Goal: Task Accomplishment & Management: Complete application form

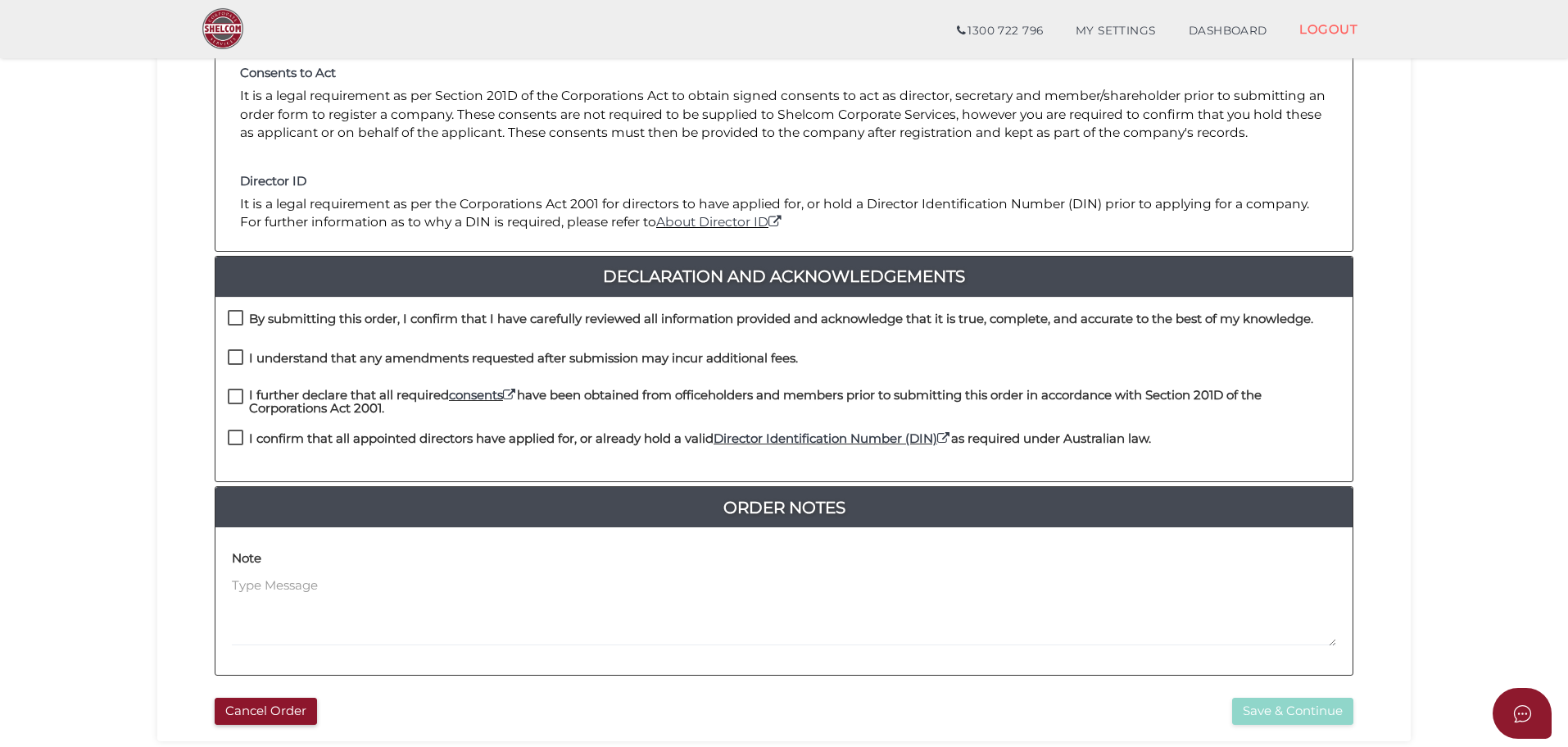
scroll to position [246, 0]
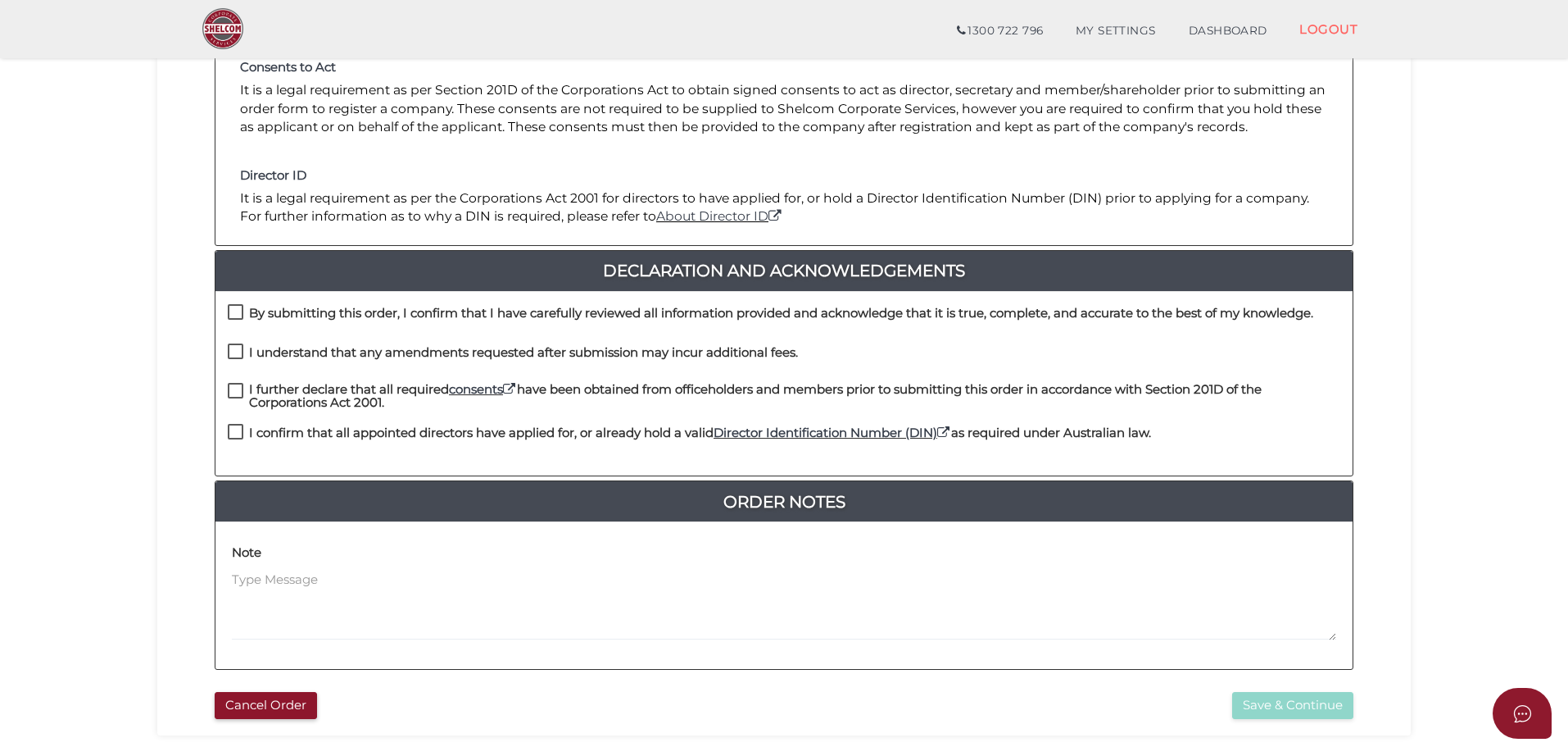
drag, startPoint x: 238, startPoint y: 313, endPoint x: 243, endPoint y: 327, distance: 14.9
click at [242, 318] on label "By submitting this order, I confirm that I have carefully reviewed all informat…" at bounding box center [770, 317] width 1085 height 20
click at [243, 347] on label "I understand that any amendments requested after submission may incur additiona…" at bounding box center [512, 356] width 570 height 20
checkbox input "true"
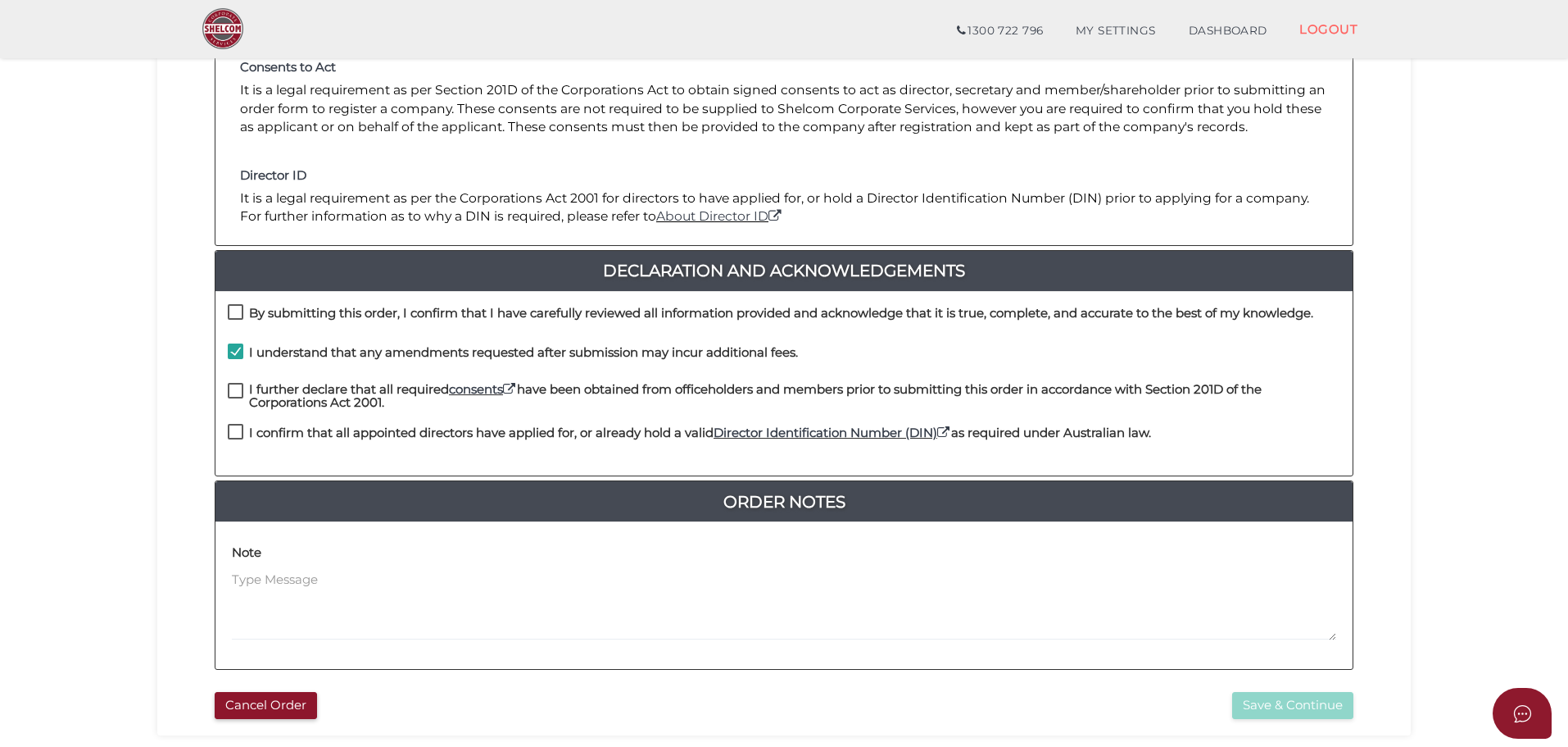
drag, startPoint x: 238, startPoint y: 310, endPoint x: 256, endPoint y: 368, distance: 60.7
click at [238, 311] on label "By submitting this order, I confirm that I have carefully reviewed all informat…" at bounding box center [770, 317] width 1085 height 20
checkbox input "true"
click at [233, 392] on label "I further declare that all required consents have been obtained from officehold…" at bounding box center [784, 393] width 1112 height 20
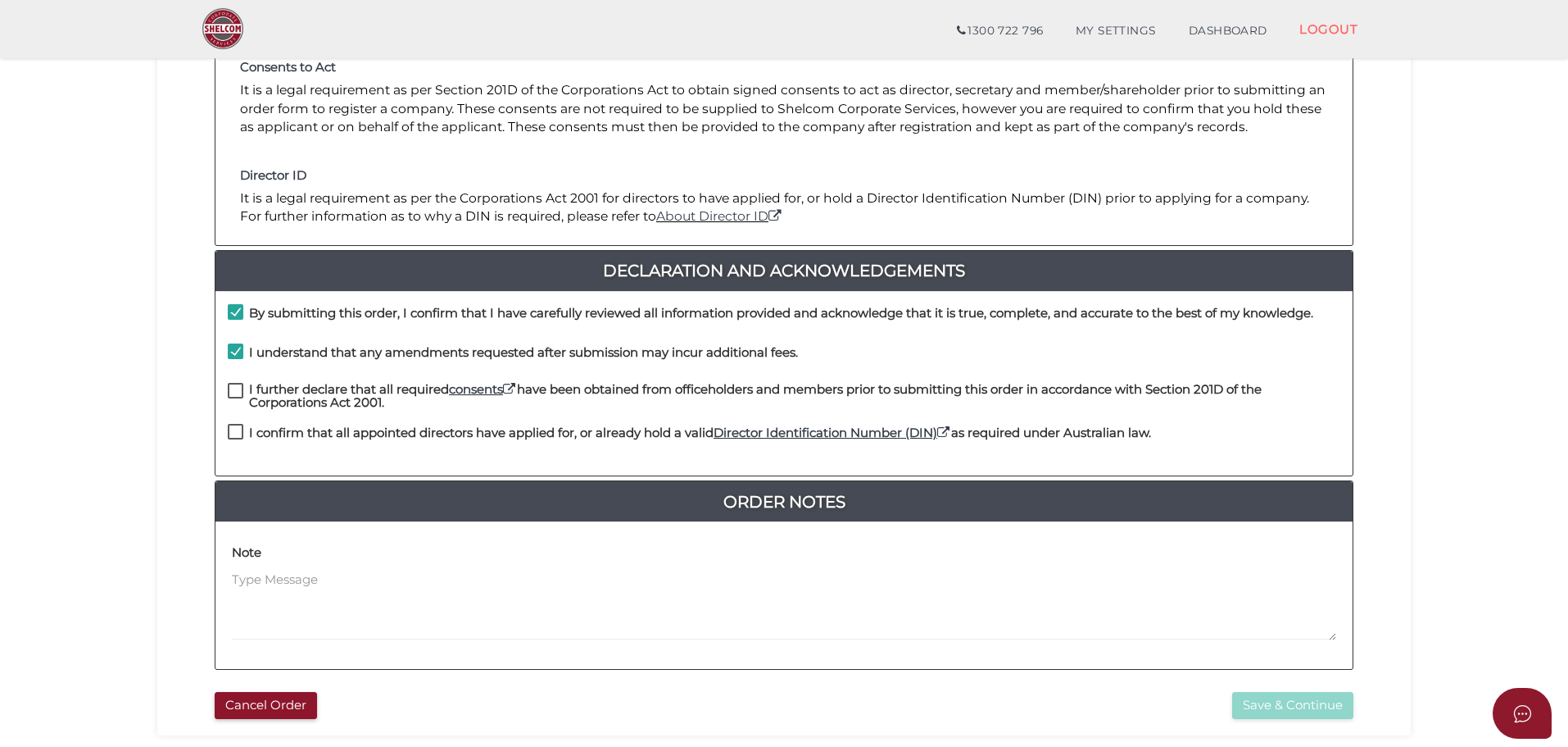
checkbox input "true"
click at [235, 429] on label "I confirm that all appointed directors have applied for, or already hold a vali…" at bounding box center [689, 437] width 923 height 20
checkbox input "true"
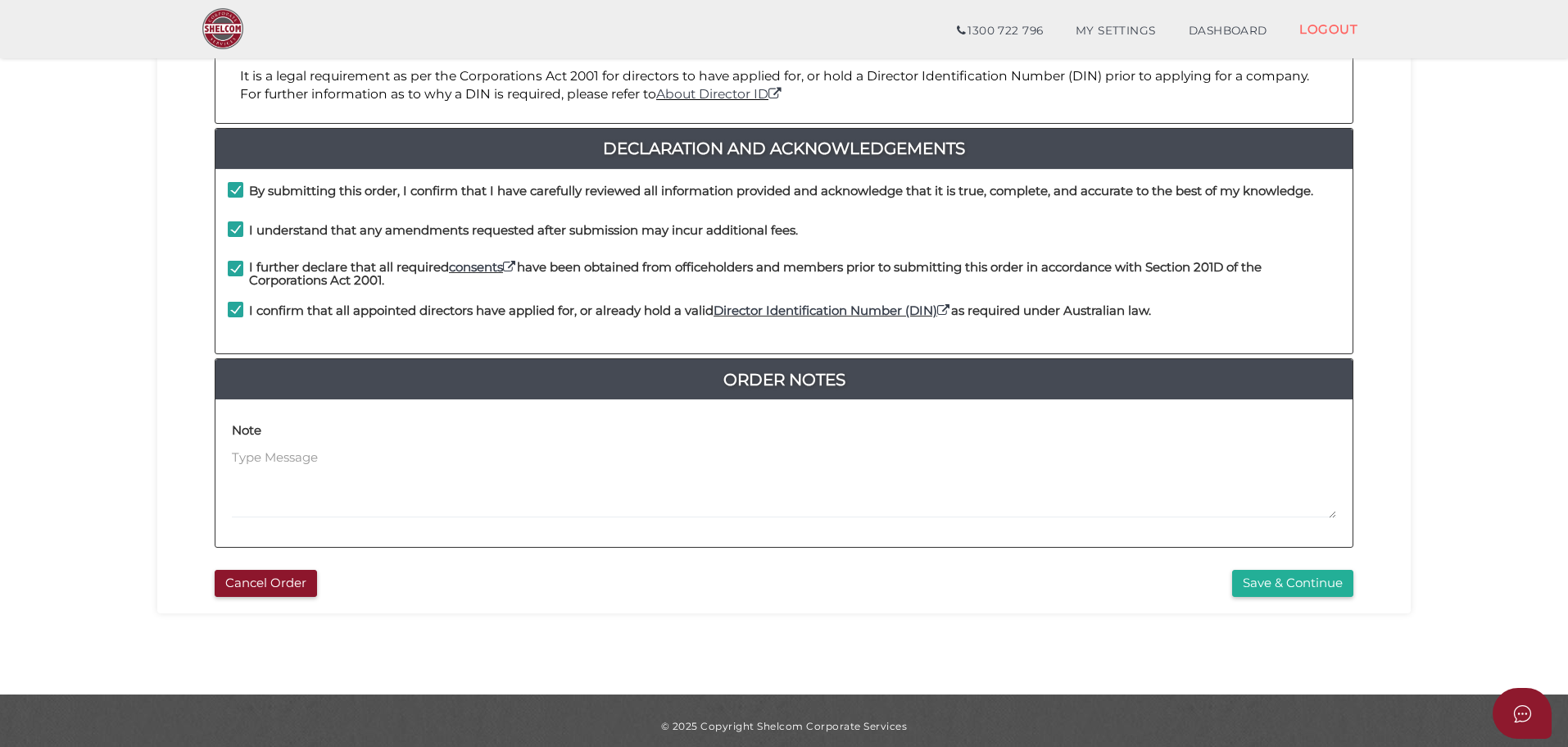
scroll to position [379, 0]
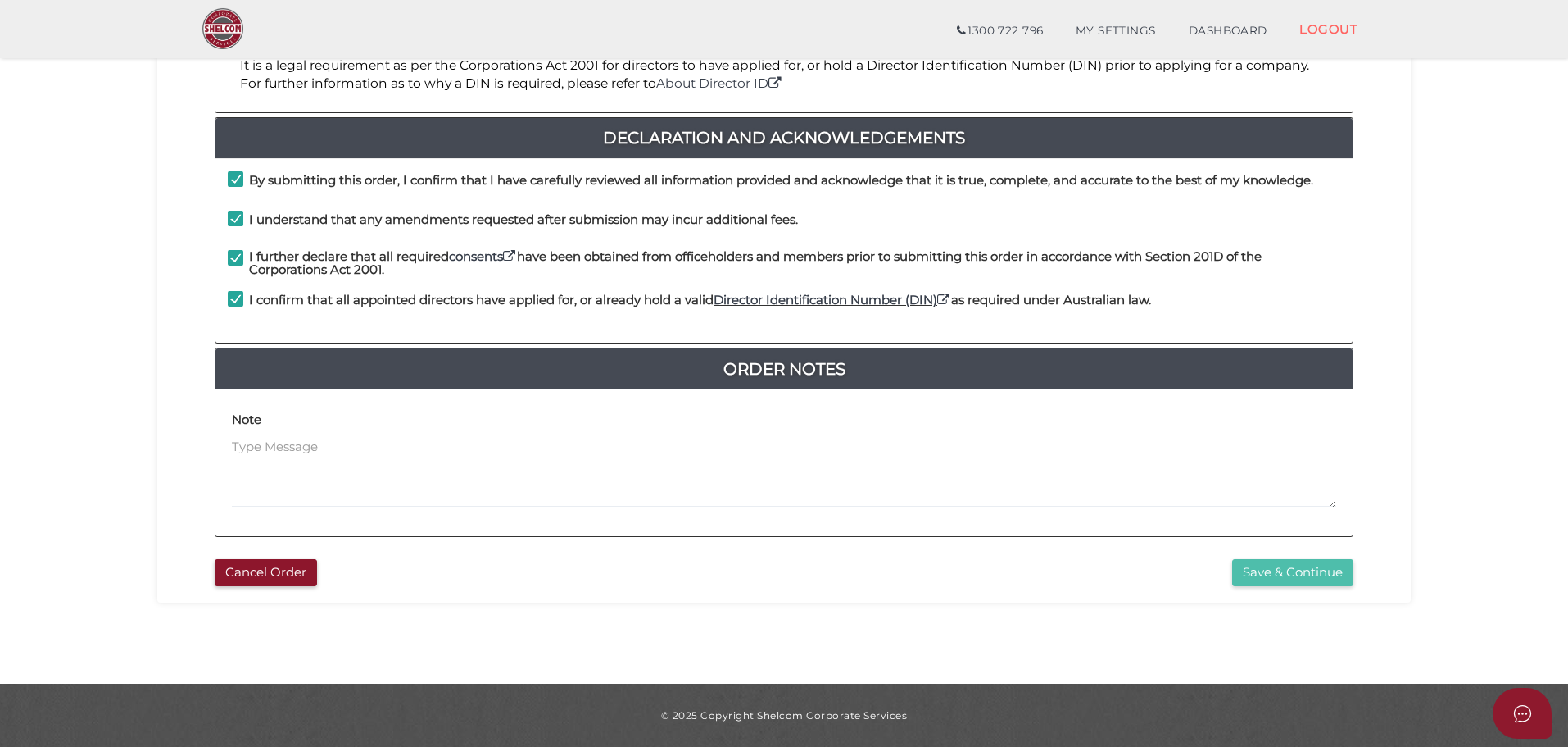
click at [1273, 567] on button "Save & Continue" at bounding box center [1292, 572] width 121 height 27
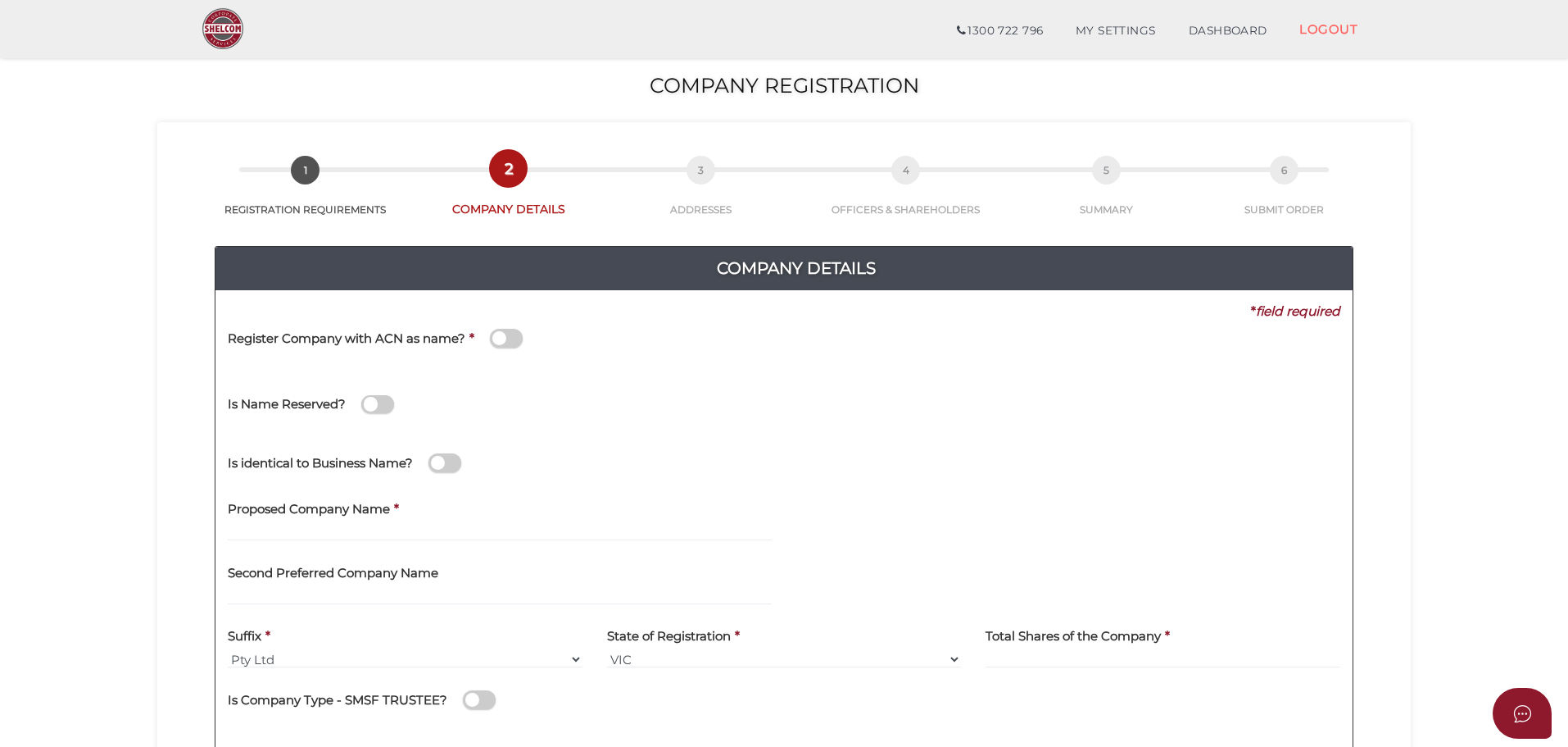
scroll to position [82, 0]
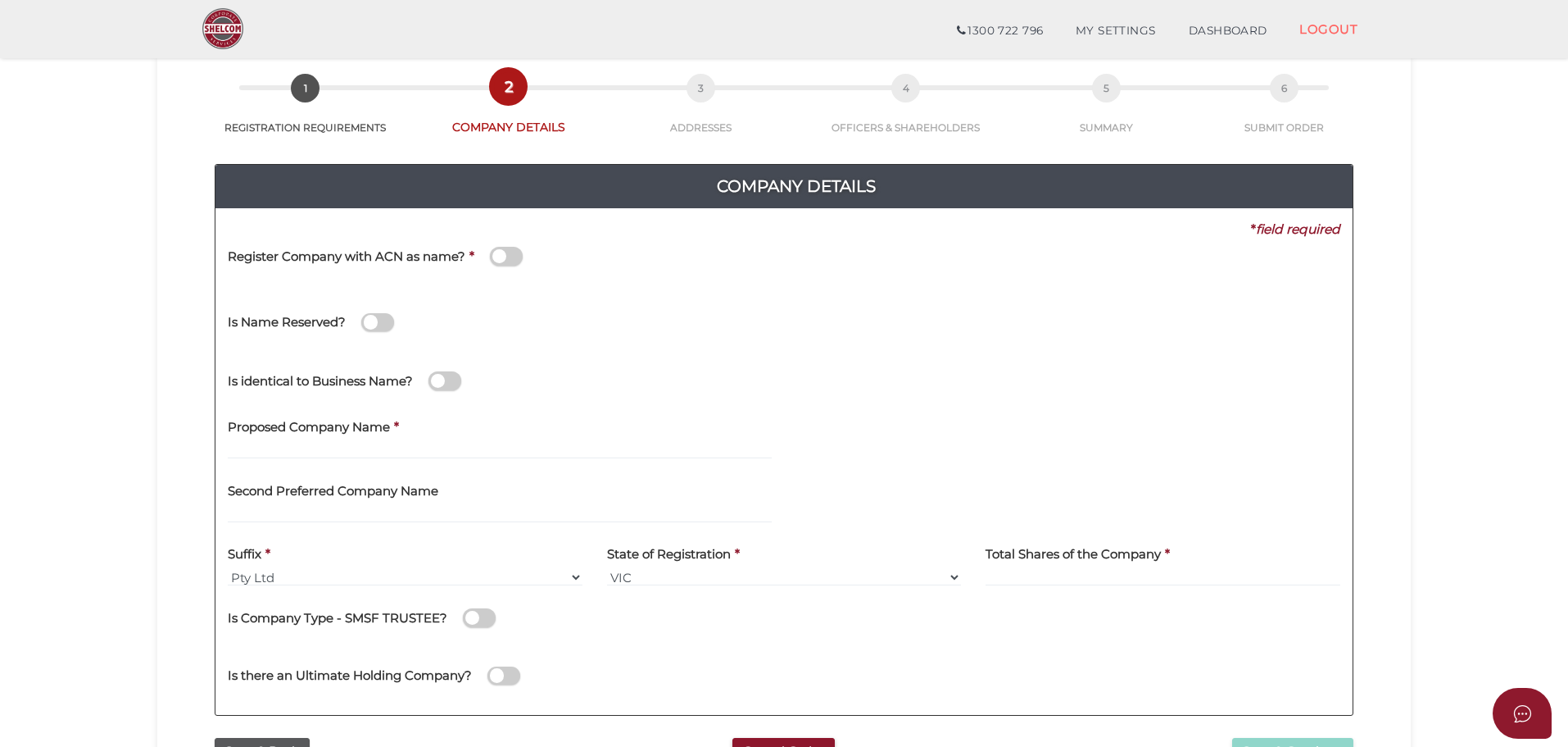
click at [426, 250] on h4 "Register Company with ACN as name?" at bounding box center [346, 256] width 238 height 14
click at [0, 0] on input "checkbox" at bounding box center [0, 0] width 0 height 0
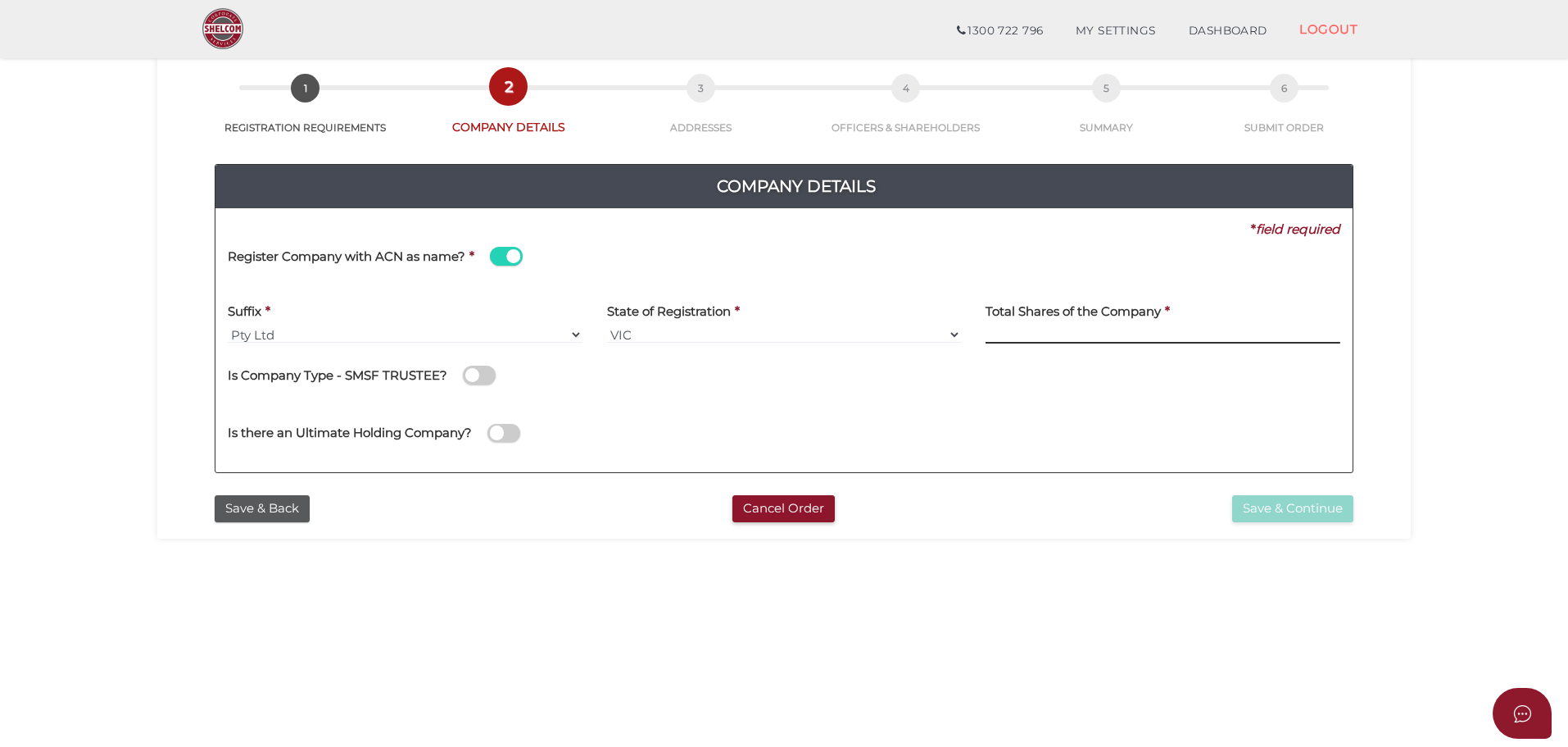
click at [1033, 327] on input at bounding box center [1162, 334] width 355 height 18
type input "100"
click at [1312, 501] on button "Save & Continue" at bounding box center [1292, 508] width 121 height 27
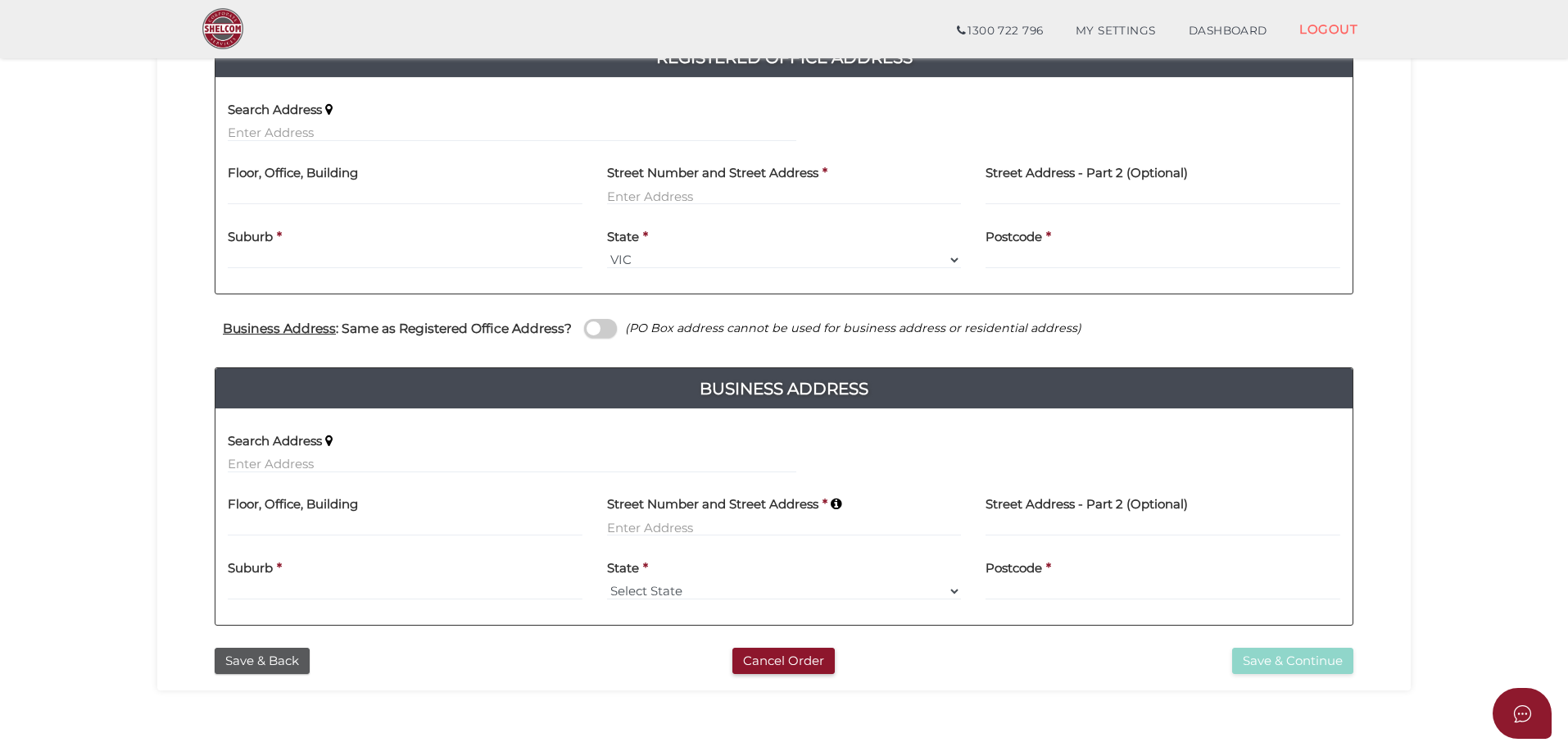
scroll to position [410, 0]
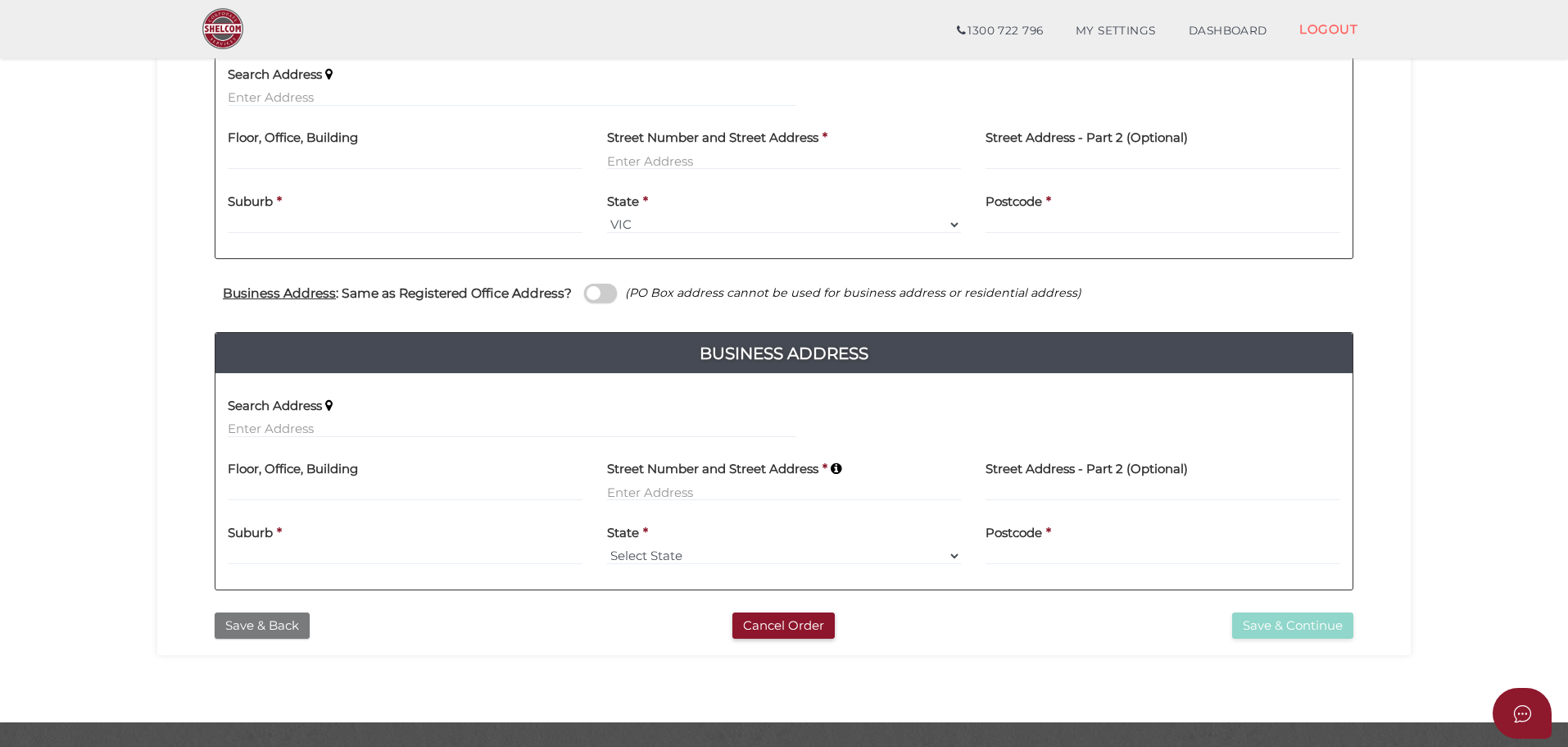
click at [250, 619] on button "Save & Back" at bounding box center [262, 626] width 95 height 27
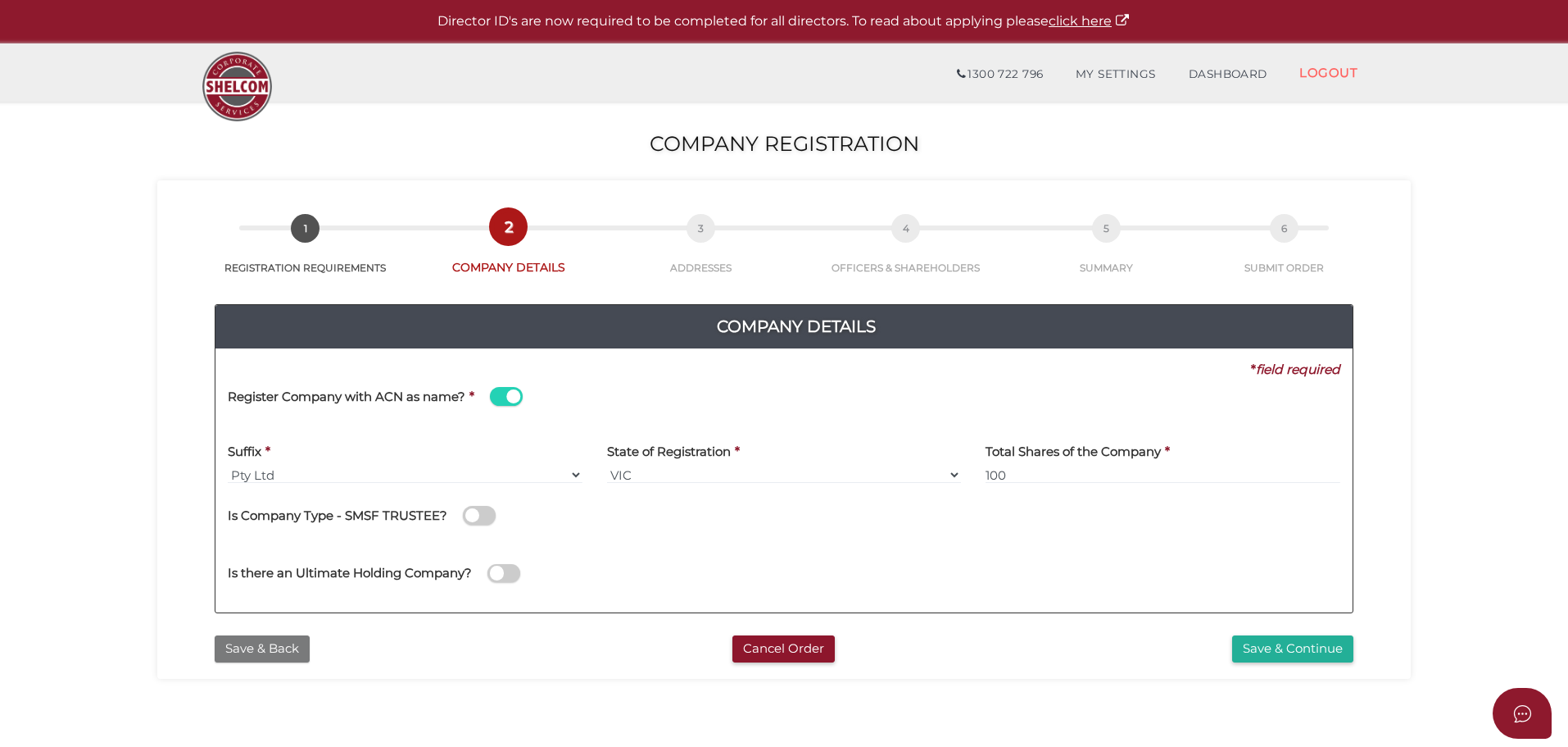
click at [264, 645] on button "Save & Back" at bounding box center [262, 648] width 95 height 27
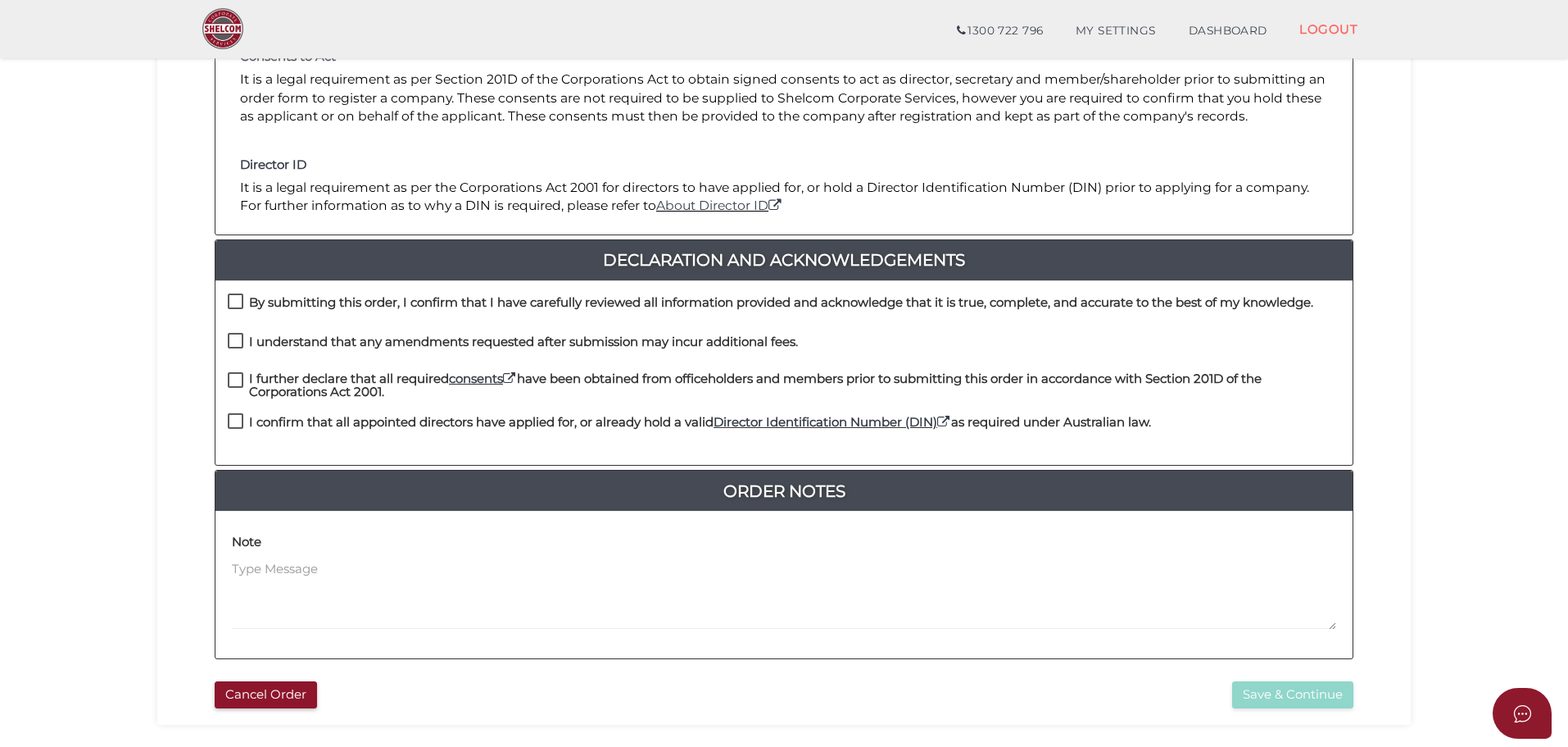
scroll to position [328, 0]
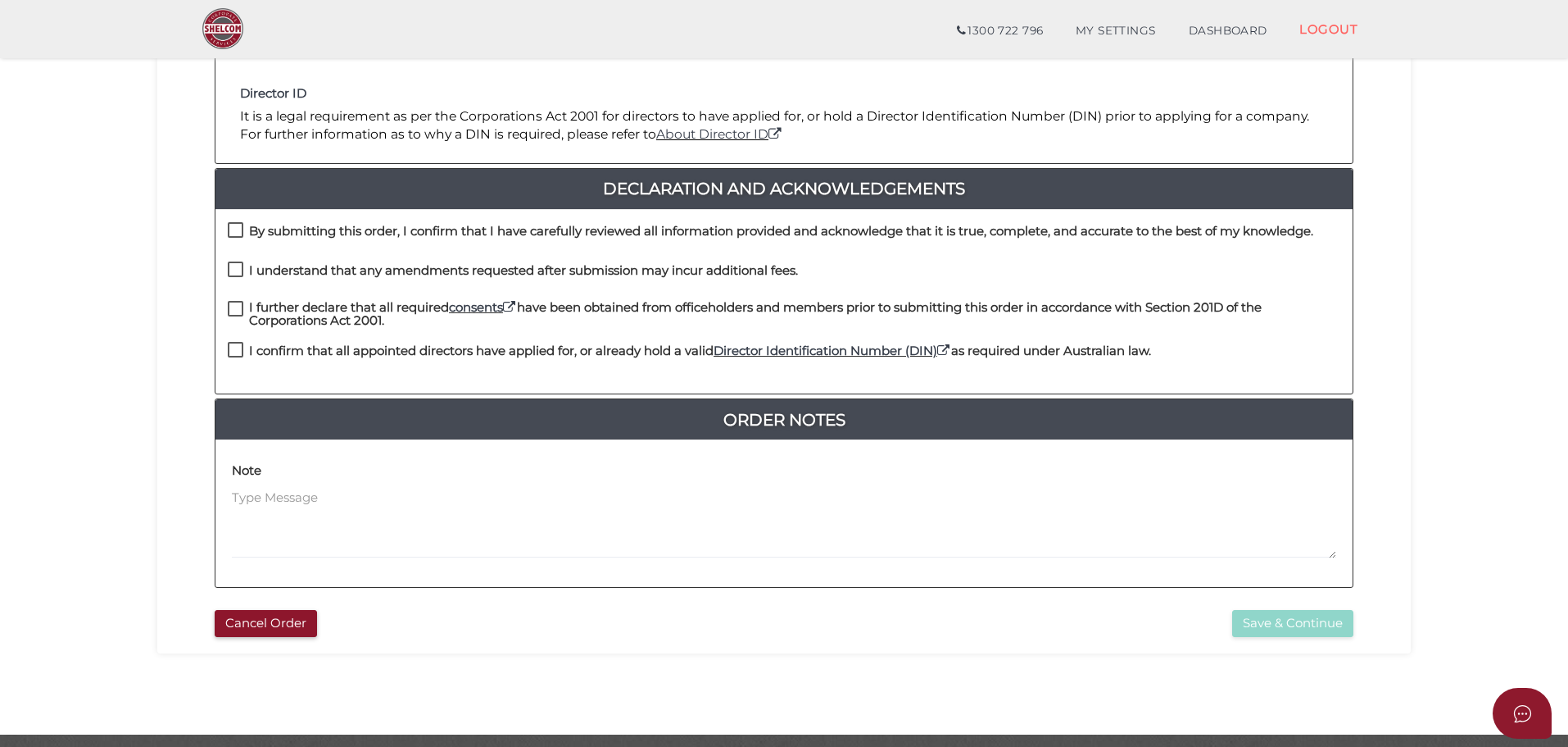
click at [232, 236] on label "By submitting this order, I confirm that I have carefully reviewed all informat…" at bounding box center [770, 234] width 1085 height 20
checkbox input "true"
click at [238, 264] on label "I understand that any amendments requested after submission may incur additiona…" at bounding box center [512, 274] width 570 height 20
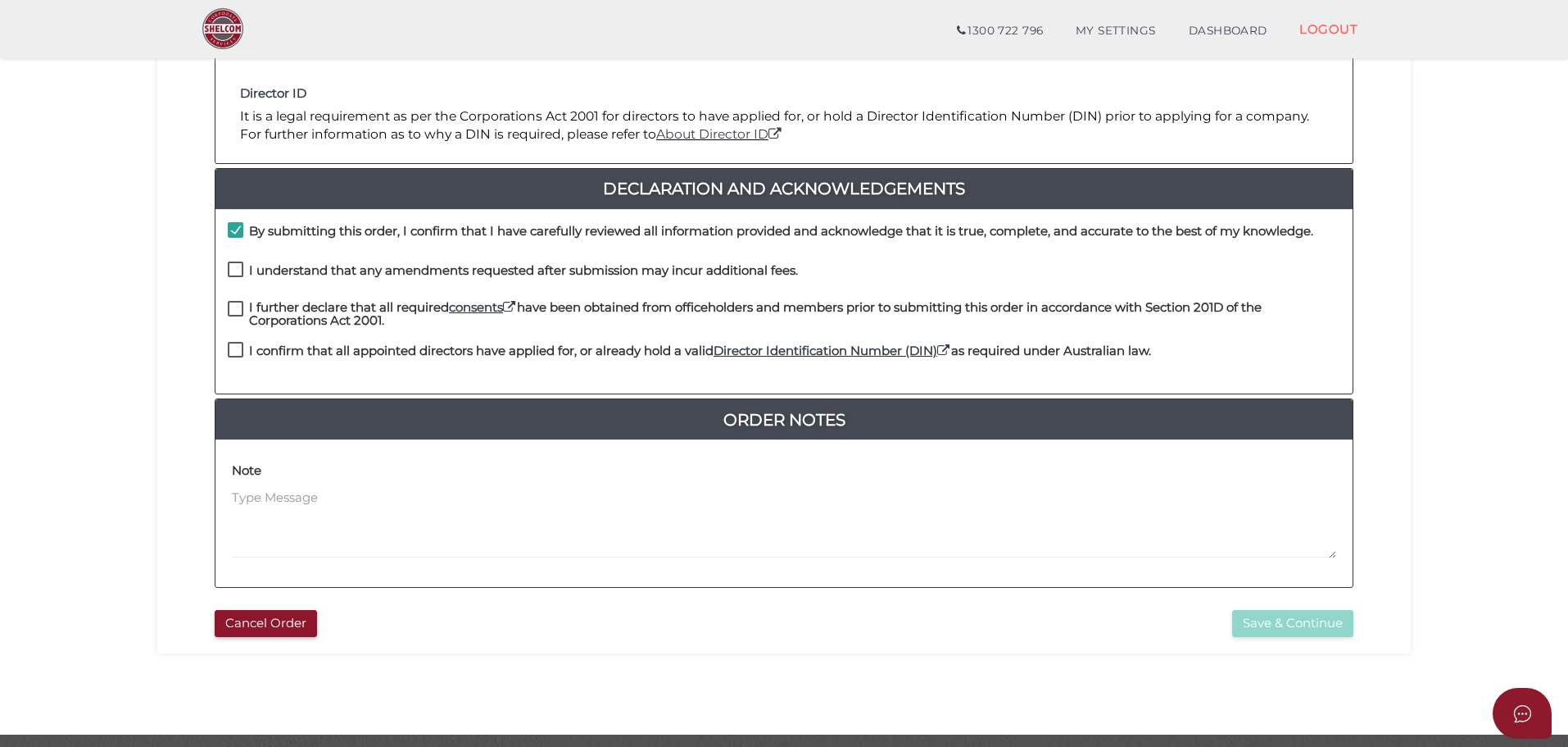
checkbox input "true"
click at [237, 303] on label "I further declare that all required consents have been obtained from officehold…" at bounding box center [784, 311] width 1112 height 20
checkbox input "true"
click at [235, 350] on label "I confirm that all appointed directors have applied for, or already hold a vali…" at bounding box center [689, 354] width 923 height 20
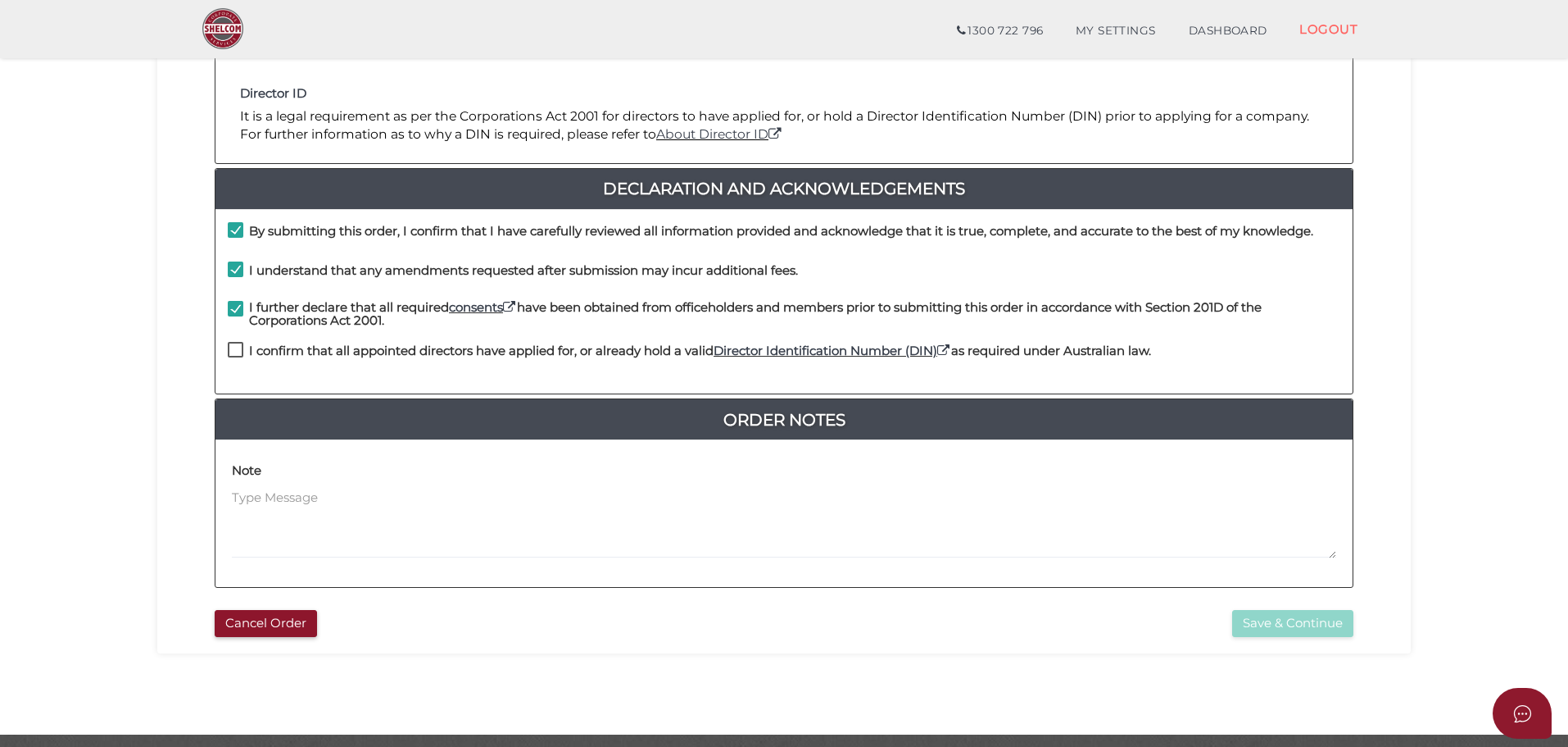
checkbox input "true"
click at [1287, 623] on button "Save & Continue" at bounding box center [1292, 623] width 121 height 27
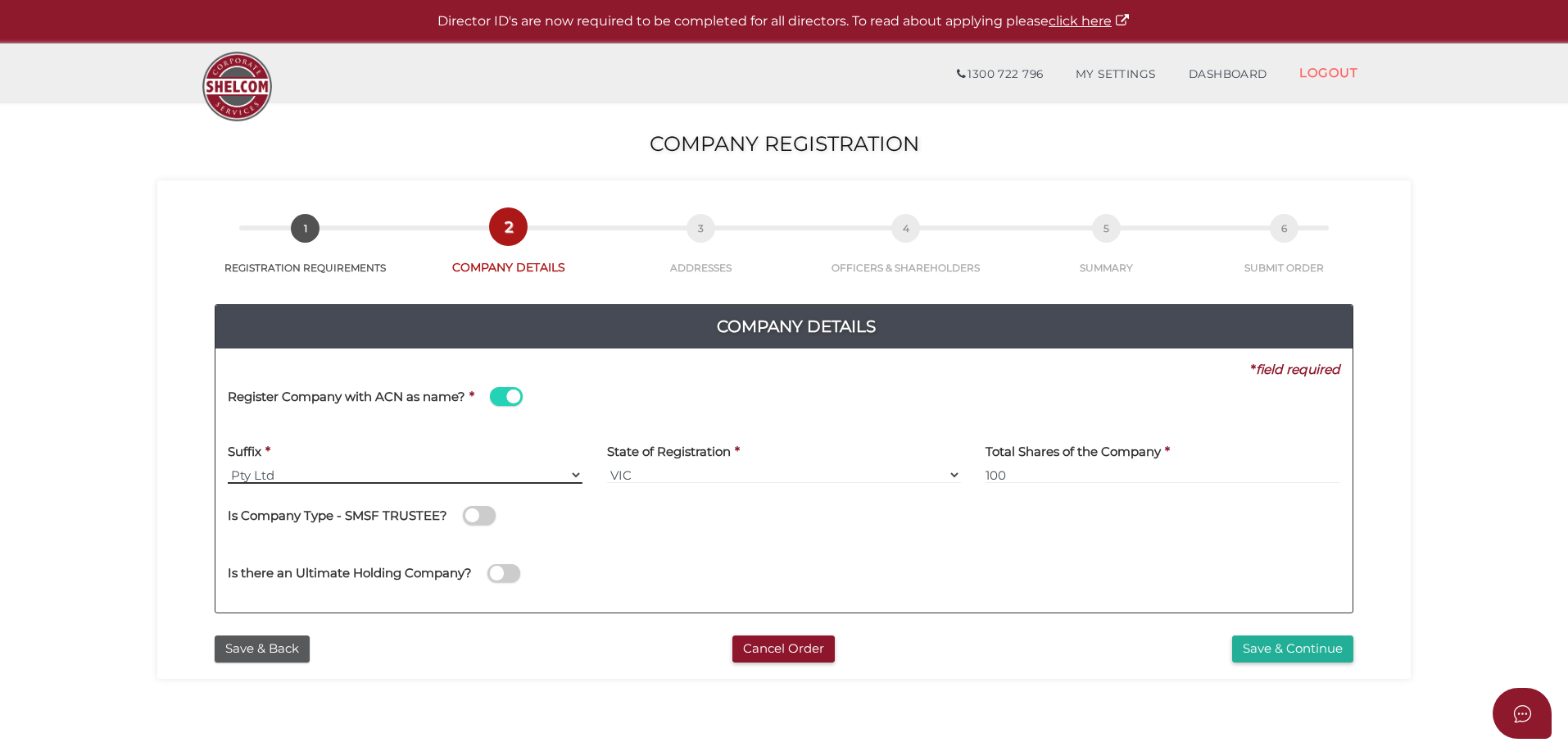
click at [281, 473] on select "Pty Ltd Pty Ltd Pty. Ltd. Pty Limited Proprietary Limited Proprietary Ltd" at bounding box center [404, 474] width 355 height 18
click at [118, 481] on section "Company Registration 63b2458fea0acfc6999eaa2494acdc44 1 REGISTRATION REQUIREMEN…" at bounding box center [784, 611] width 1568 height 1018
click at [504, 389] on span at bounding box center [506, 396] width 33 height 19
click at [0, 0] on input "checkbox" at bounding box center [0, 0] width 0 height 0
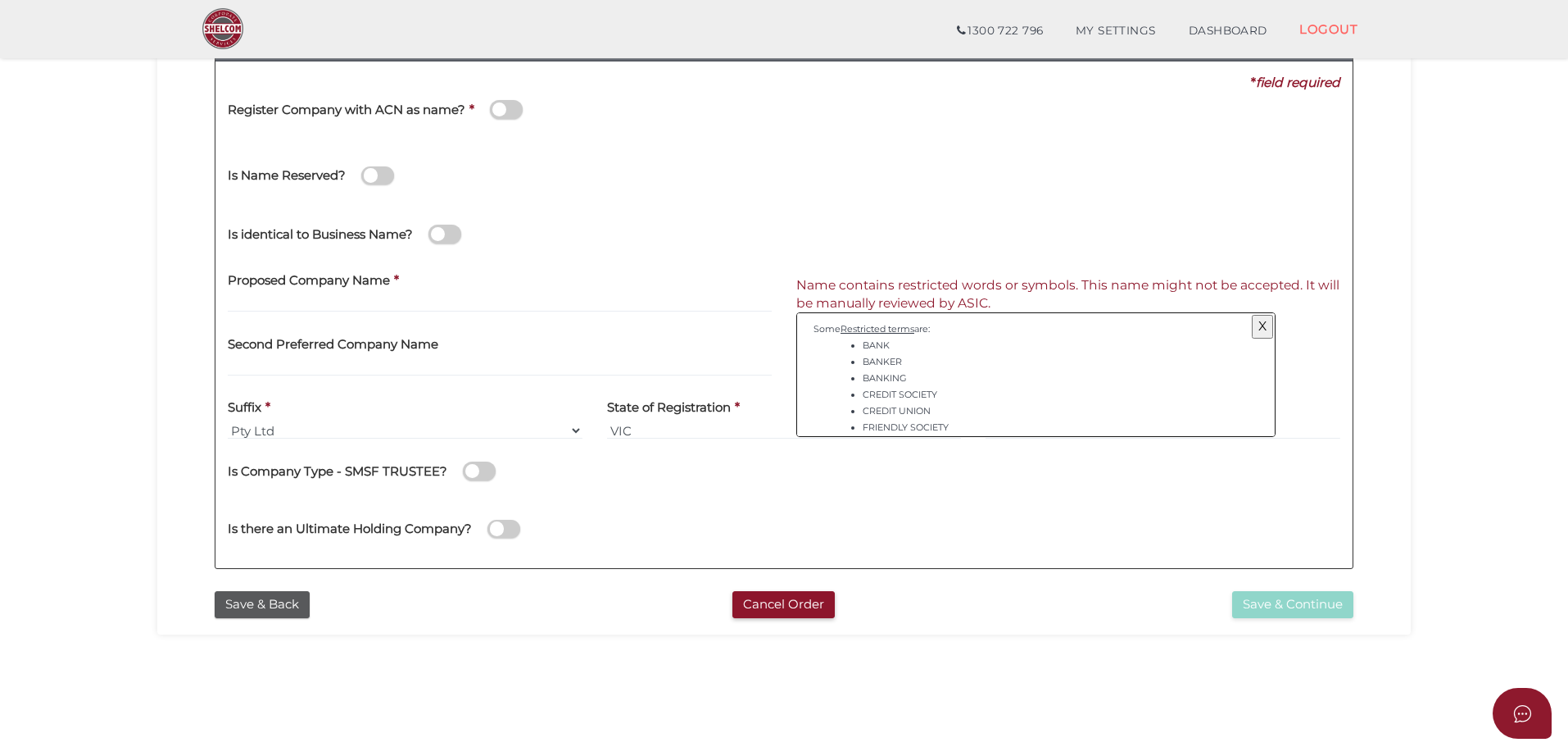
scroll to position [246, 0]
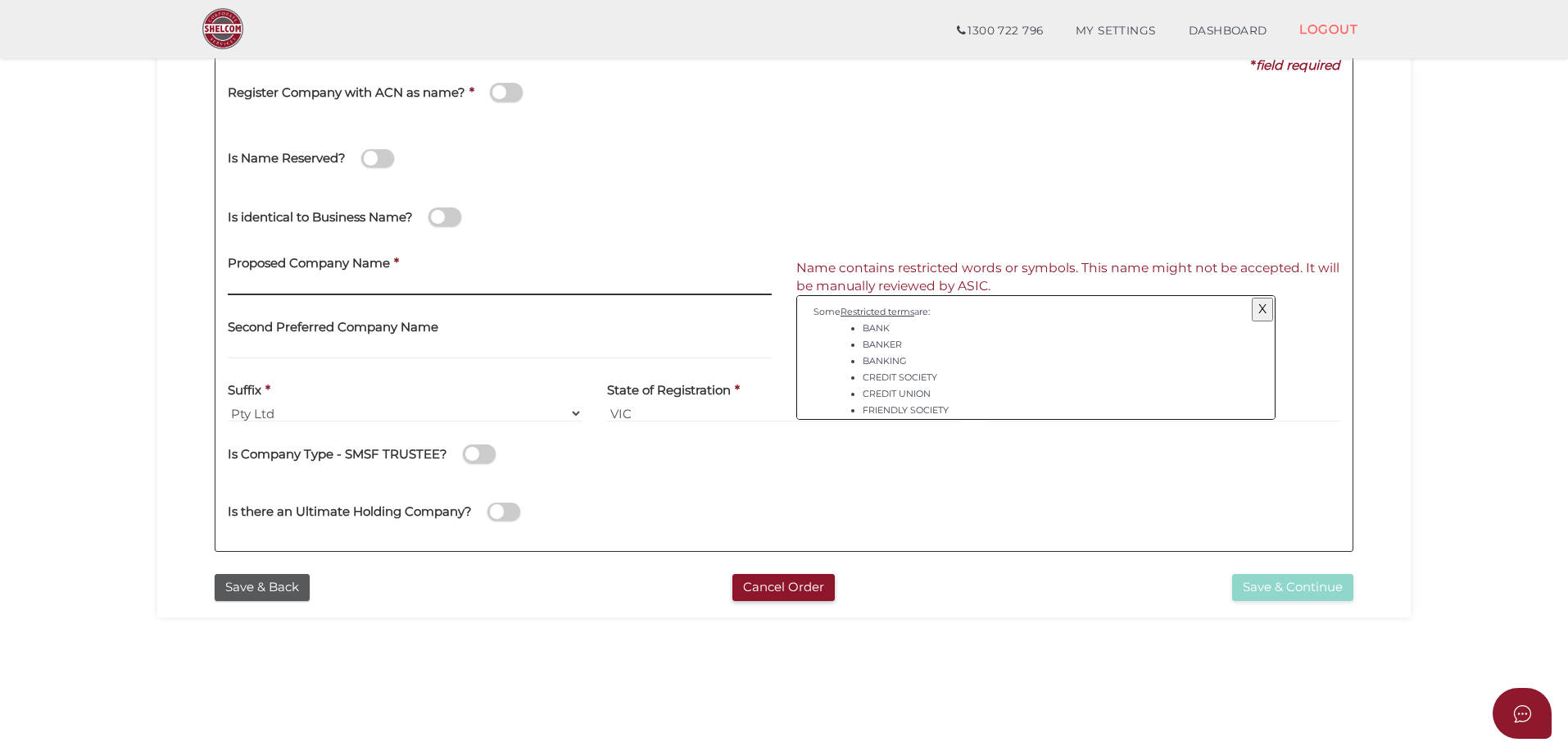
click at [342, 279] on input "text" at bounding box center [499, 286] width 543 height 18
click at [514, 94] on span at bounding box center [506, 92] width 33 height 19
click at [0, 0] on input "checkbox" at bounding box center [0, 0] width 0 height 0
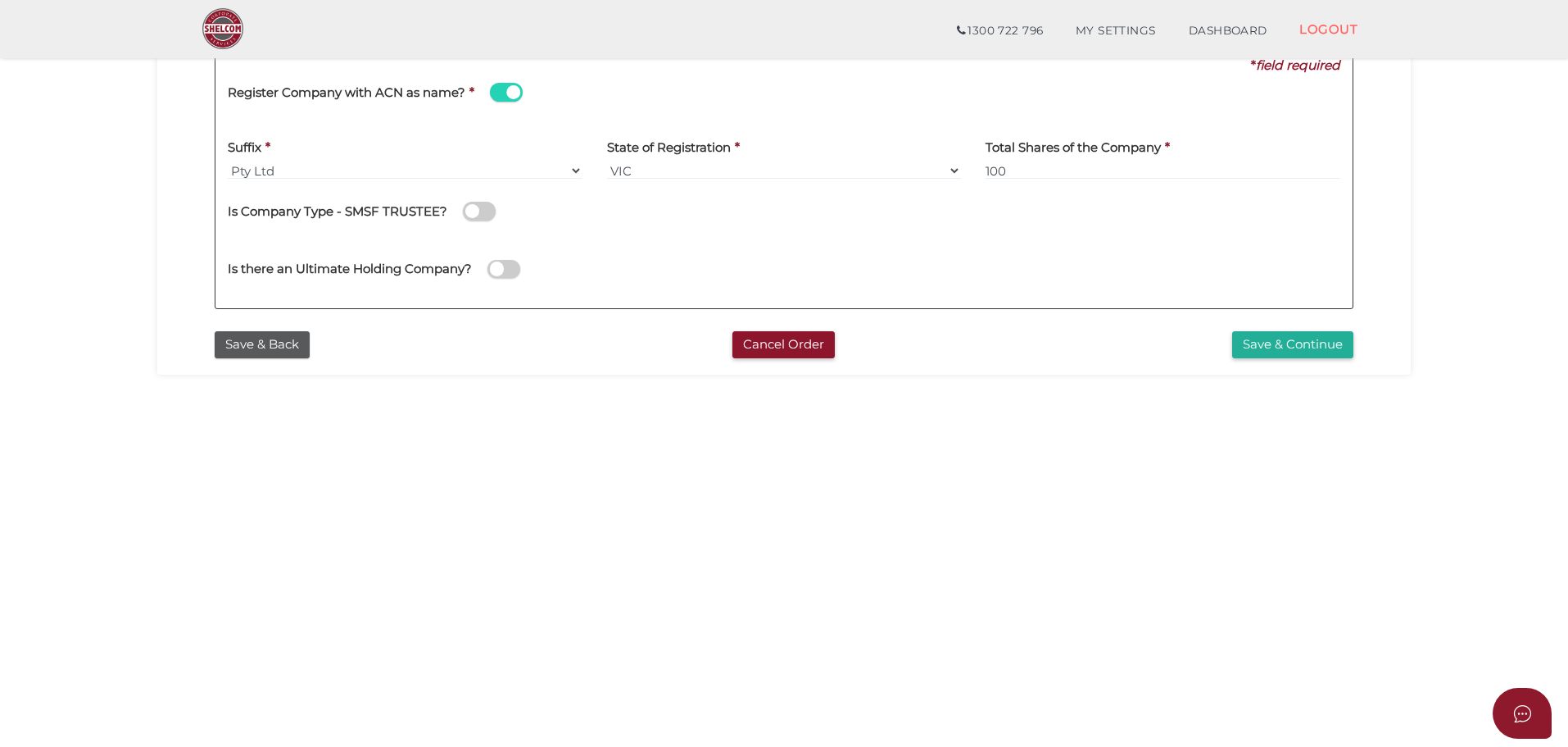
click at [503, 91] on span at bounding box center [506, 92] width 33 height 19
click at [0, 0] on input "checkbox" at bounding box center [0, 0] width 0 height 0
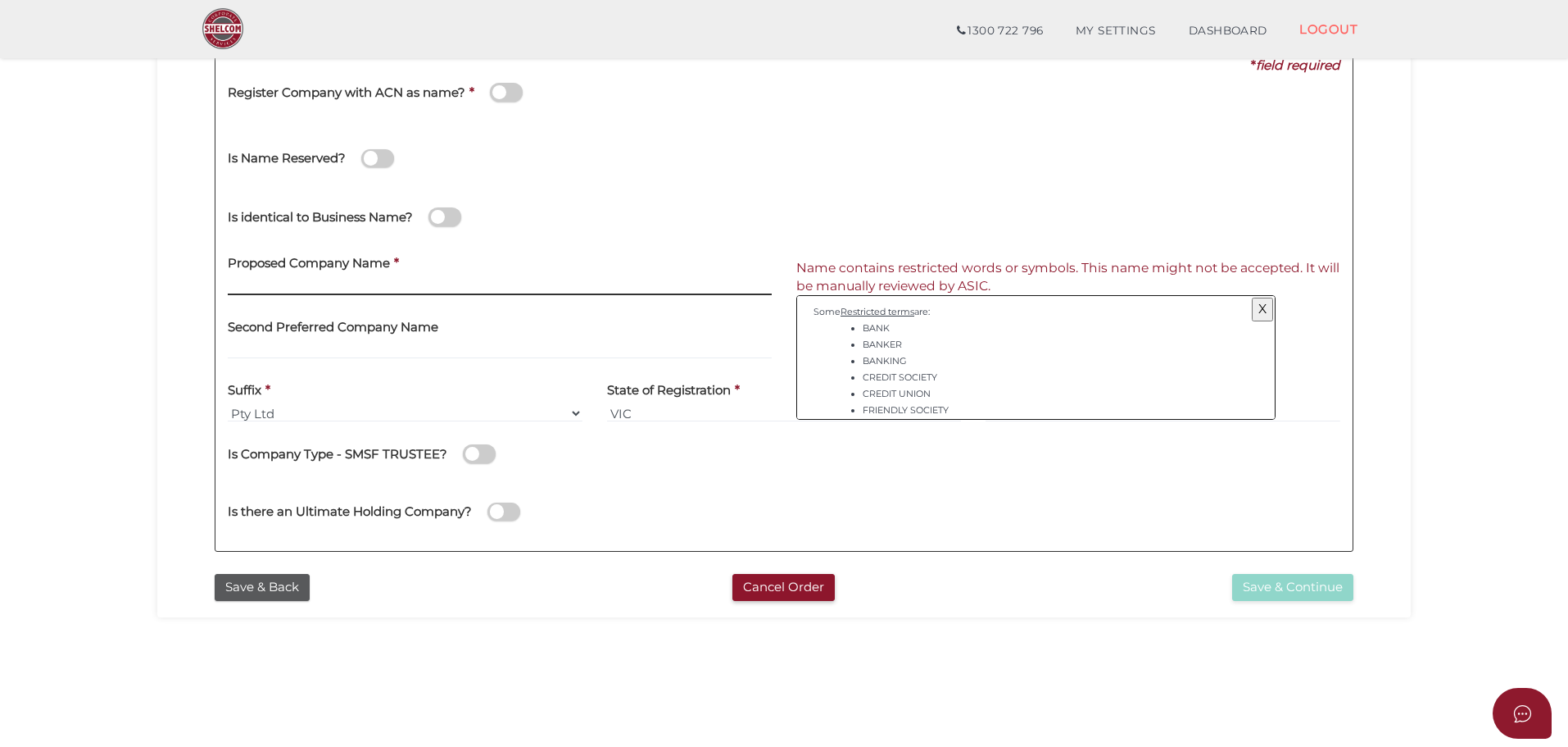
click at [281, 282] on input "text" at bounding box center [499, 286] width 543 height 18
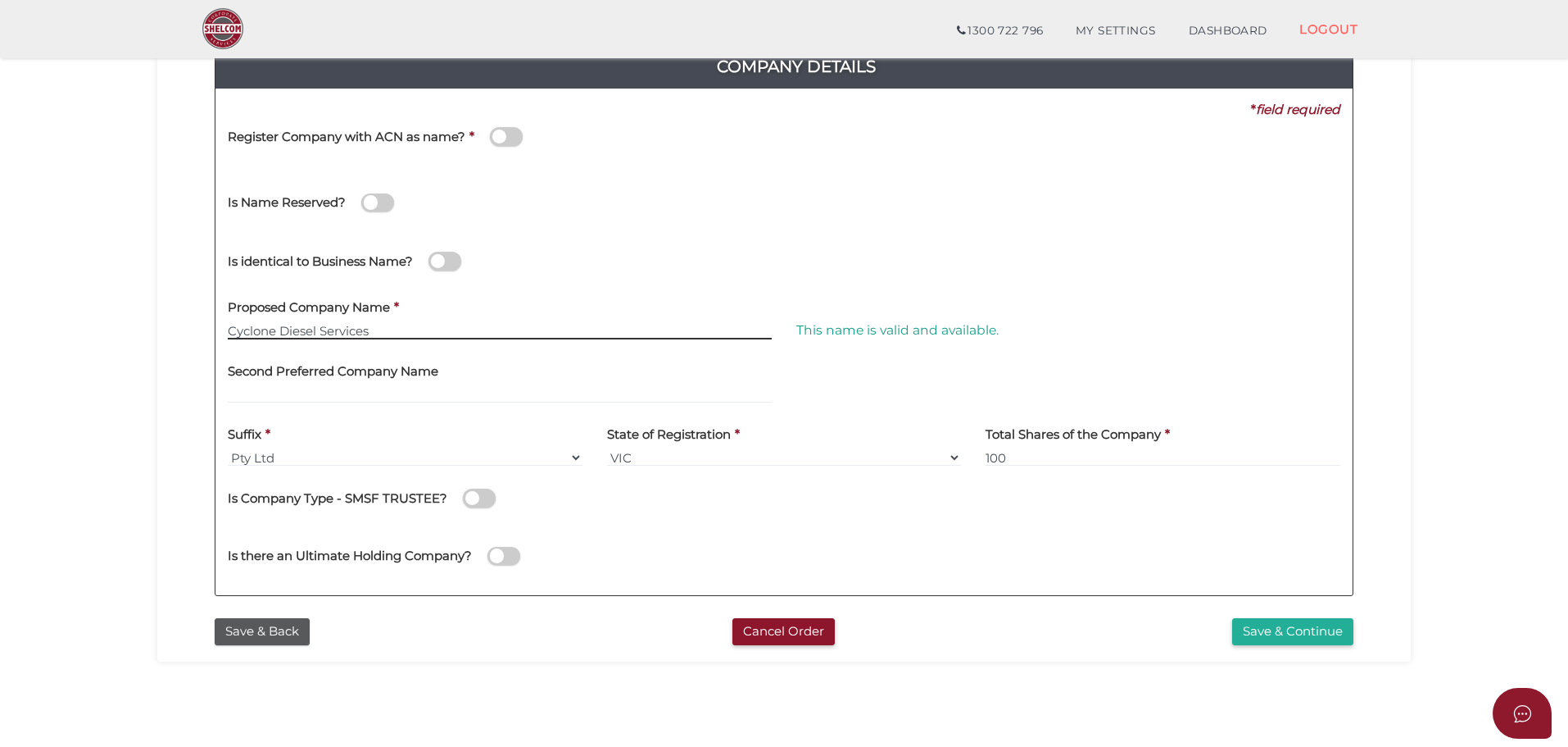
scroll to position [164, 0]
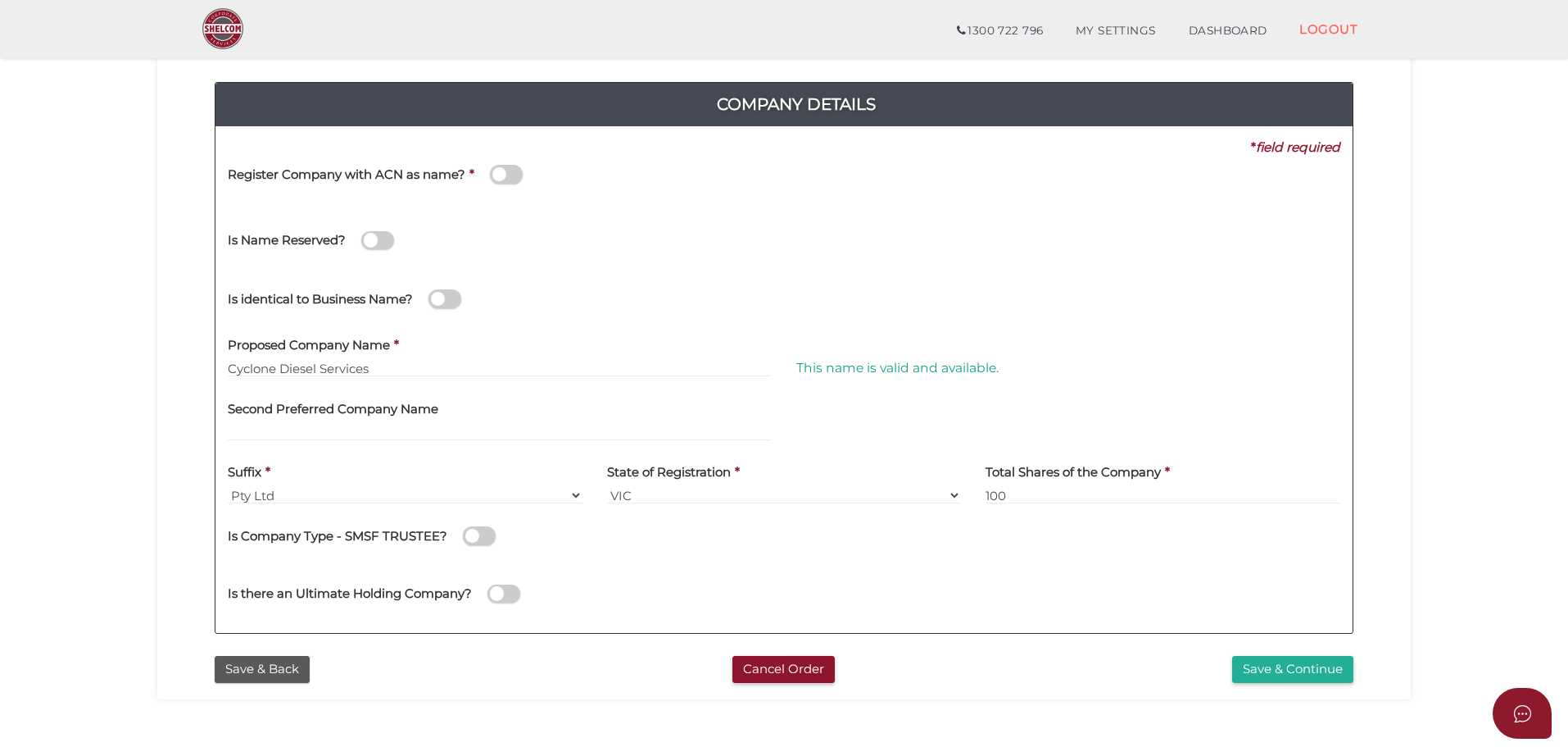
click at [501, 171] on span at bounding box center [506, 174] width 33 height 19
click at [0, 0] on input "checkbox" at bounding box center [0, 0] width 0 height 0
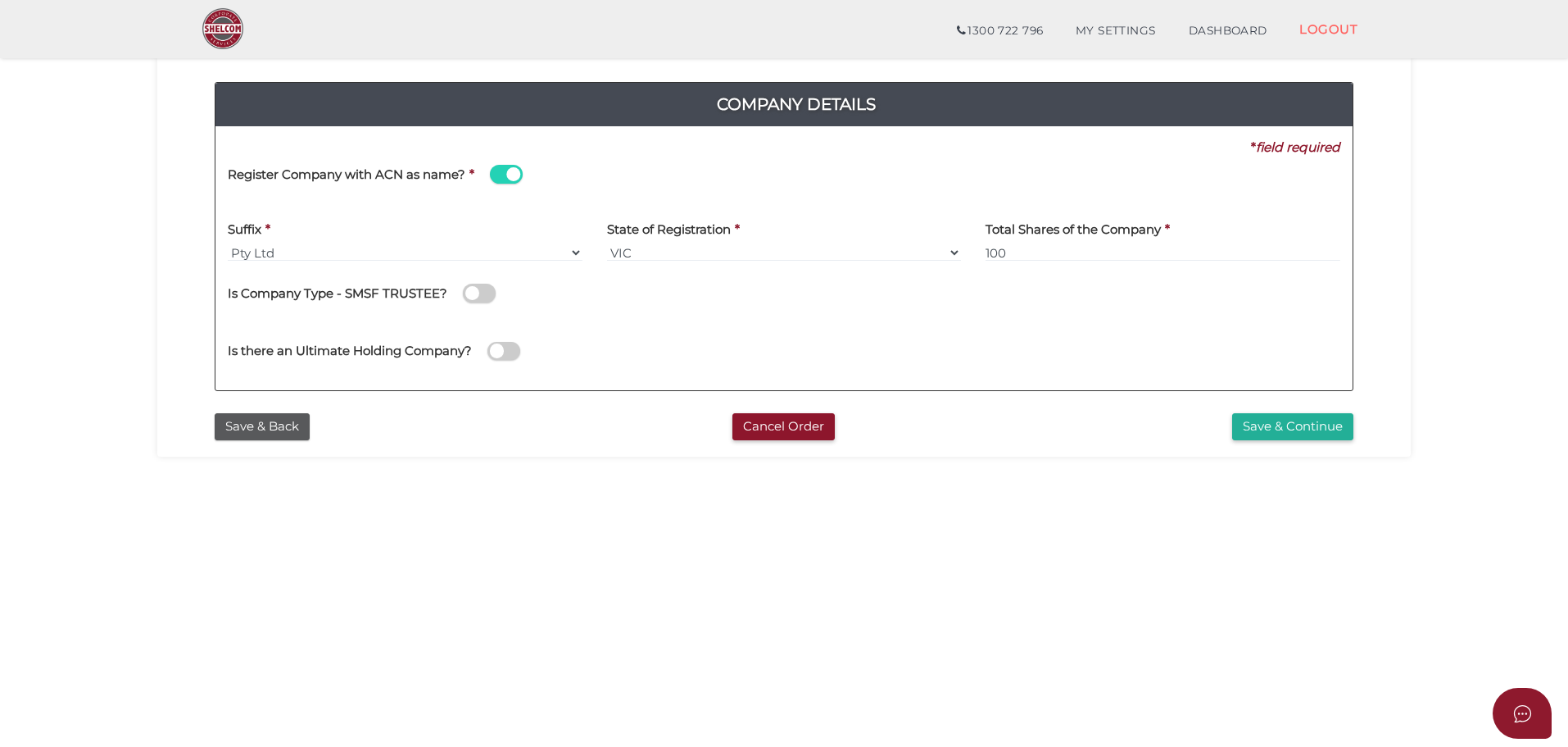
click at [501, 171] on span at bounding box center [506, 174] width 33 height 19
click at [0, 0] on input "checkbox" at bounding box center [0, 0] width 0 height 0
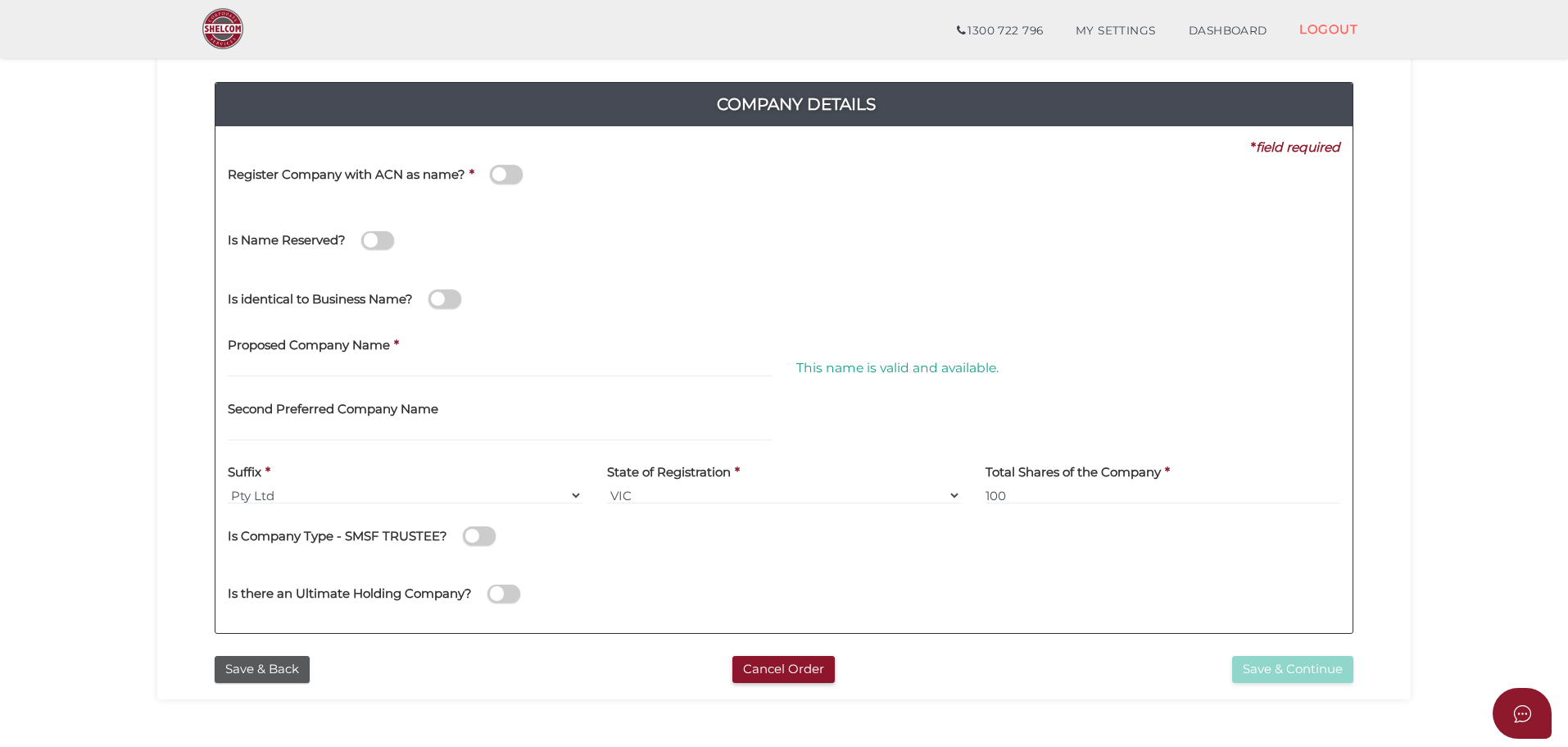
click at [501, 171] on span at bounding box center [506, 174] width 33 height 19
click at [0, 0] on input "checkbox" at bounding box center [0, 0] width 0 height 0
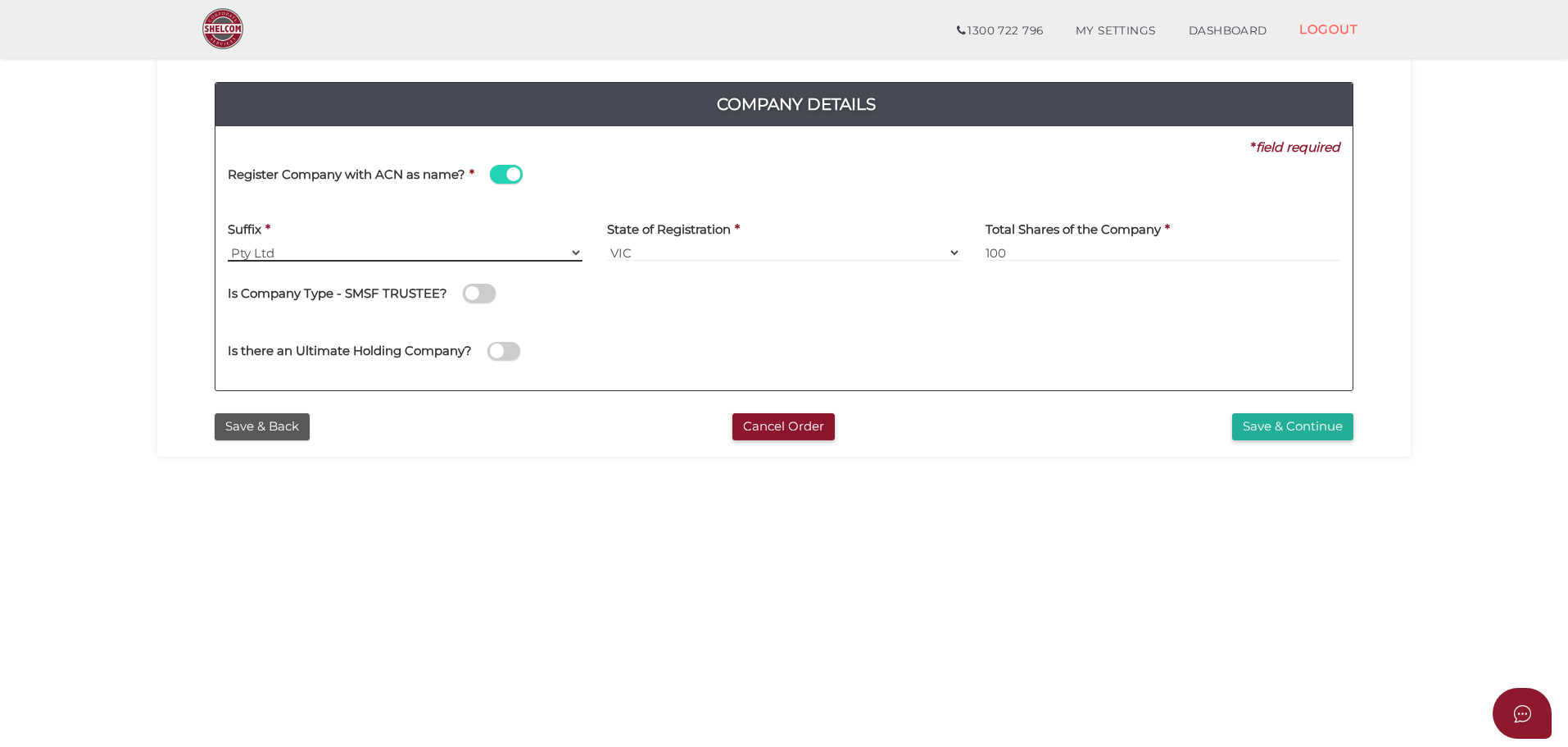
click at [228, 249] on select "Pty Ltd Pty Ltd Pty. Ltd. Pty Limited Proprietary Limited Proprietary Ltd" at bounding box center [404, 252] width 355 height 18
click at [169, 270] on div "63b2458fea0acfc6999eaa2494acdc44 1 REGISTRATION REQUIREMENTS 2 COMPANY DETAILS …" at bounding box center [784, 207] width 1253 height 498
click at [506, 172] on span at bounding box center [506, 174] width 33 height 19
click at [0, 0] on input "checkbox" at bounding box center [0, 0] width 0 height 0
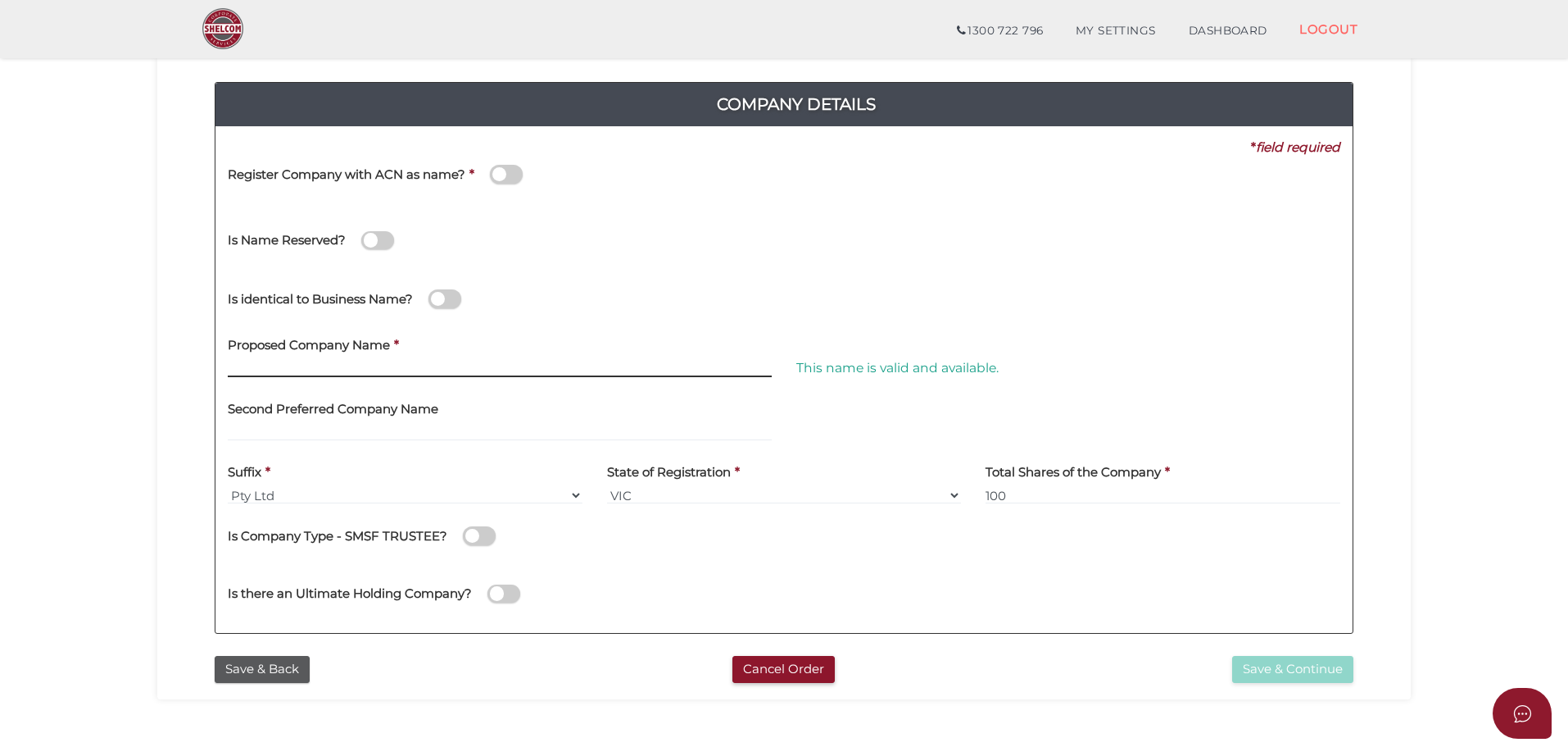
click at [289, 368] on input "text" at bounding box center [499, 368] width 543 height 18
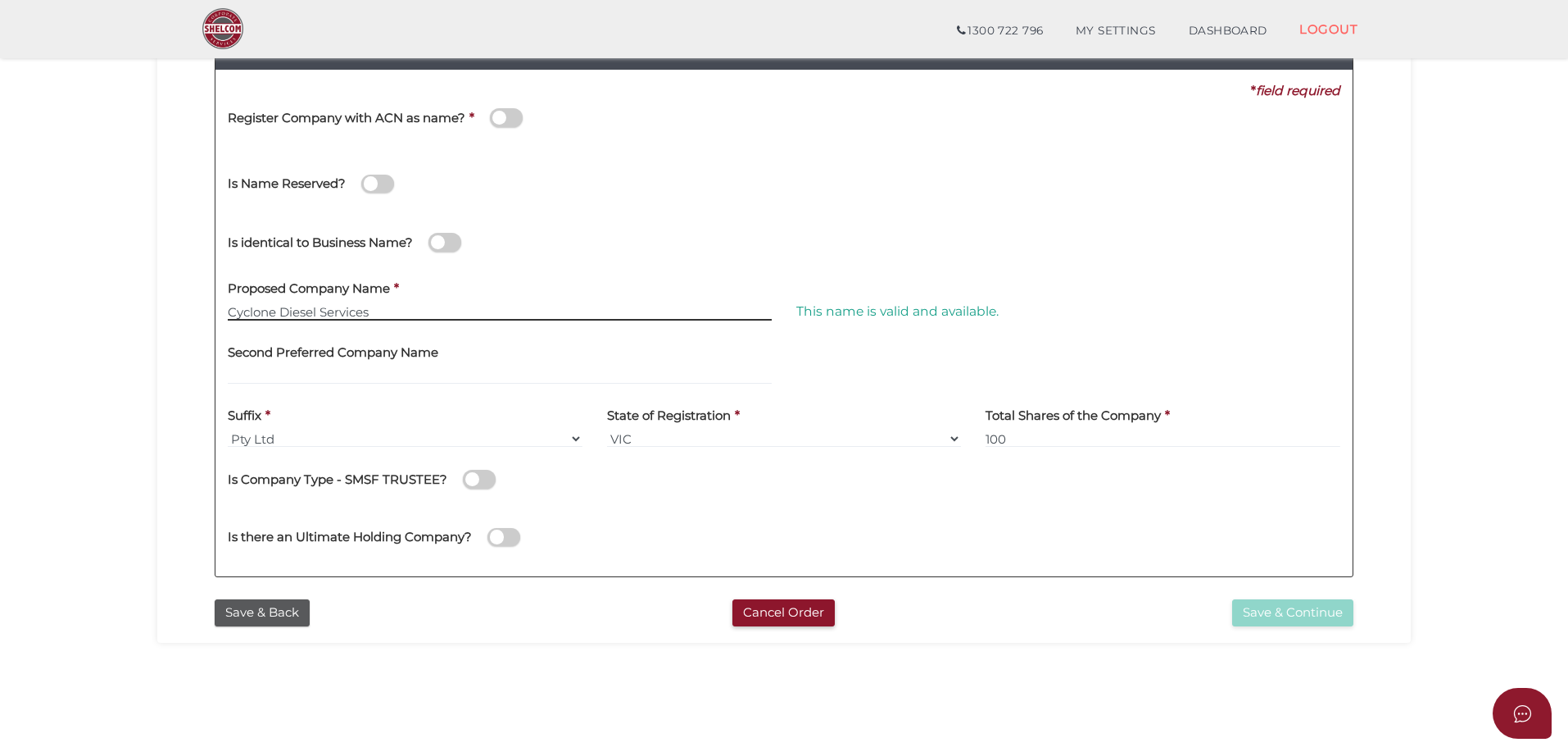
scroll to position [328, 0]
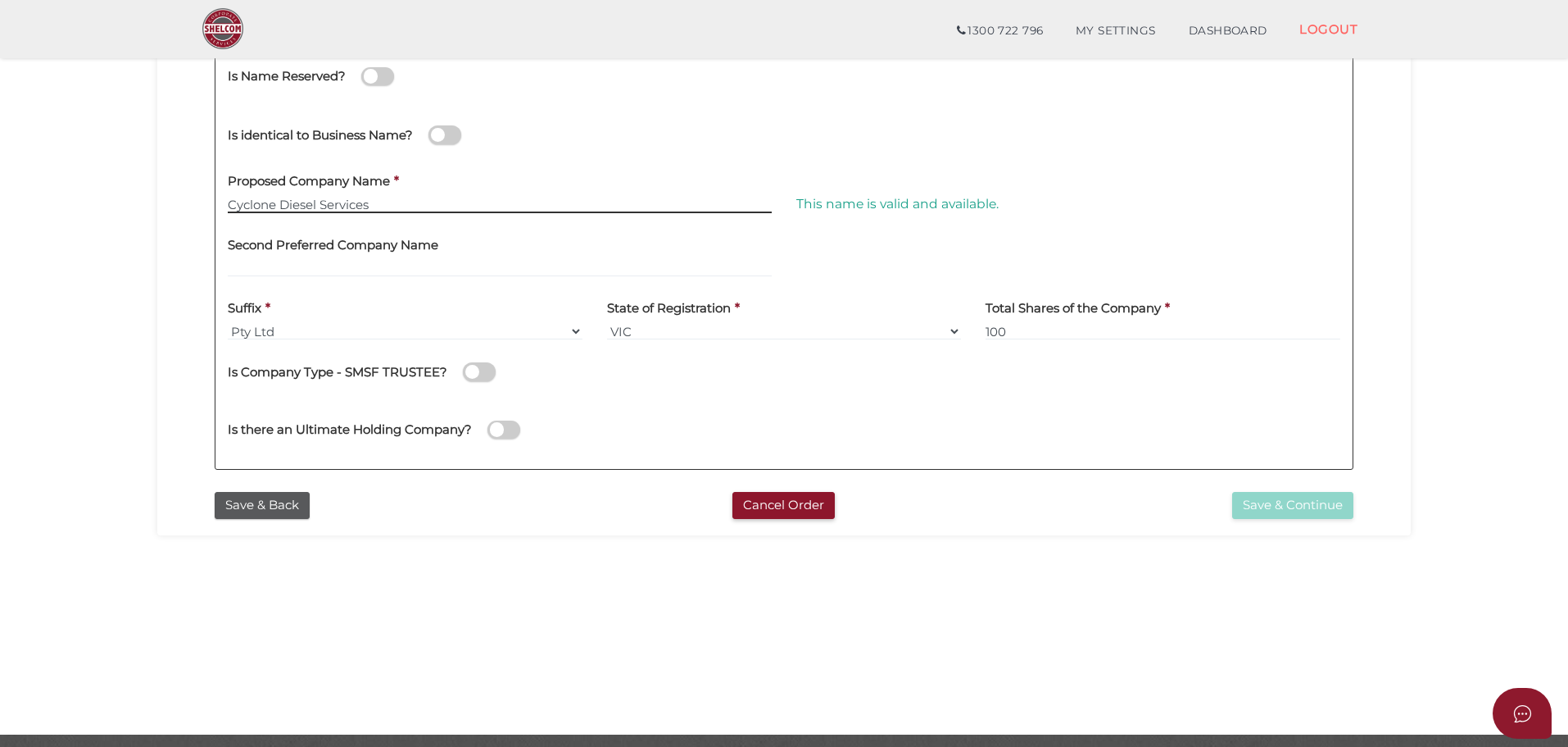
type input "Cyclone Diesel Services"
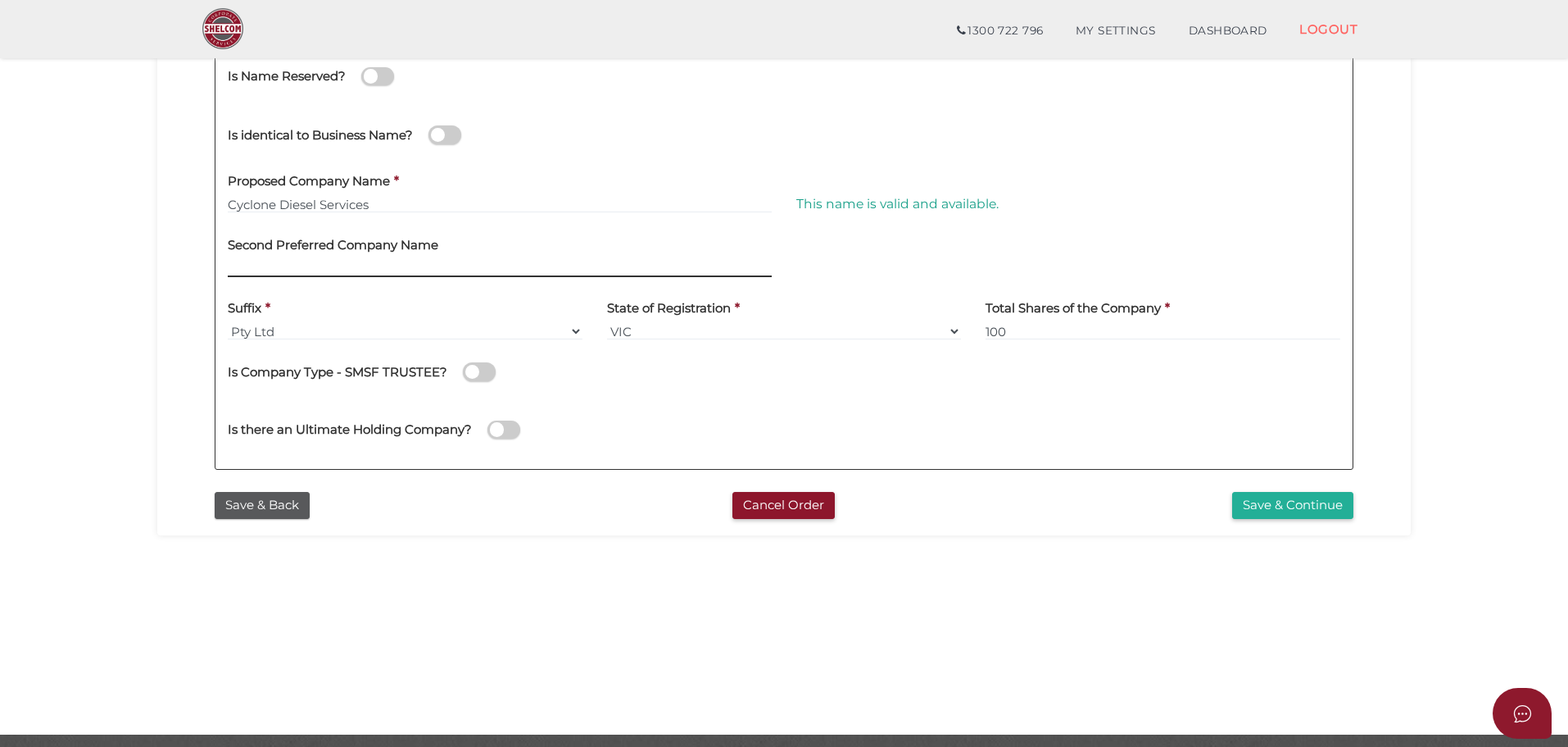
click at [355, 262] on input "text" at bounding box center [499, 267] width 543 height 18
type input "Cyclone Diesel Services"
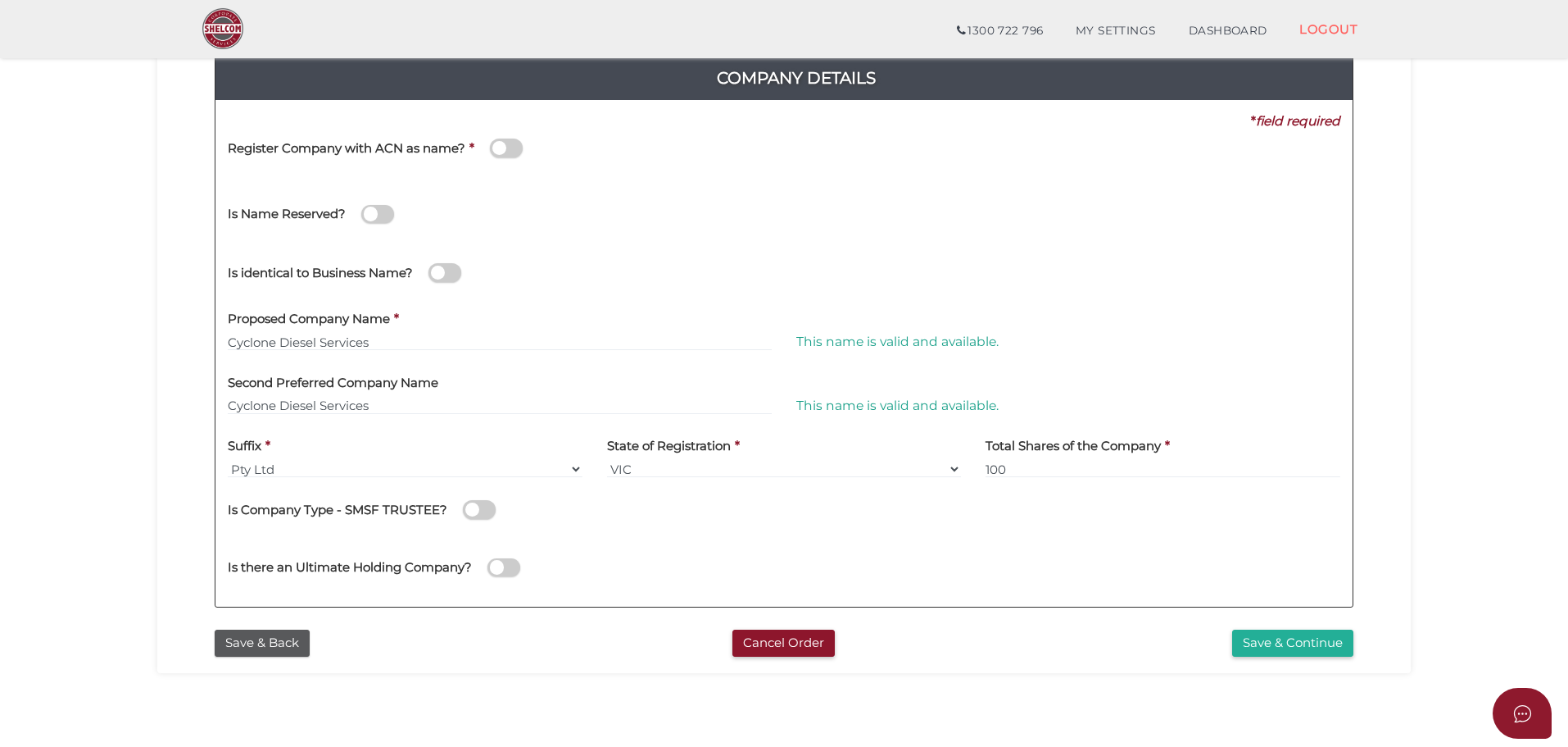
scroll to position [246, 0]
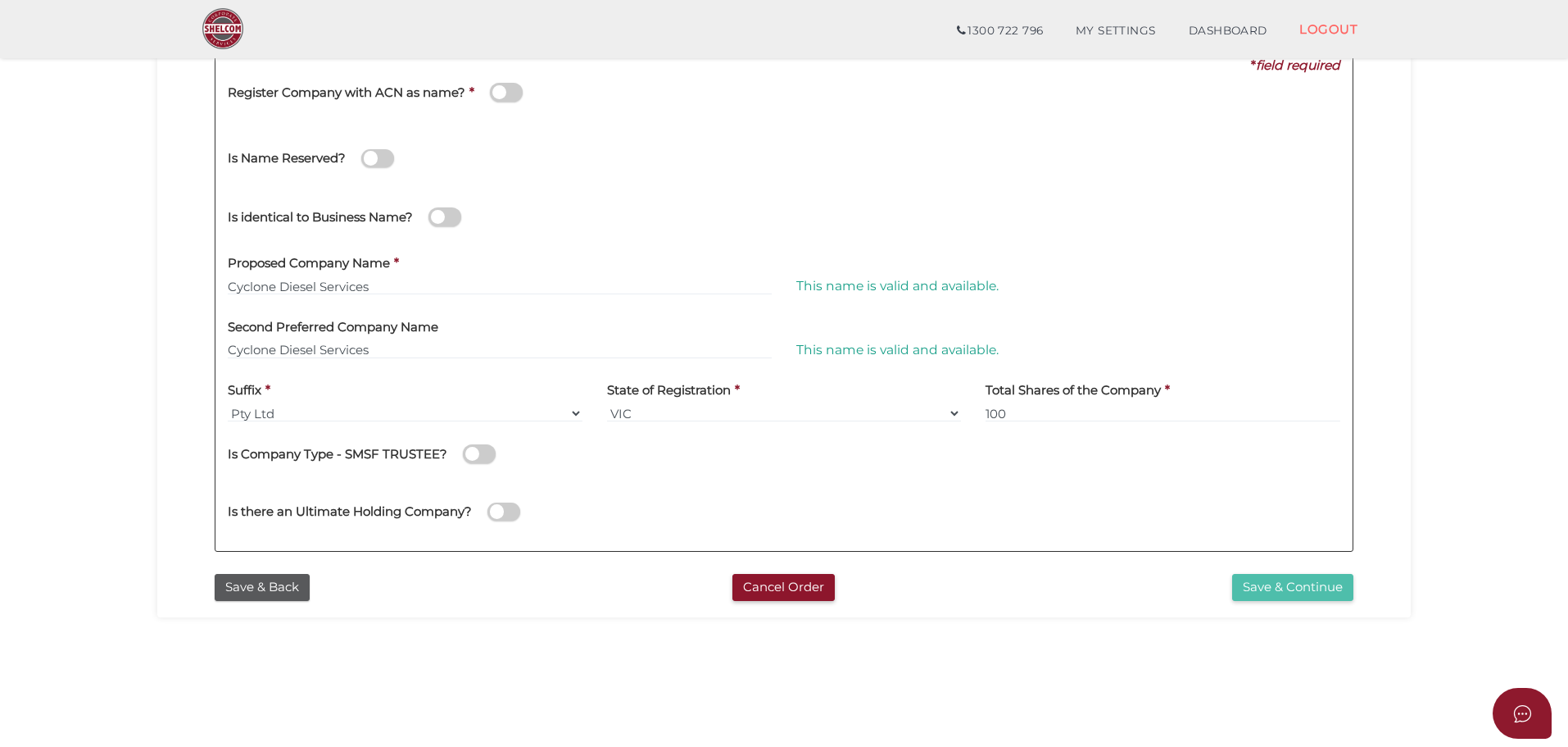
click at [1289, 587] on button "Save & Continue" at bounding box center [1292, 587] width 121 height 27
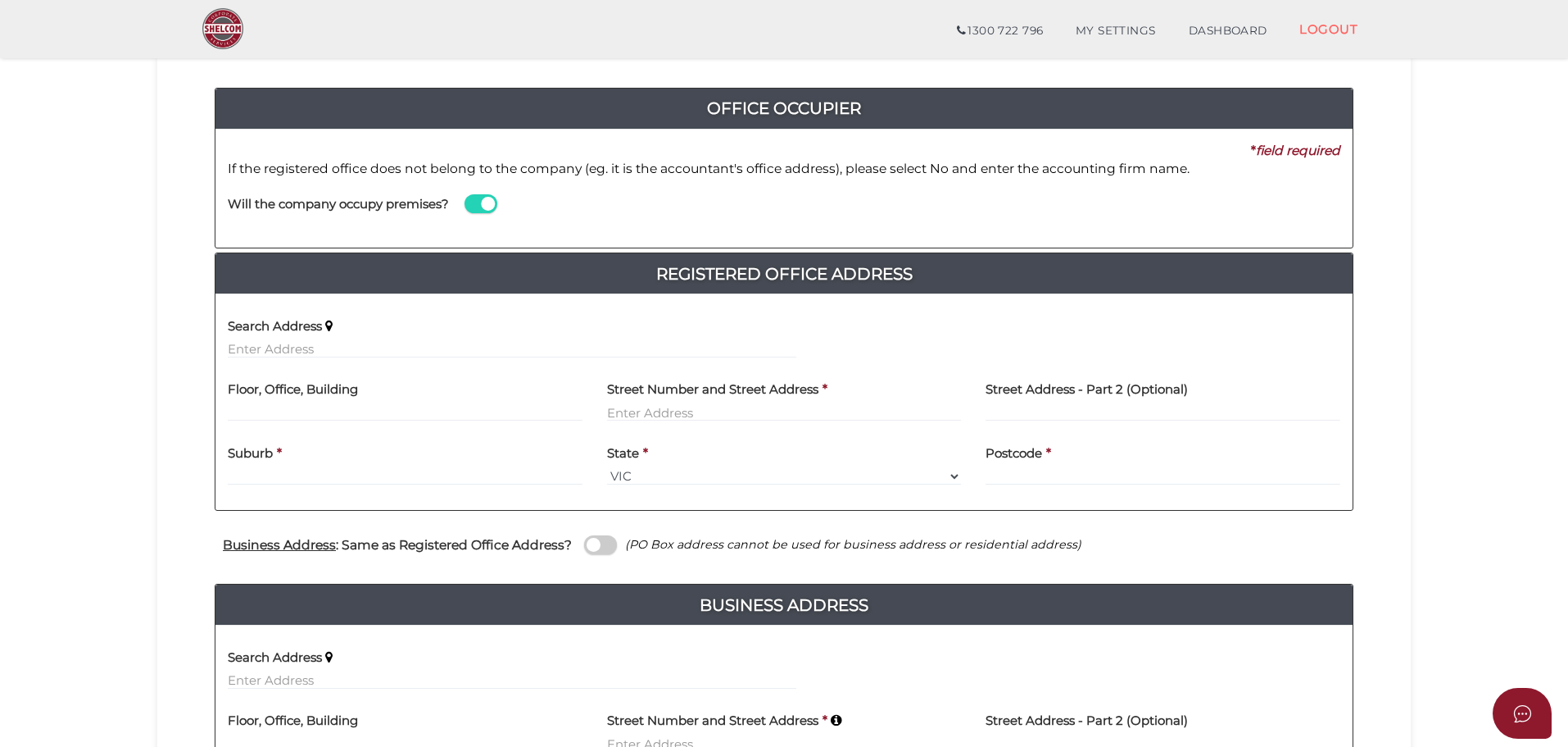
scroll to position [164, 0]
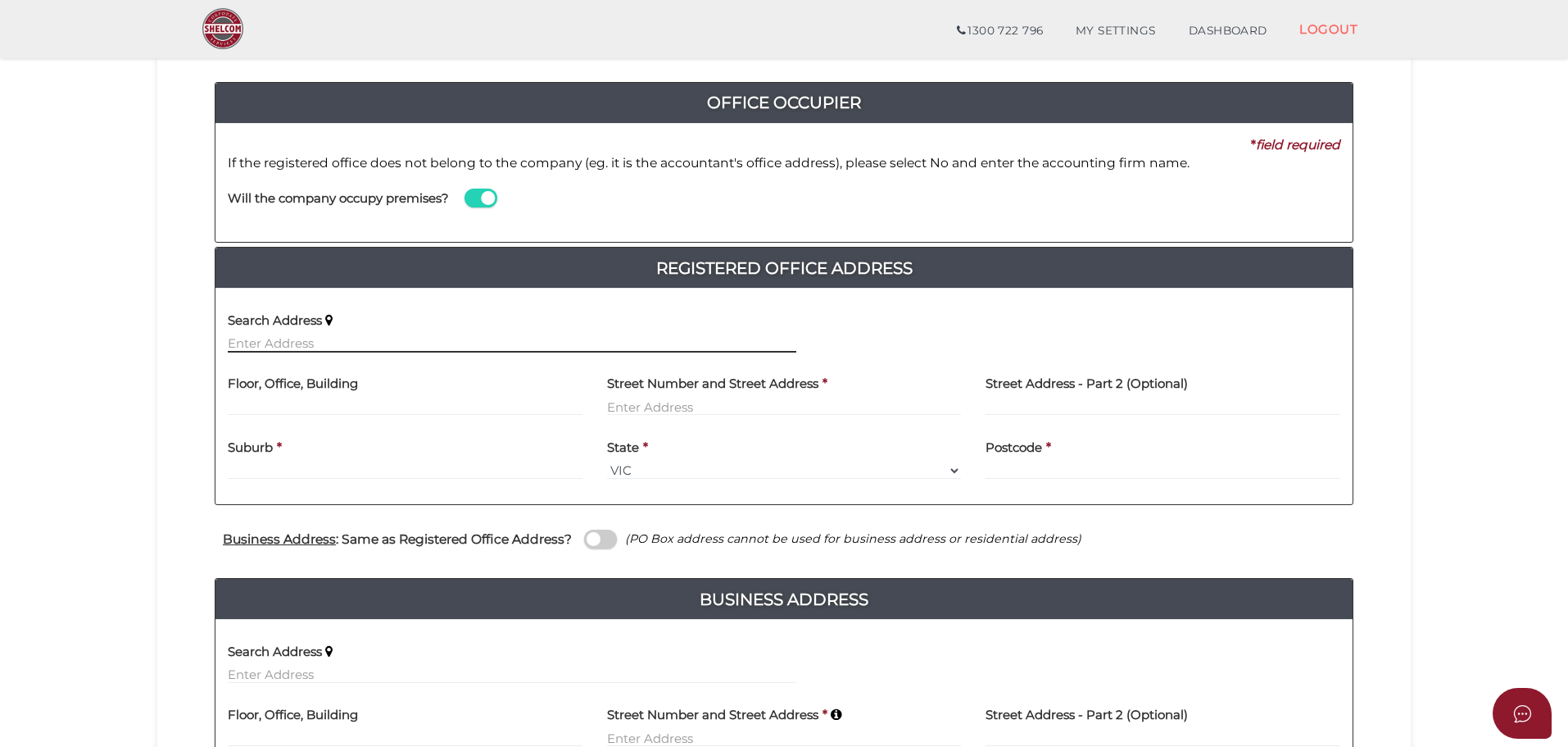
click at [243, 341] on input "text" at bounding box center [511, 343] width 569 height 18
type input "[STREET_ADDRESS]"
type input "Red Cliffs"
select select "VIC"
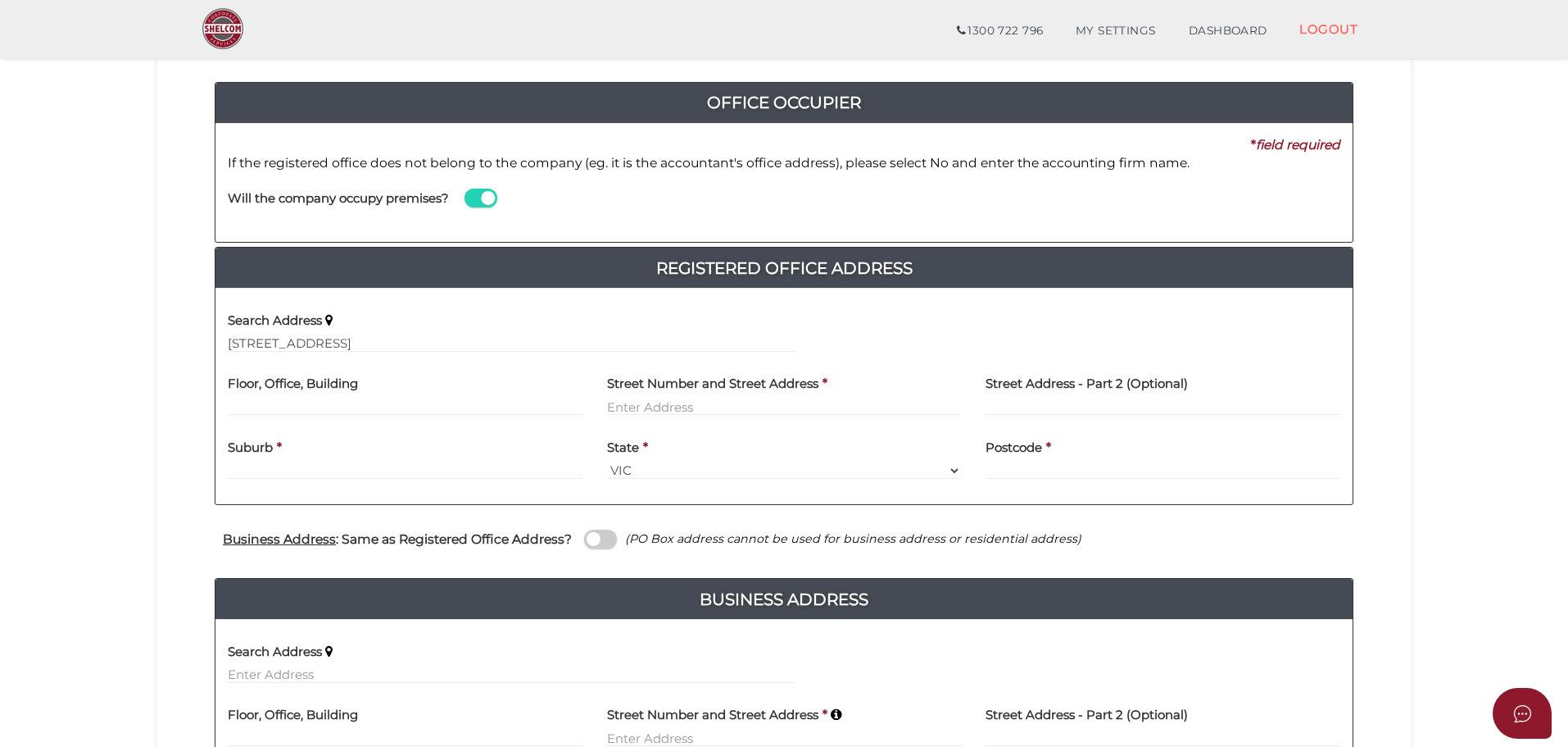
type input "3496"
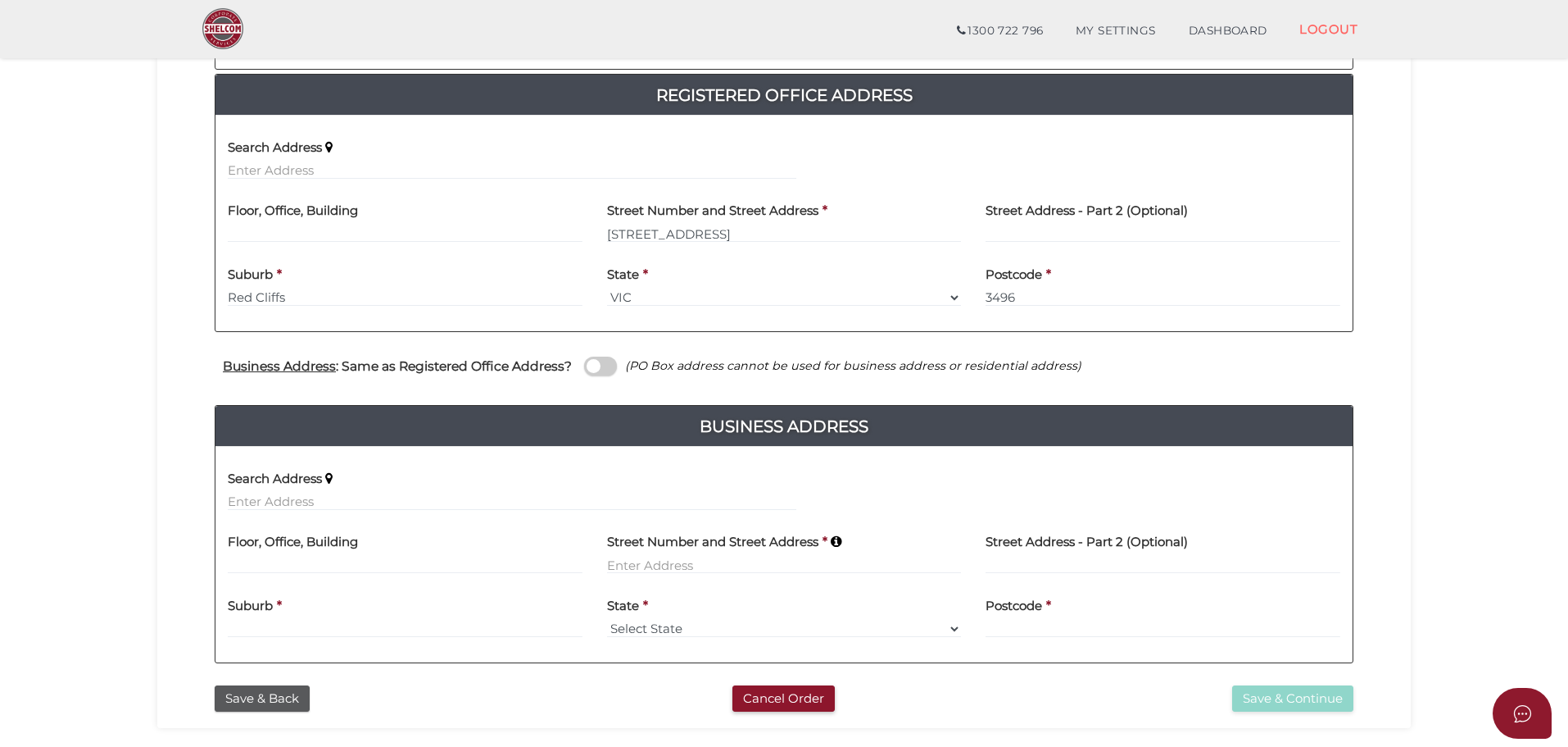
scroll to position [410, 0]
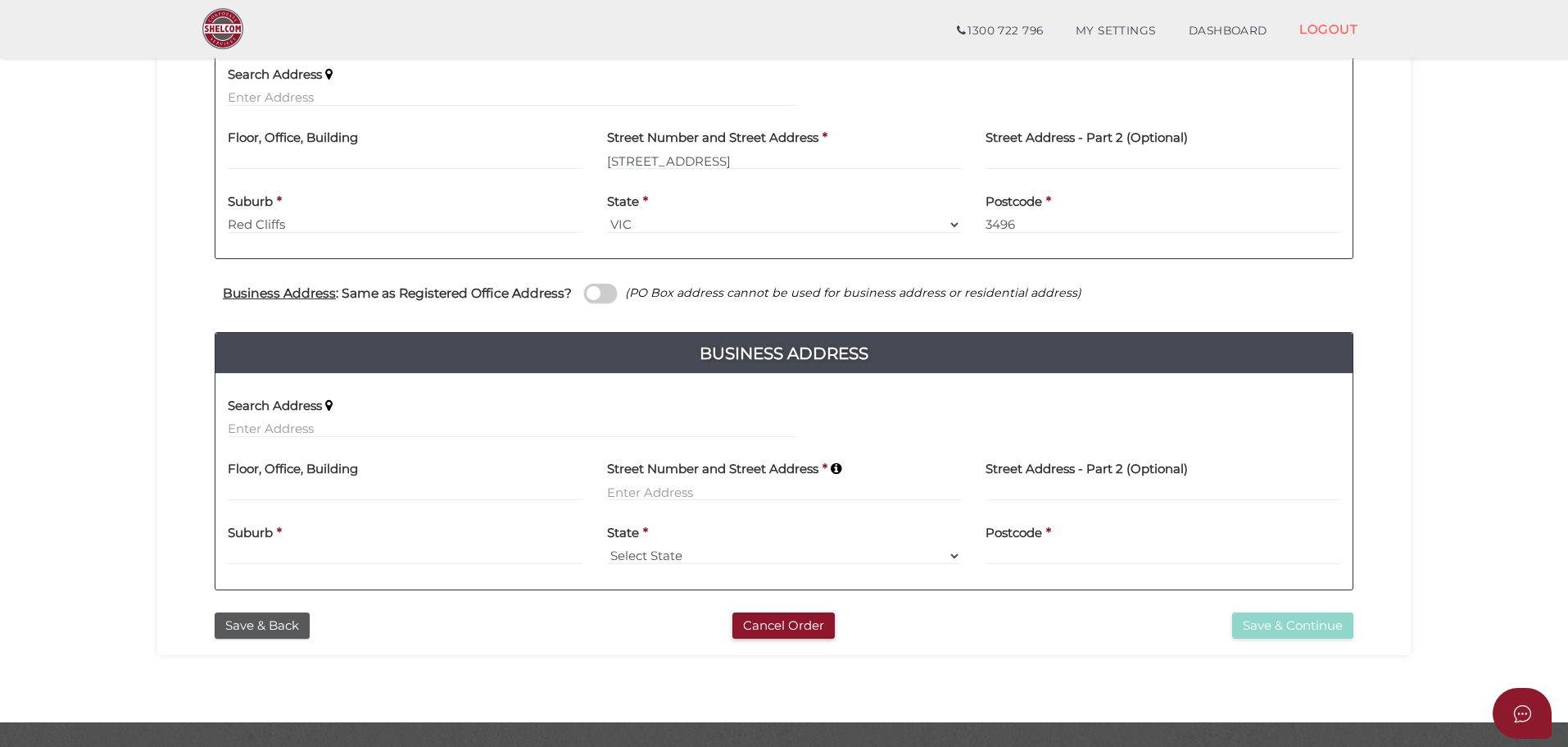
click at [592, 293] on span at bounding box center [600, 293] width 33 height 19
click at [0, 0] on input "checkbox" at bounding box center [0, 0] width 0 height 0
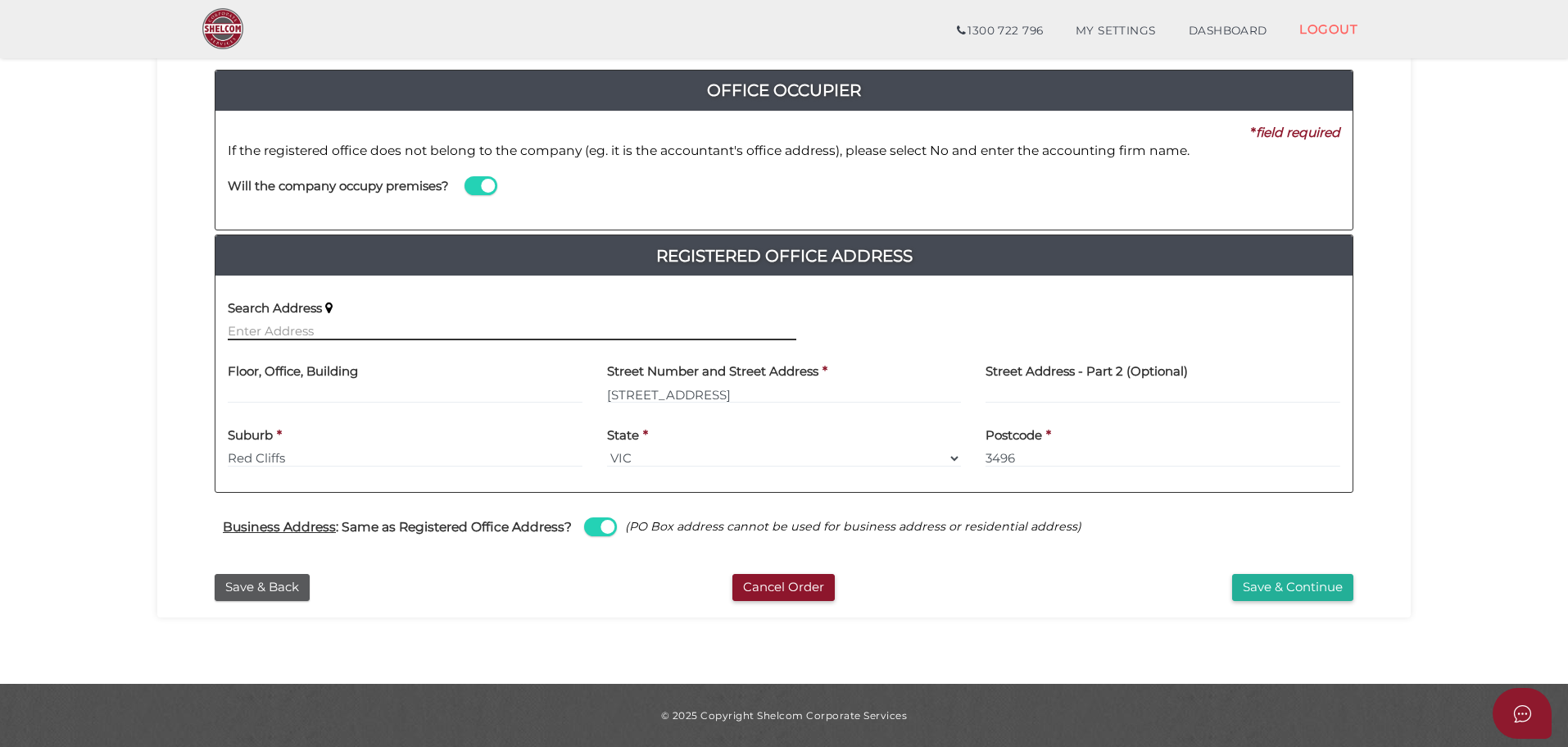
click at [285, 334] on input "text" at bounding box center [511, 331] width 569 height 18
type input "P O Box 873 CP"
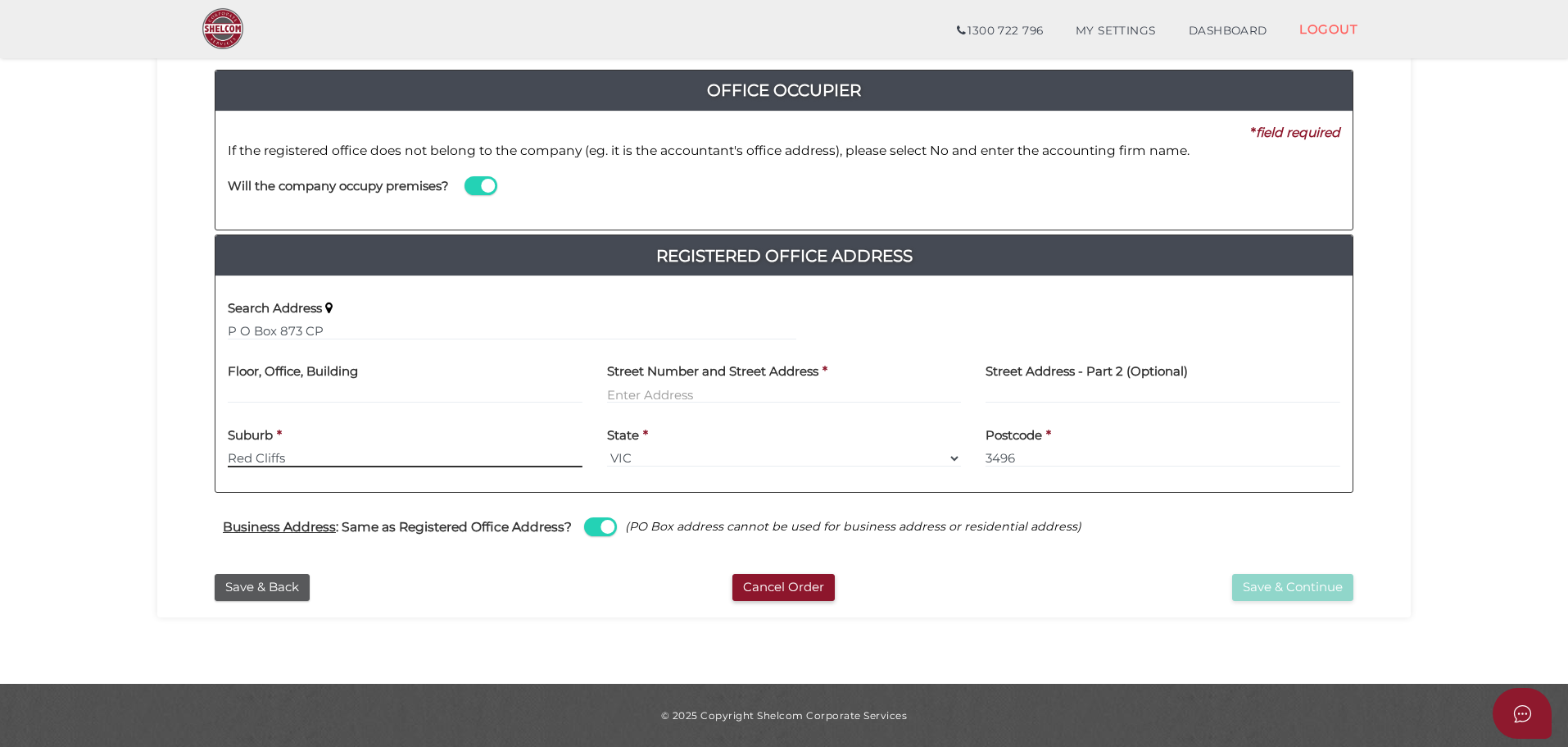
drag, startPoint x: 291, startPoint y: 459, endPoint x: 142, endPoint y: 455, distance: 149.1
click at [142, 455] on section "Company Registration 63b2458fea0acfc6999eaa2494acdc44 1 REGISTRATION REQUIREMEN…" at bounding box center [784, 276] width 1568 height 816
type input "Mildura"
type input "3501"
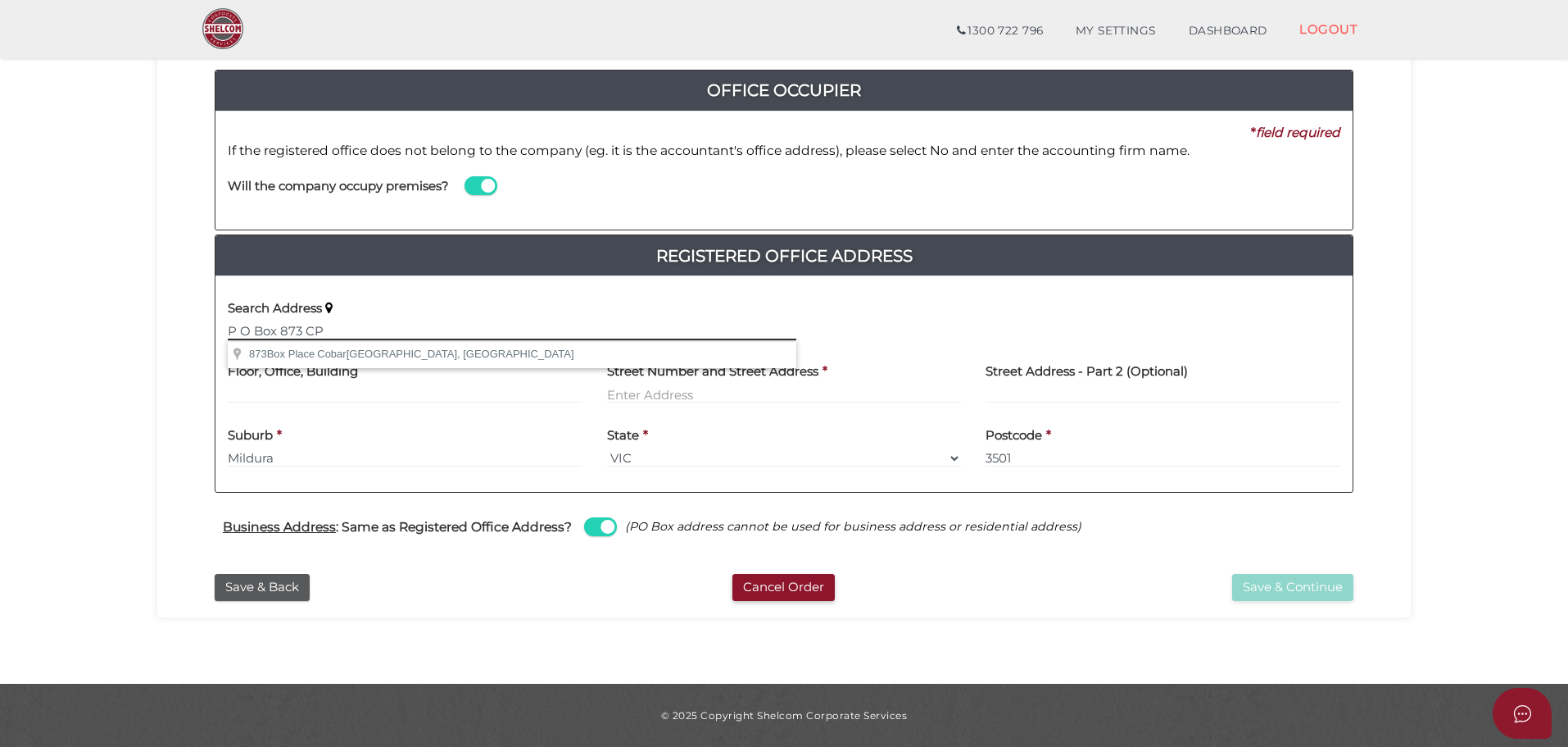
drag, startPoint x: 343, startPoint y: 330, endPoint x: 150, endPoint y: 337, distance: 193.1
click at [150, 337] on section "Company Registration 63b2458fea0acfc6999eaa2494acdc44 1 REGISTRATION REQUIREMEN…" at bounding box center [784, 276] width 1568 height 816
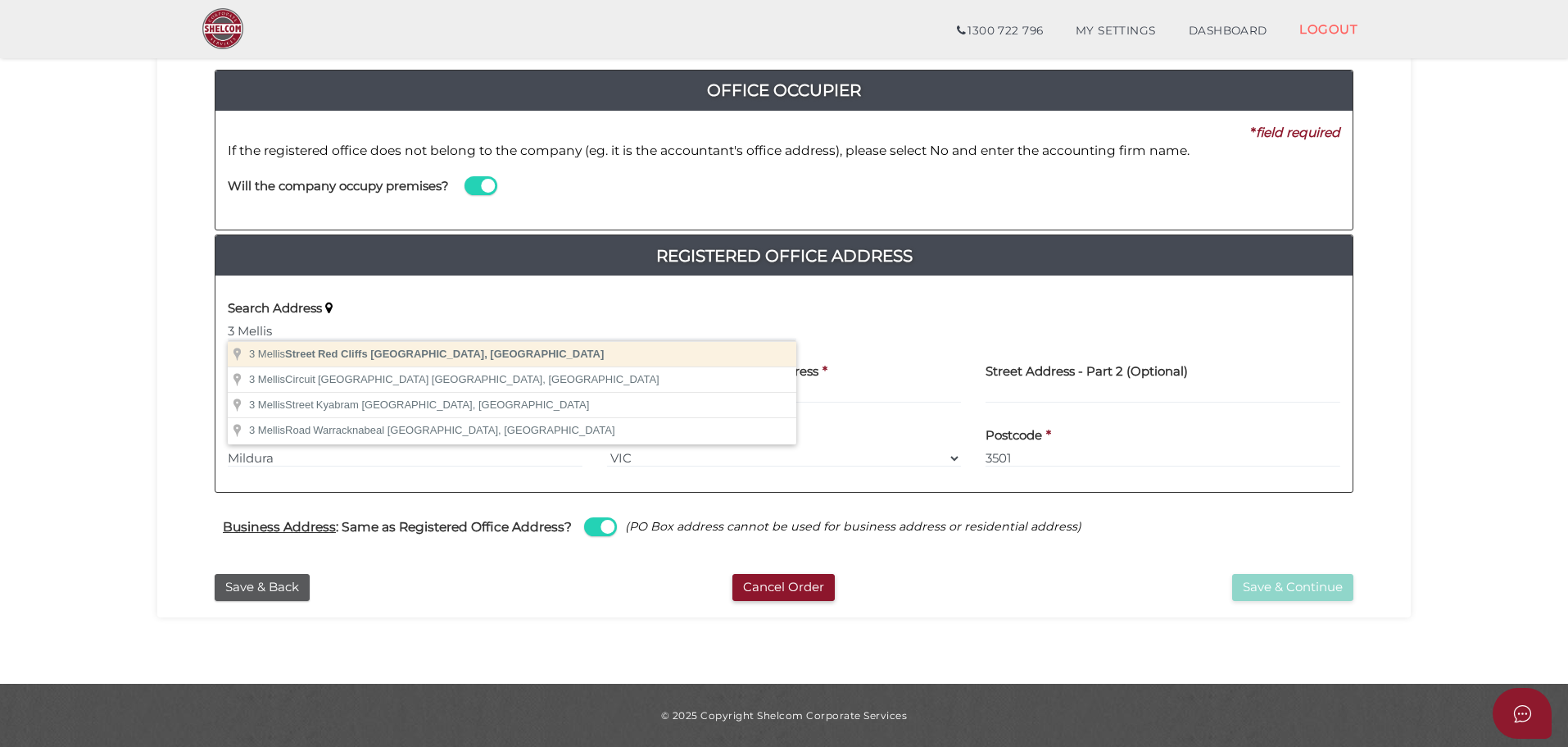
type input "[STREET_ADDRESS]"
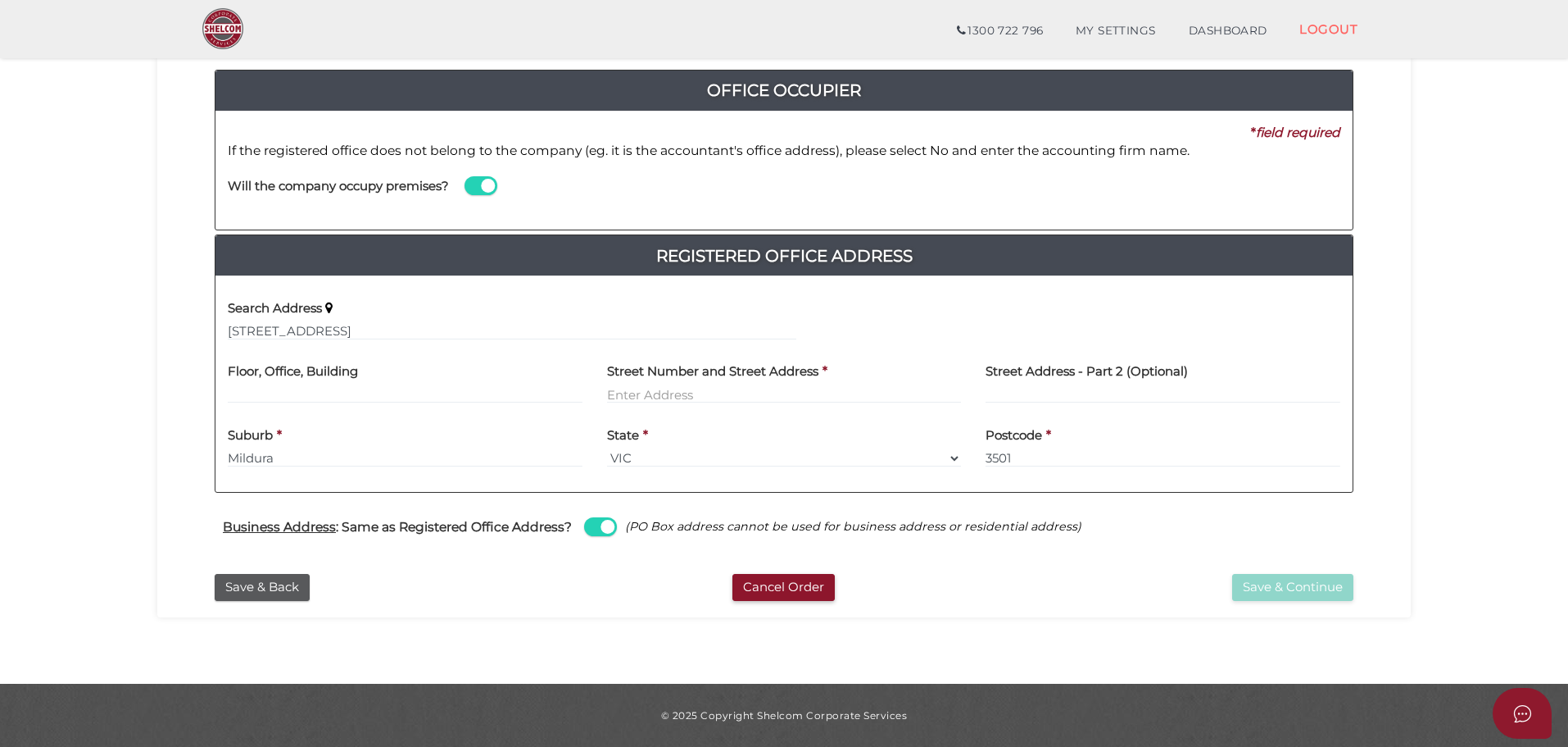
type input "[STREET_ADDRESS]"
type input "Red Cliffs"
select select "VIC"
type input "3496"
click at [1340, 589] on button "Save & Continue" at bounding box center [1292, 587] width 121 height 27
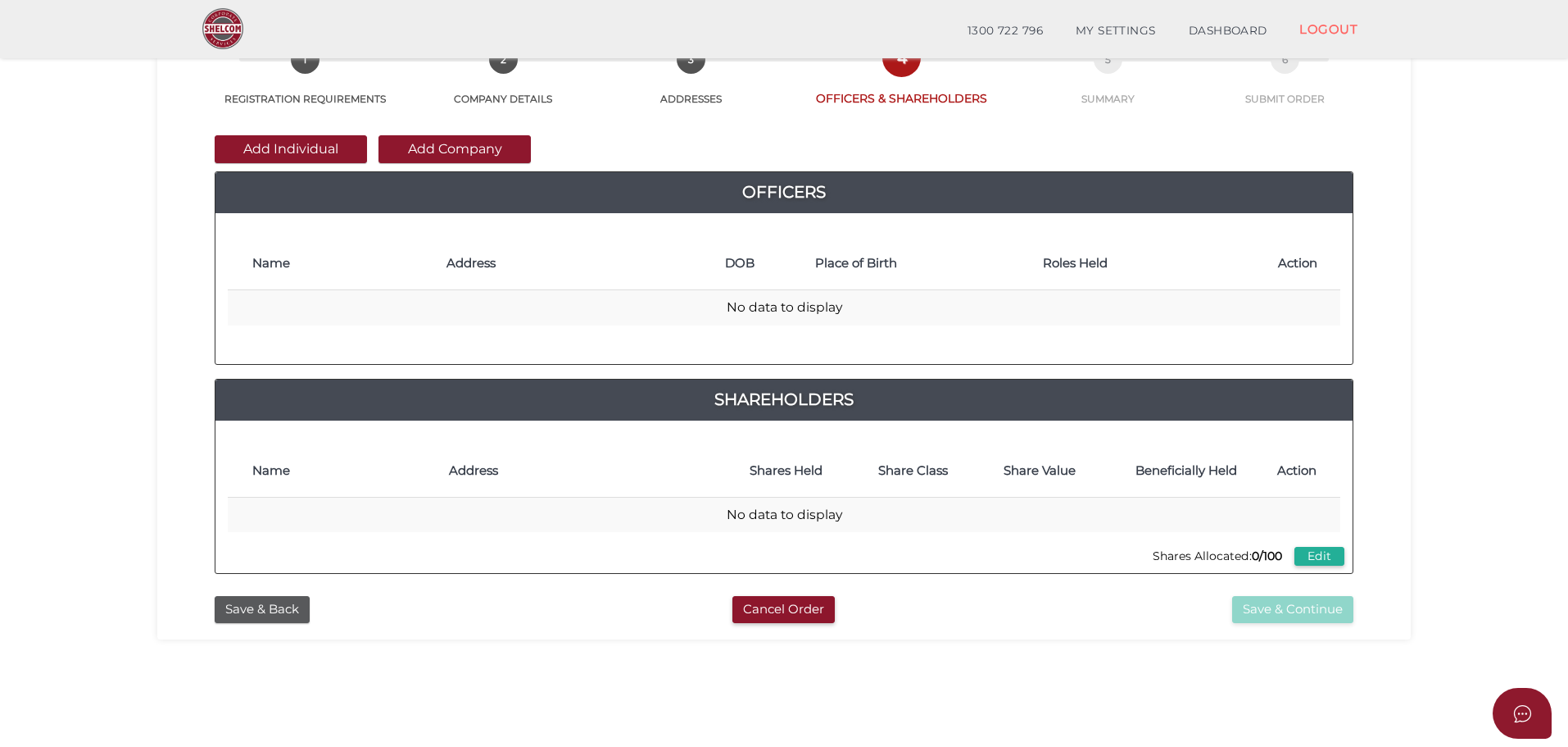
scroll to position [82, 0]
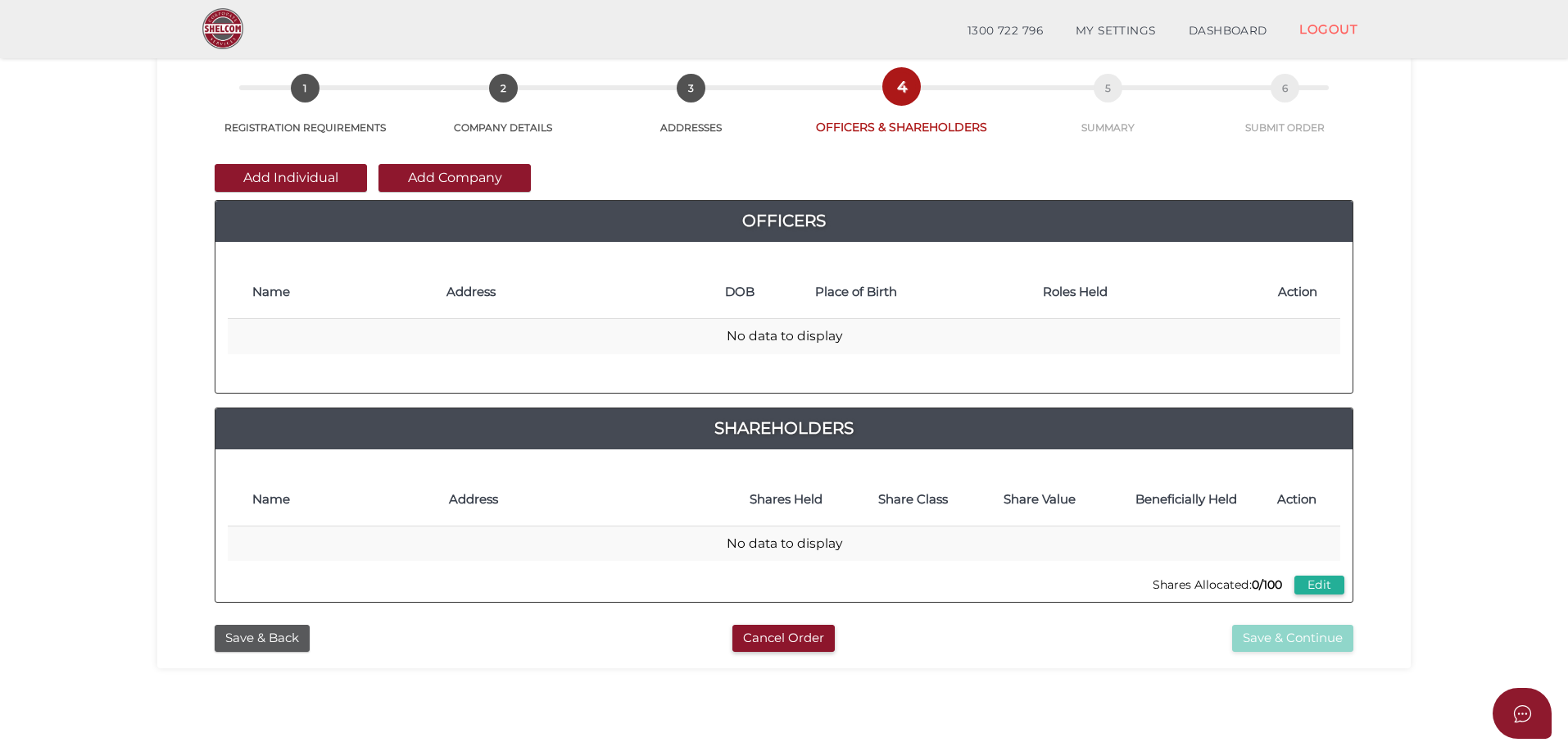
click at [318, 172] on button "Add Individual" at bounding box center [291, 177] width 153 height 28
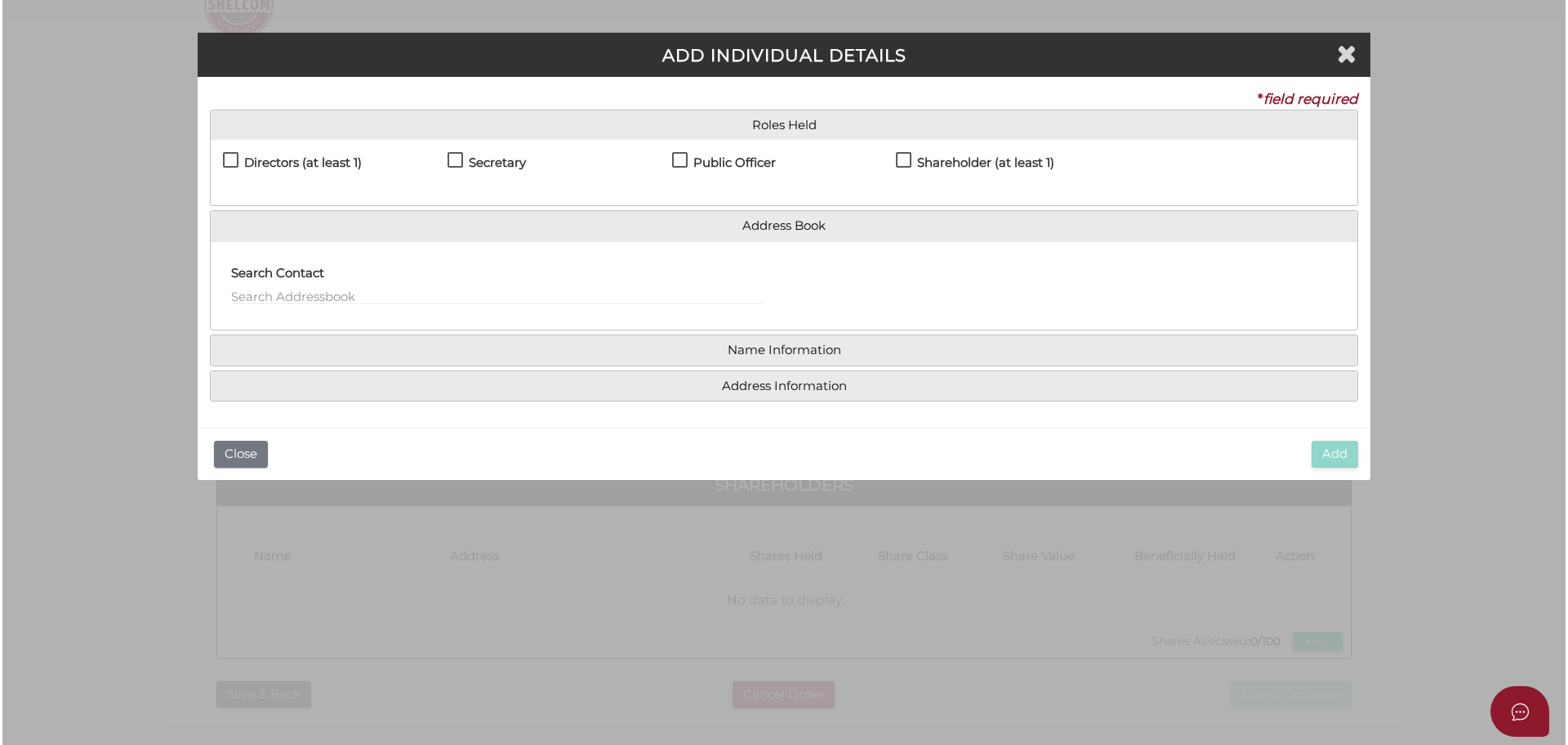
scroll to position [0, 0]
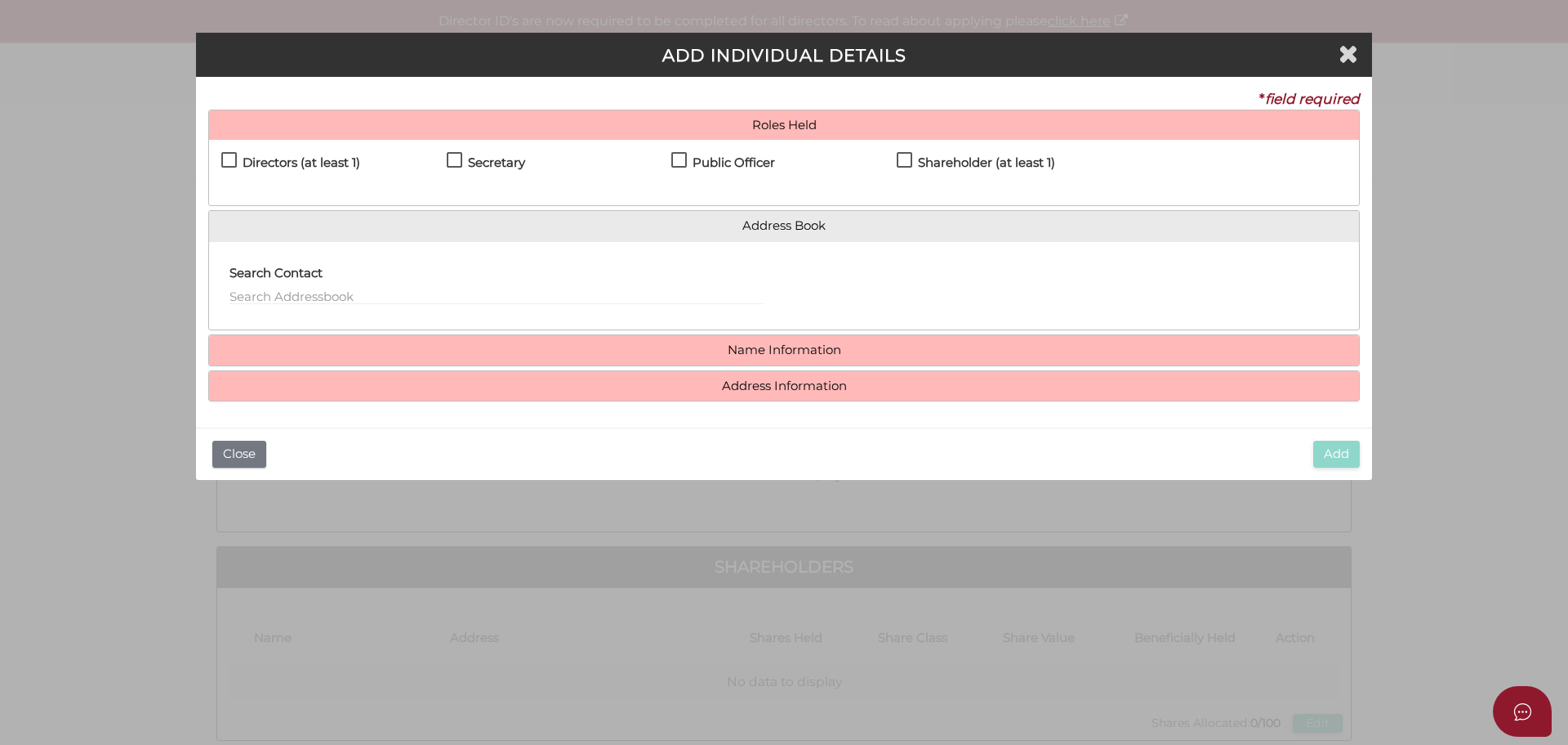
click at [228, 161] on label "Directors (at least 1)" at bounding box center [290, 166] width 139 height 20
checkbox input "true"
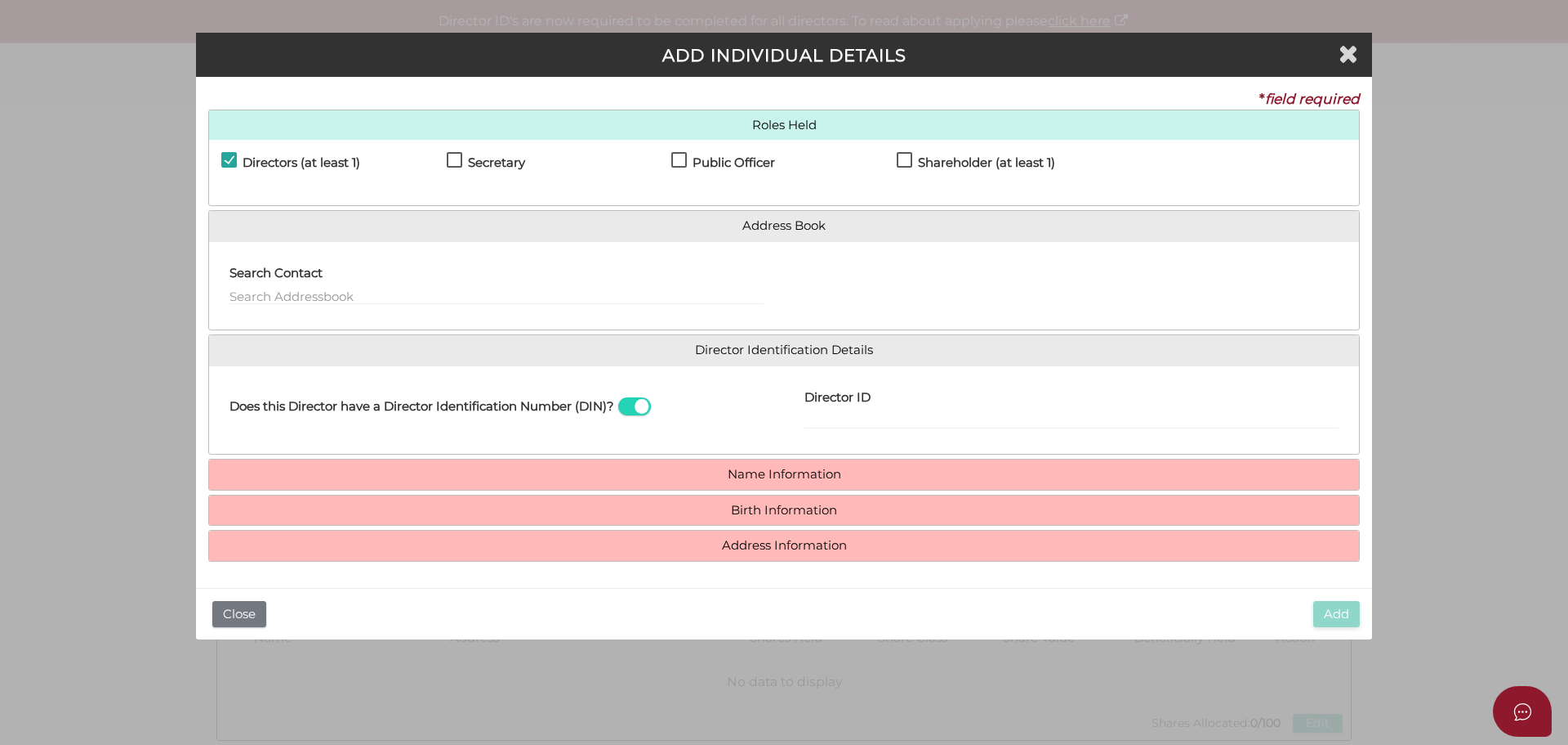
click at [453, 161] on label "Secretary" at bounding box center [486, 166] width 78 height 20
checkbox input "true"
click at [681, 156] on label "Public Officer" at bounding box center [723, 166] width 103 height 20
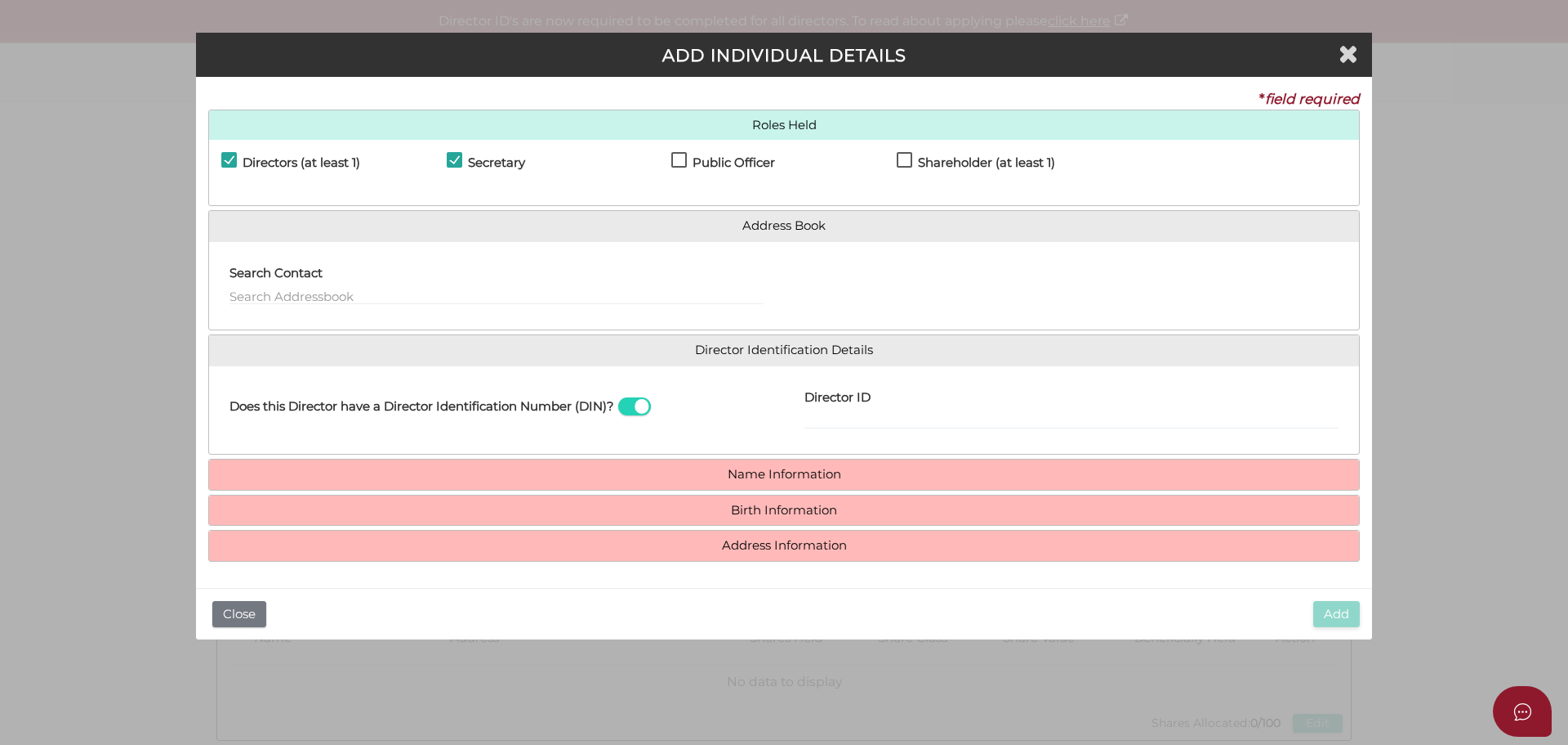
checkbox input "true"
click at [902, 160] on label "Shareholder (at least 1)" at bounding box center [976, 166] width 159 height 20
checkbox input "true"
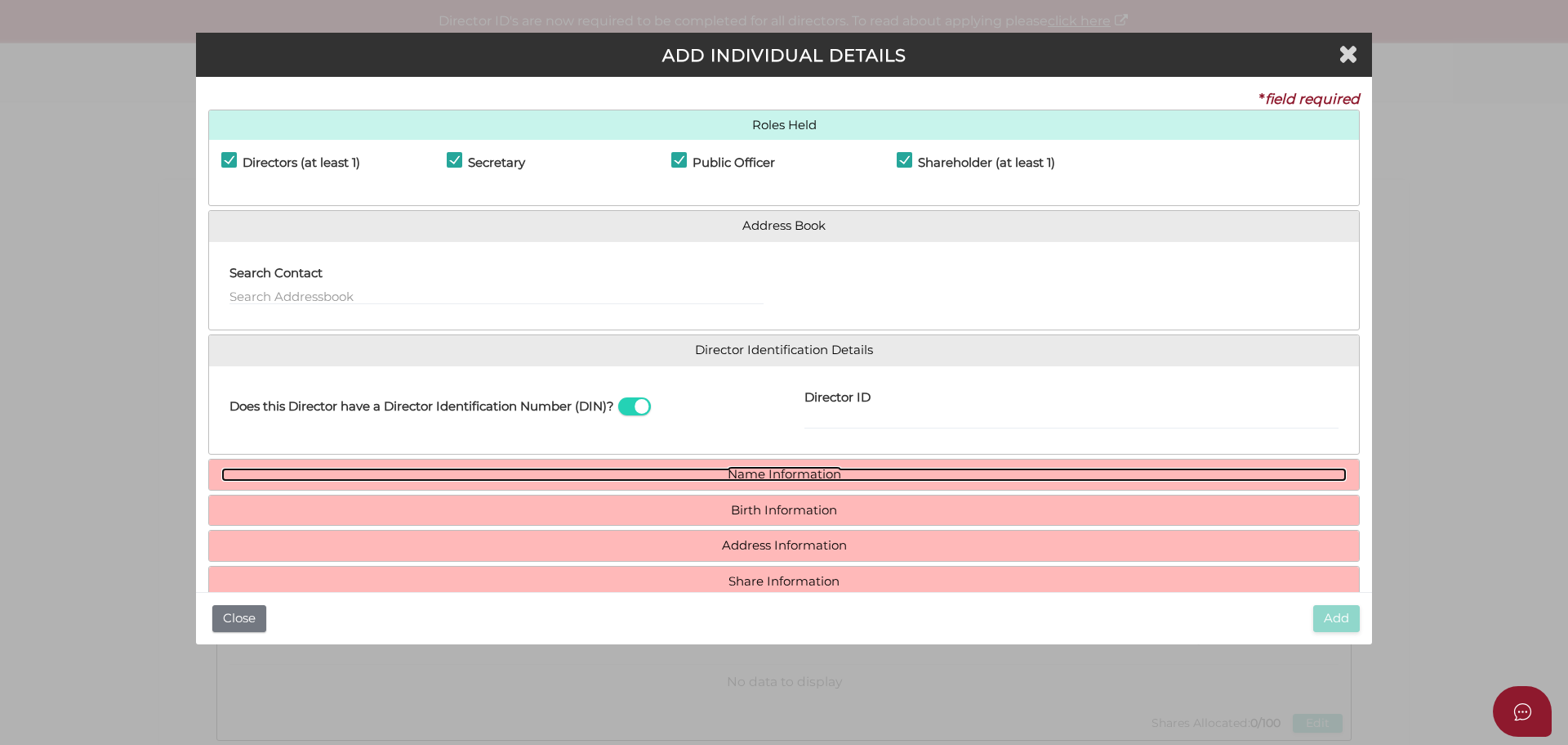
click at [803, 473] on link "Name Information" at bounding box center [784, 474] width 1126 height 14
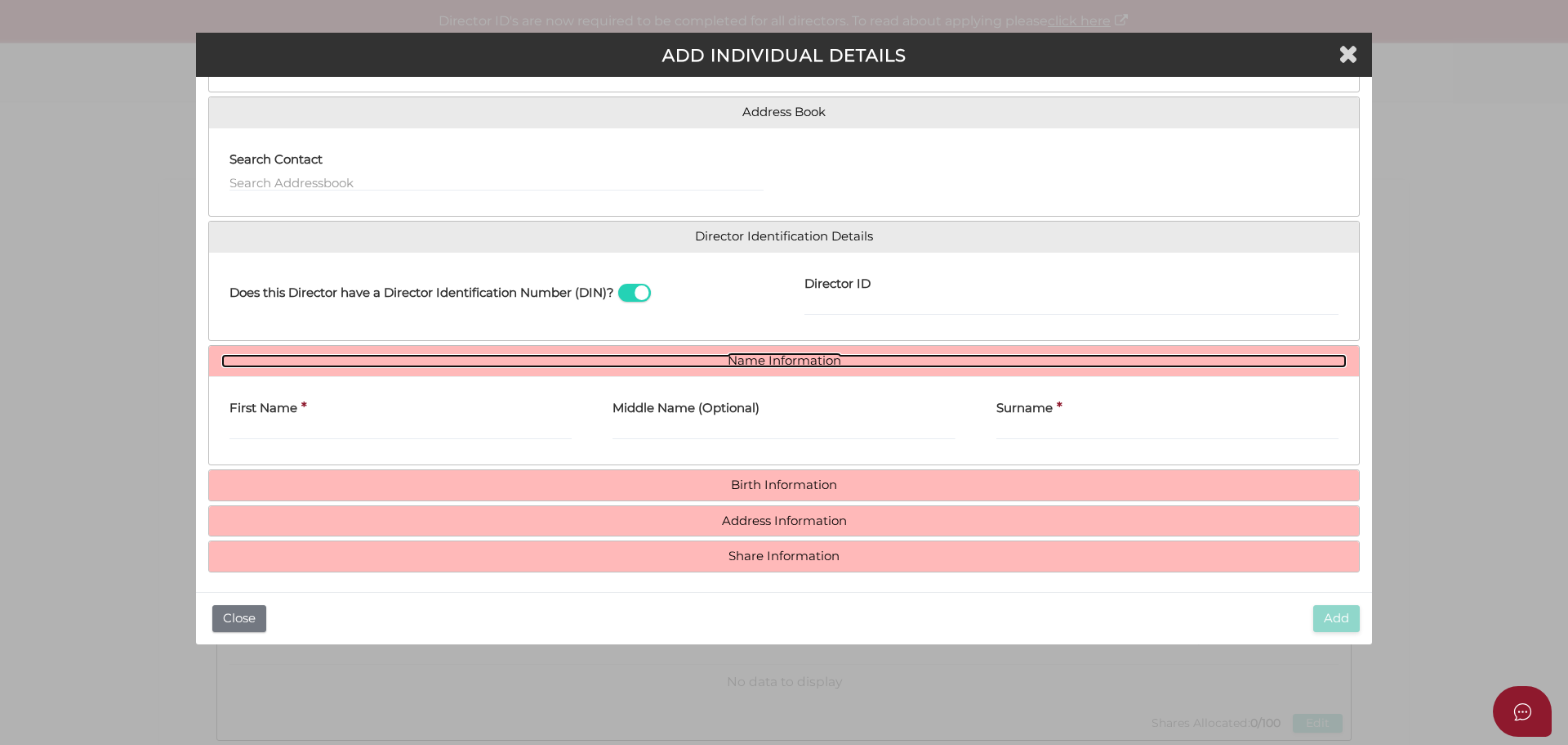
scroll to position [120, 0]
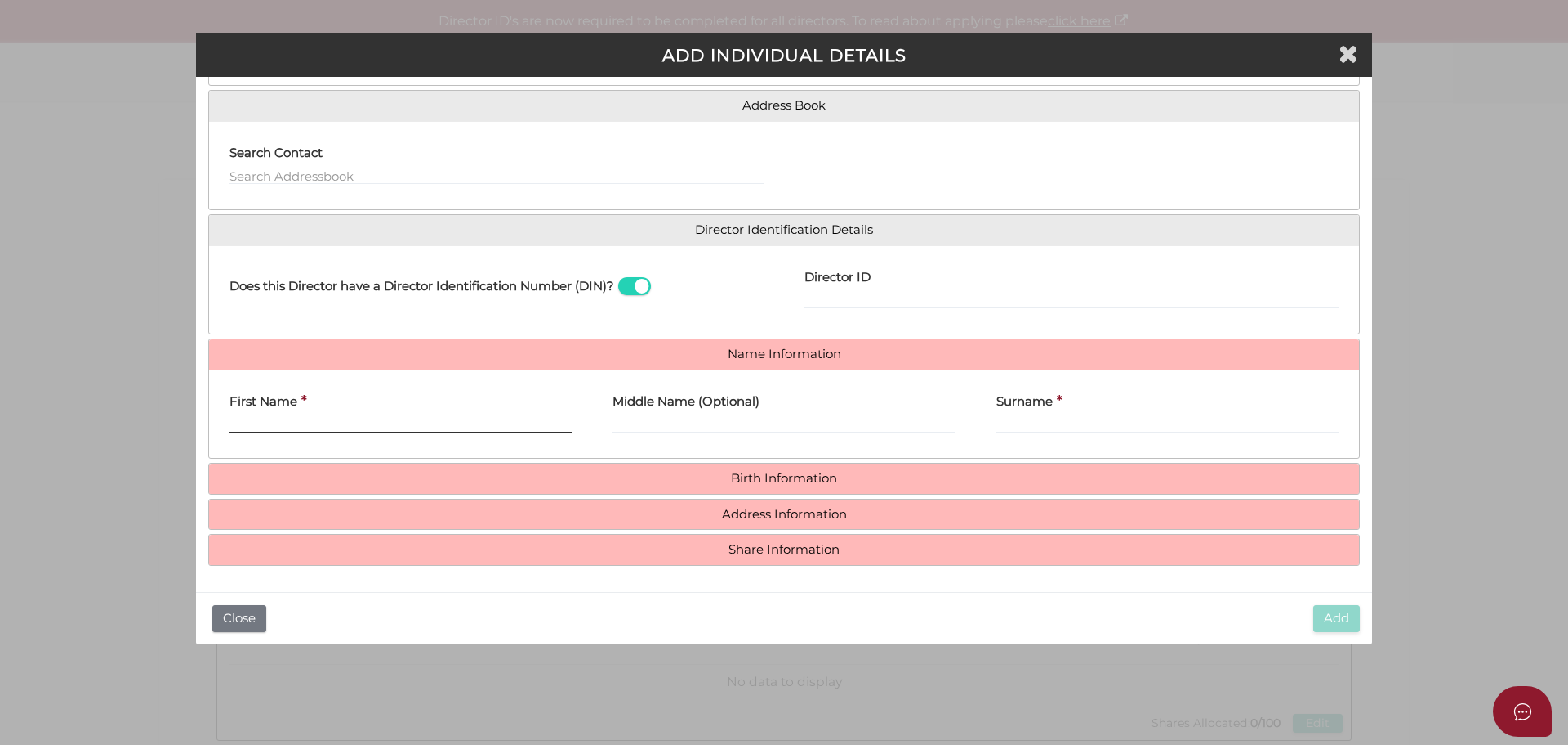
click at [296, 420] on input "First Name" at bounding box center [400, 424] width 342 height 18
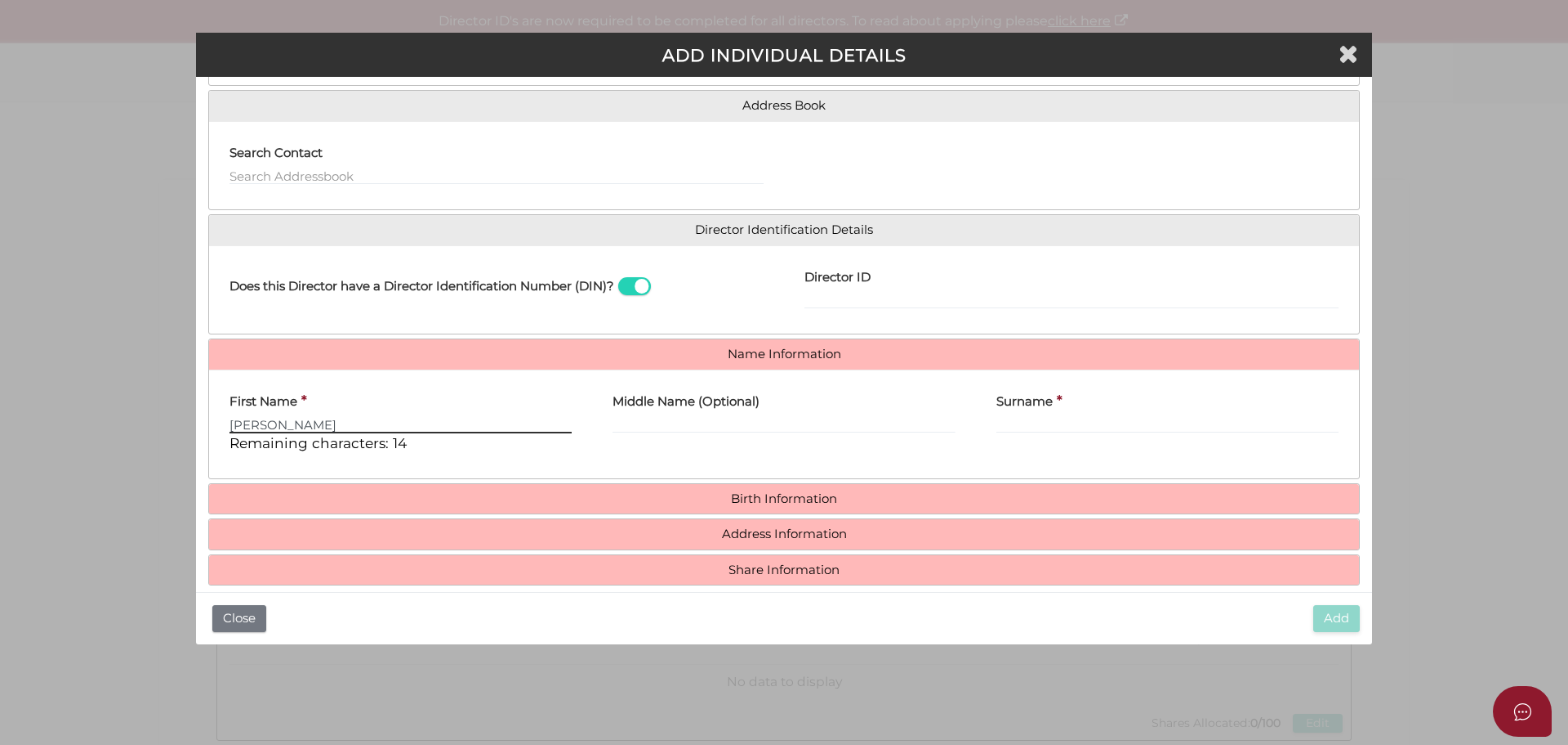
type input "Daniel"
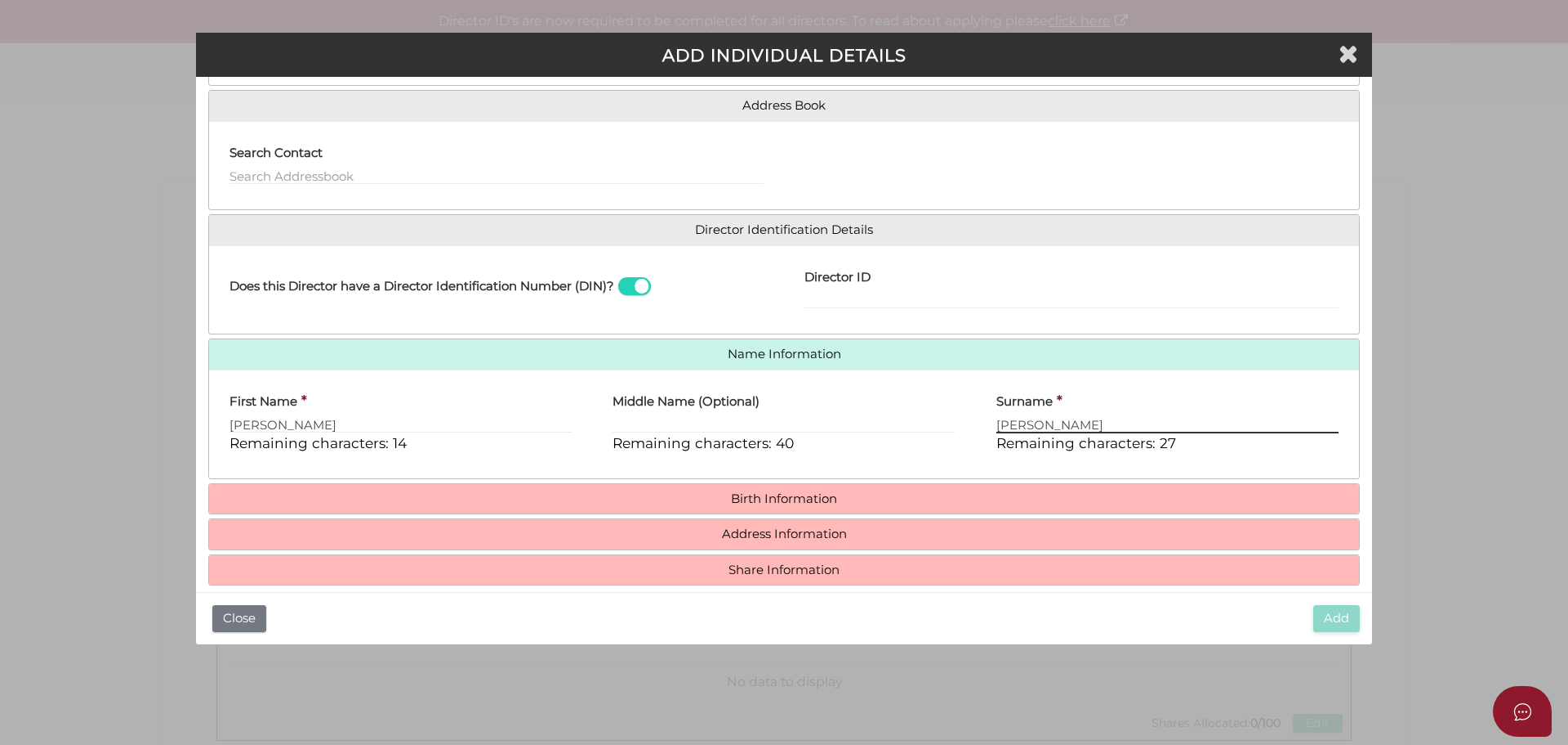
type input "Cox"
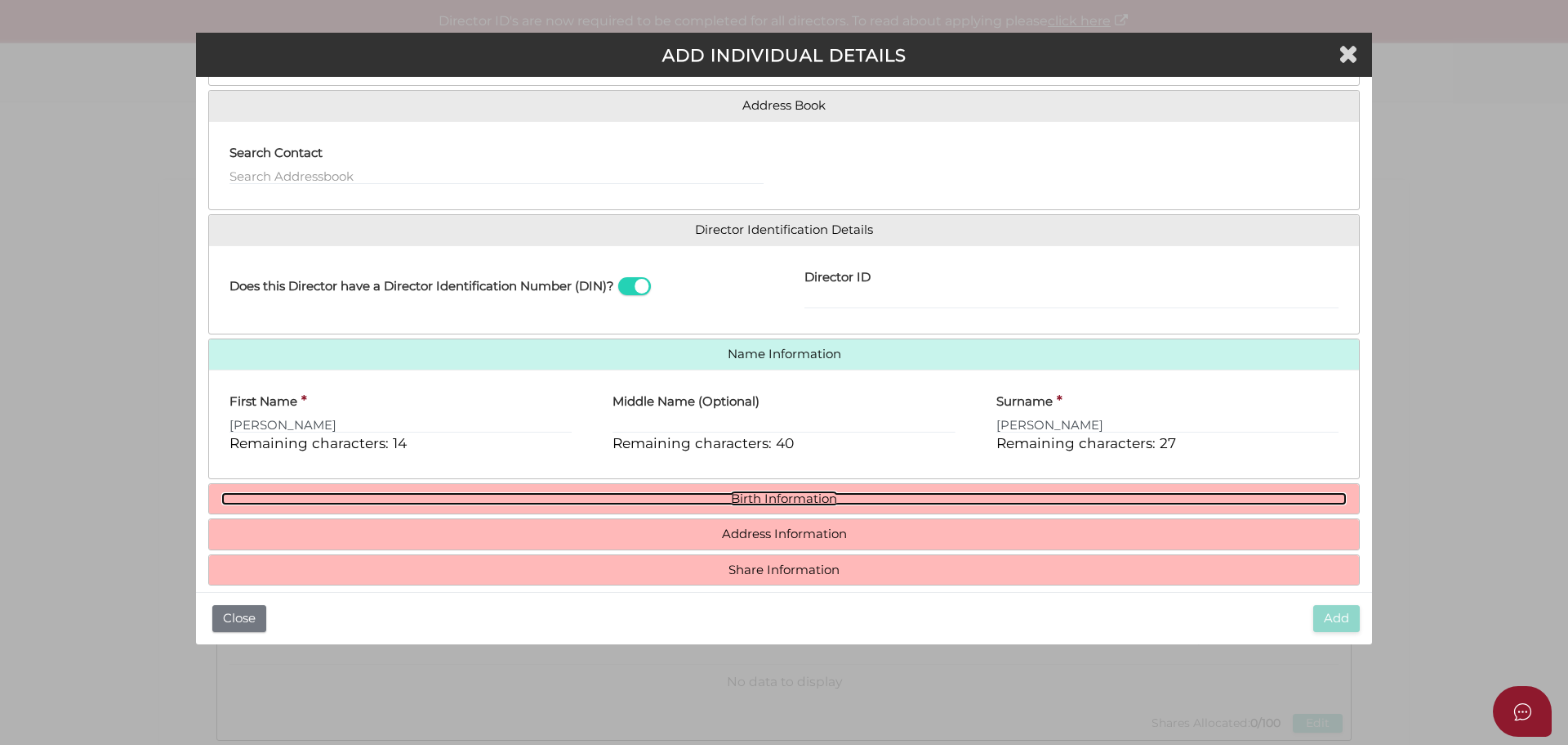
click at [813, 497] on link "Birth Information" at bounding box center [784, 499] width 1126 height 14
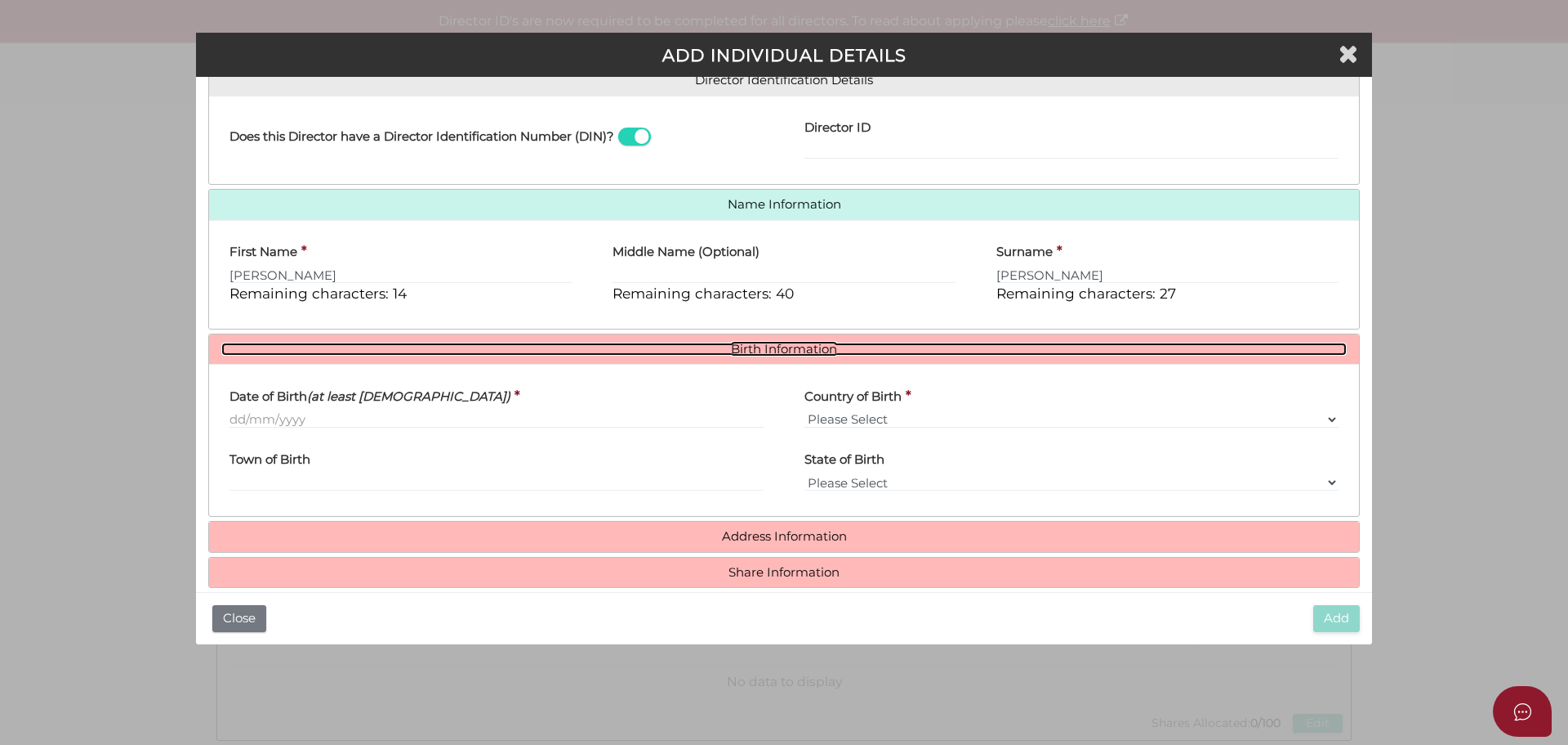
scroll to position [283, 0]
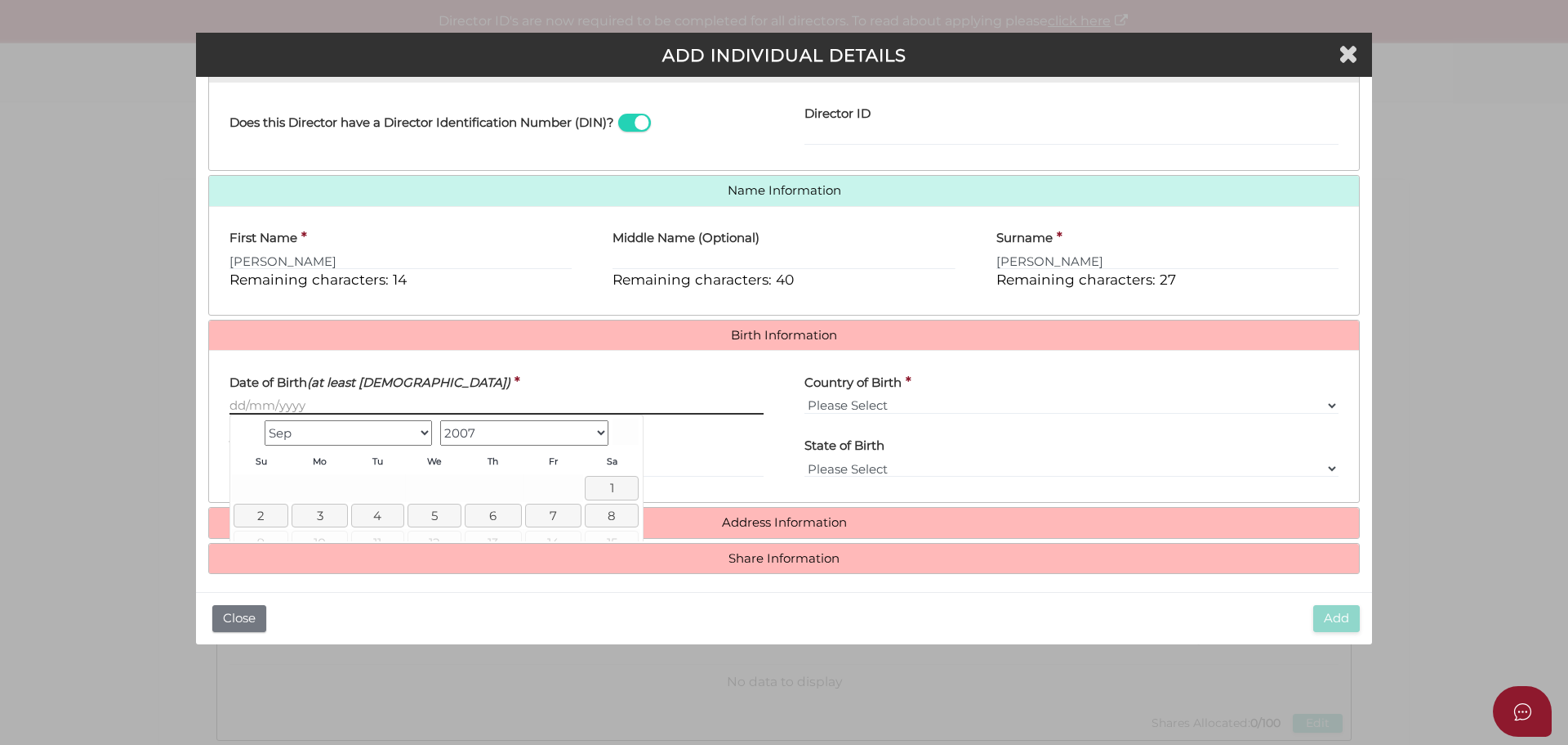
click at [277, 404] on input "Date of Birth (at least 18 years old)" at bounding box center [497, 404] width 534 height 18
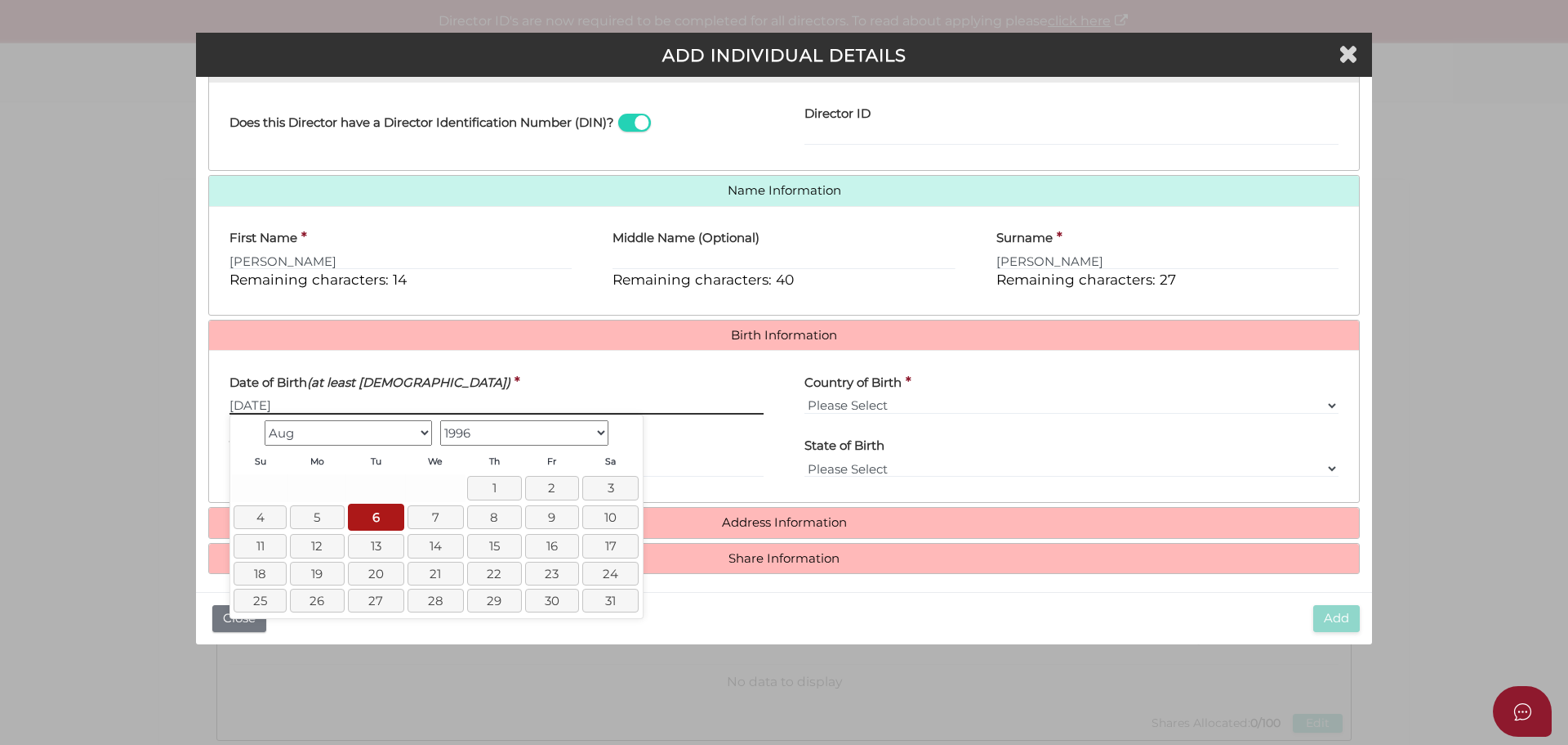
type input "06/08/1996"
click at [866, 399] on select "Please Select v Australia Afghanistan Albania Algeria American Samoa Andorra An…" at bounding box center [1072, 404] width 534 height 18
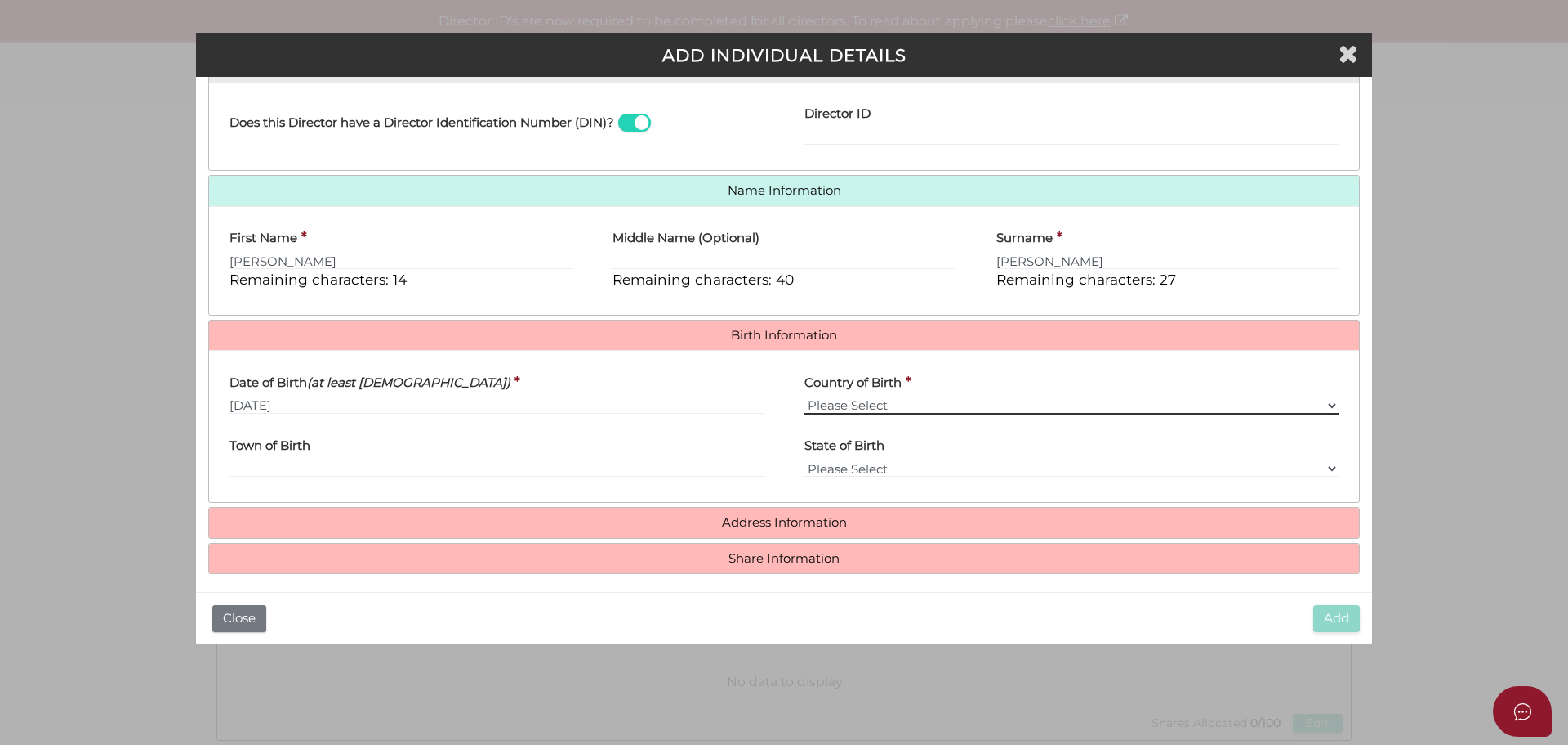
select select "Australia"
click at [805, 396] on select "Please Select v Australia Afghanistan Albania Algeria American Samoa Andorra An…" at bounding box center [1072, 404] width 534 height 18
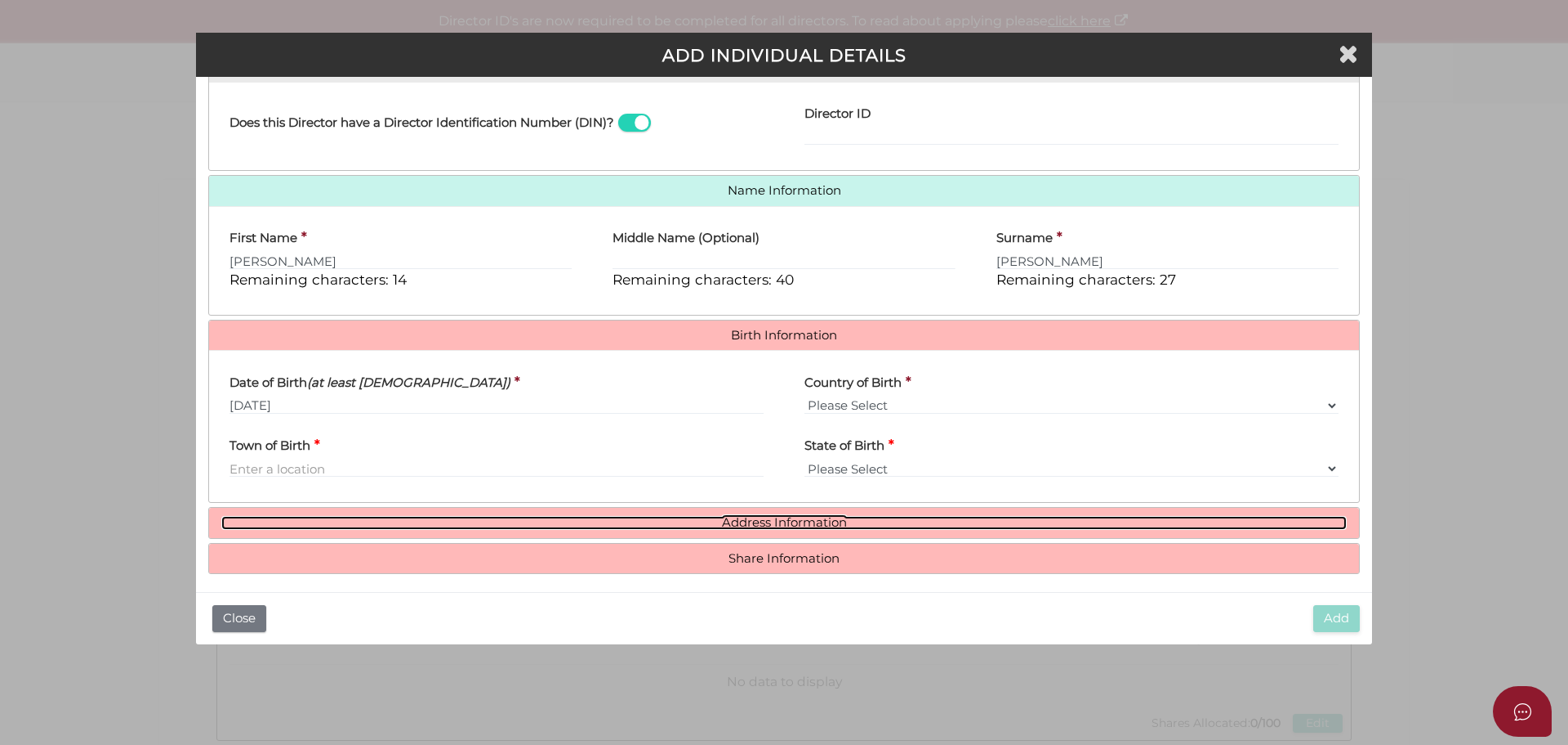
click at [759, 515] on link "Address Information" at bounding box center [784, 522] width 1126 height 14
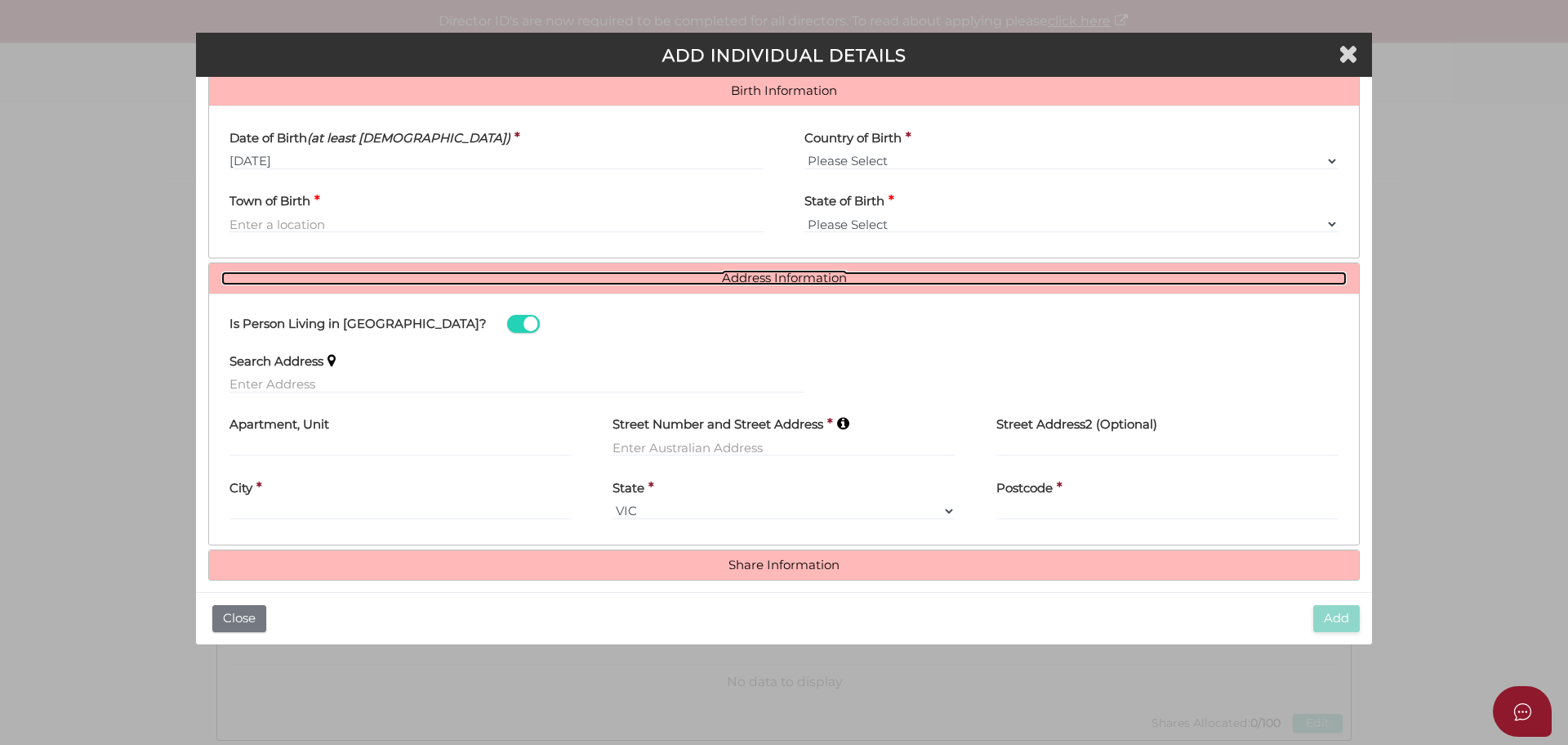
scroll to position [529, 0]
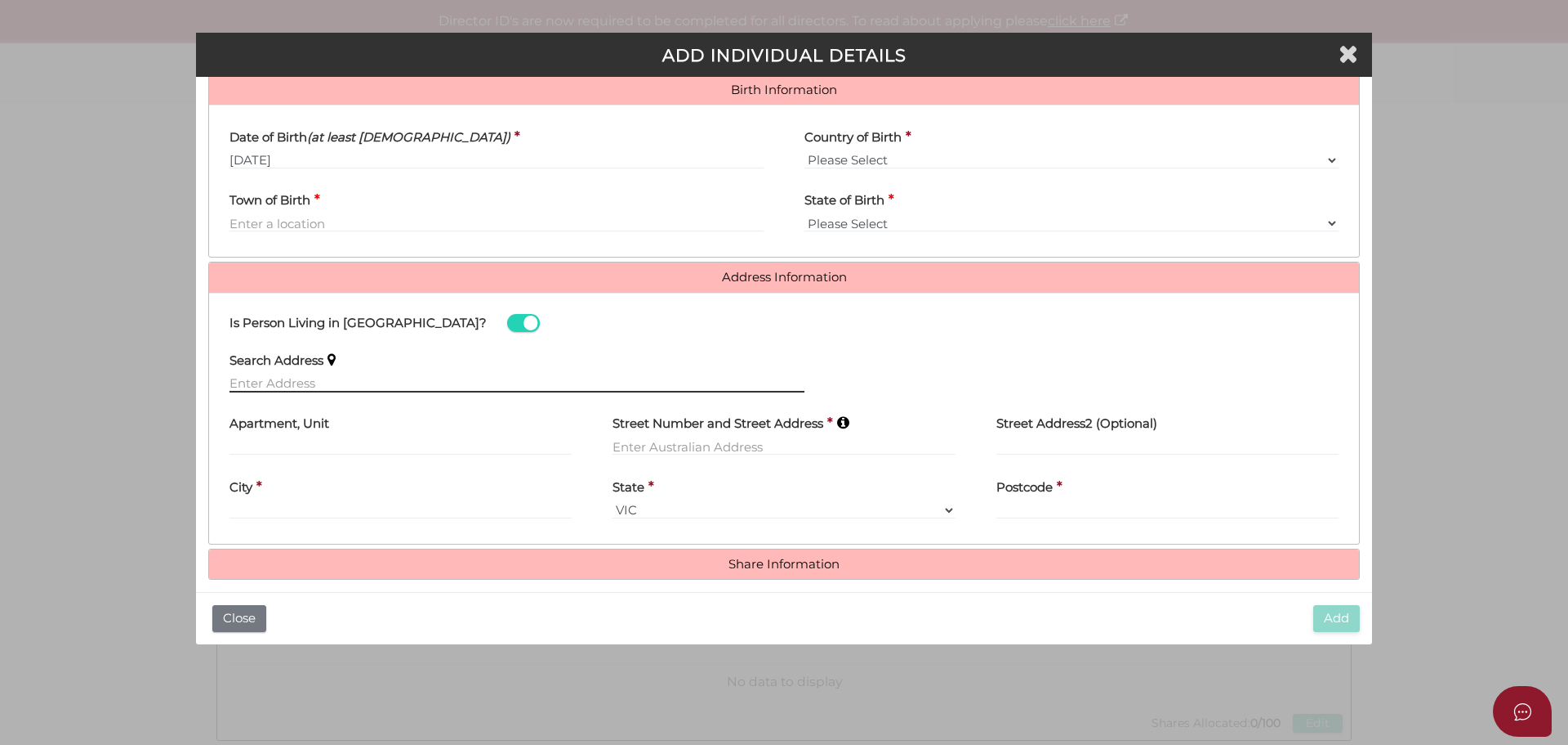
click at [329, 380] on input "text" at bounding box center [517, 383] width 575 height 18
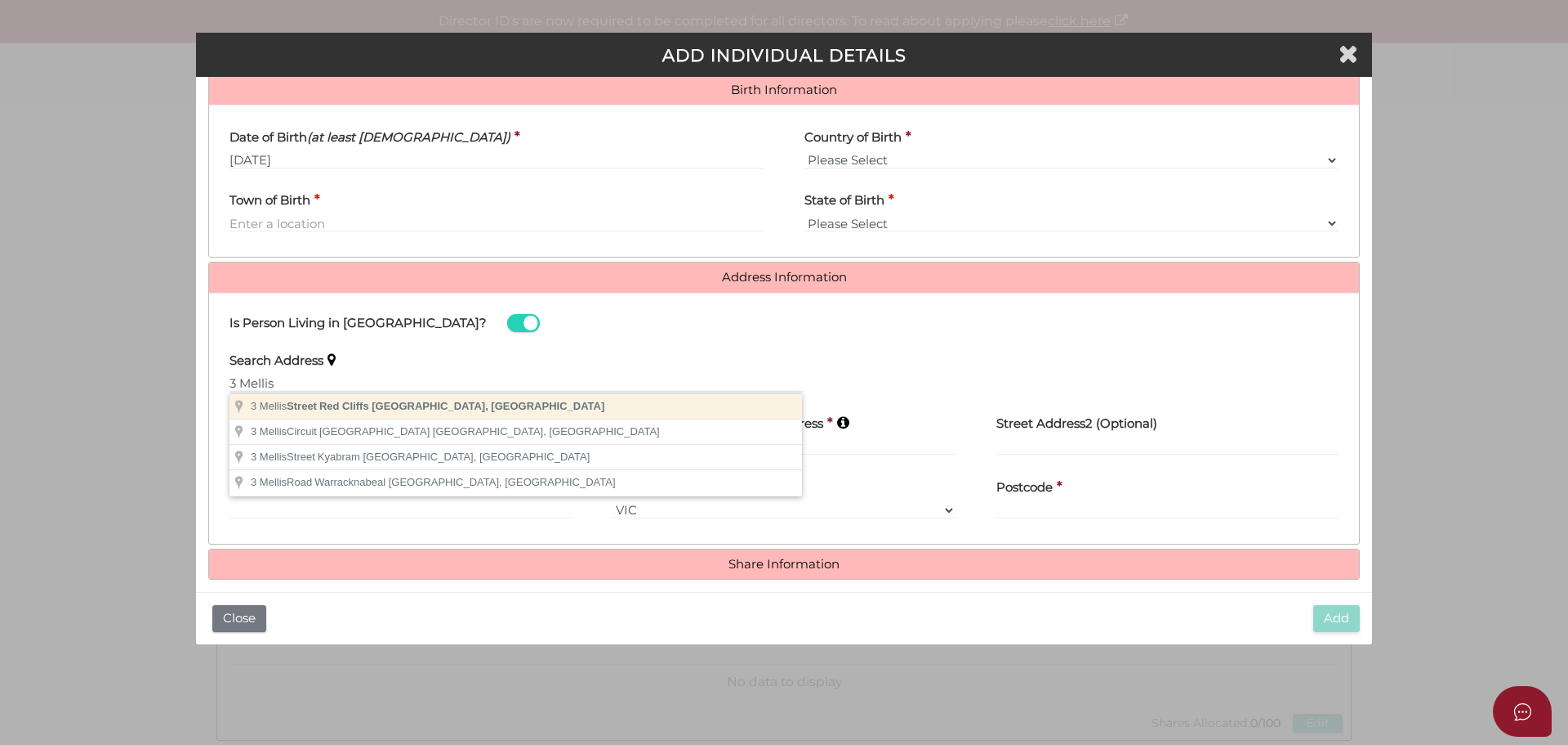
type input "3 Mellis Street, Red Cliffs VIC, Australia"
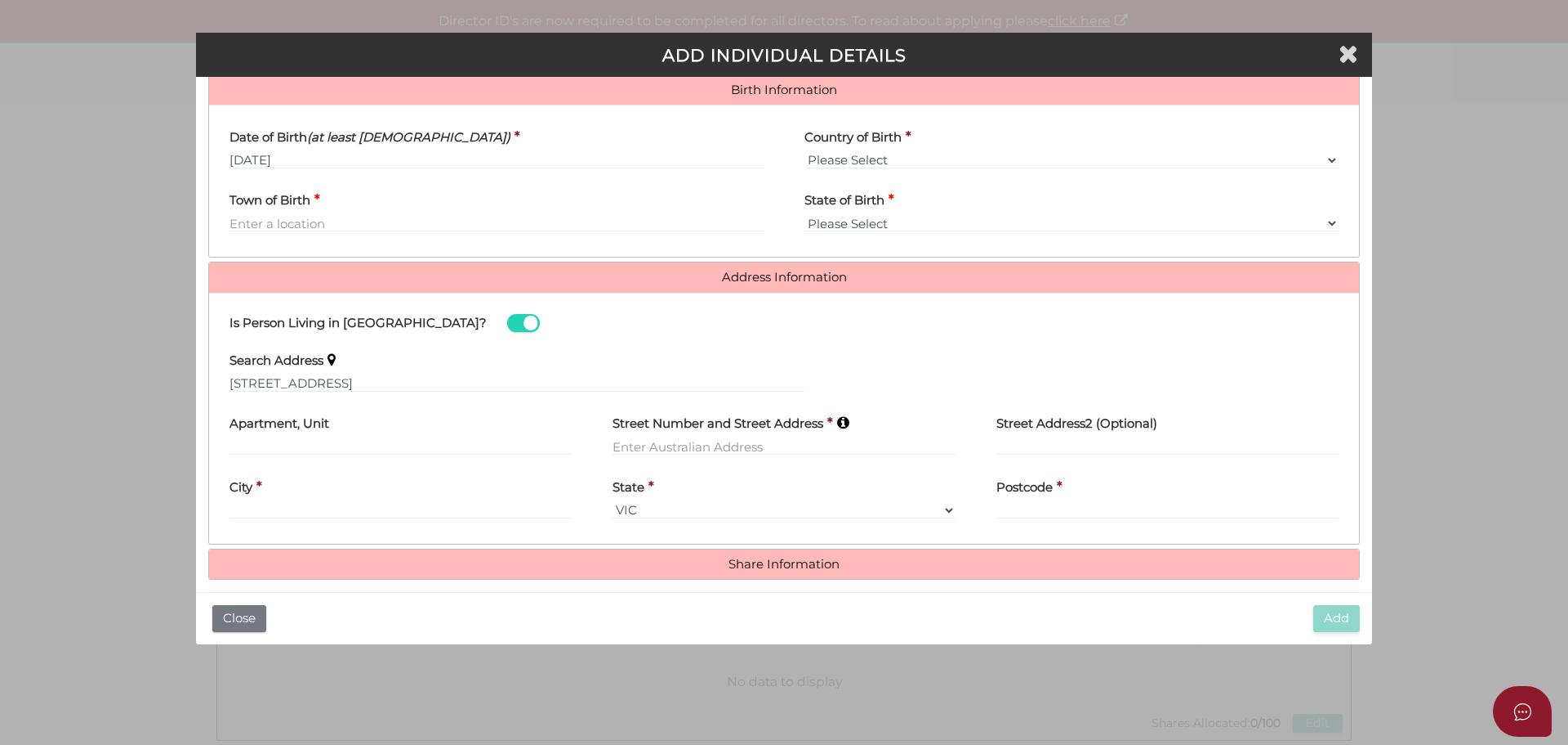
type input "3 Mellis Street"
type input "Red Cliffs"
select select "VIC"
type input "3496"
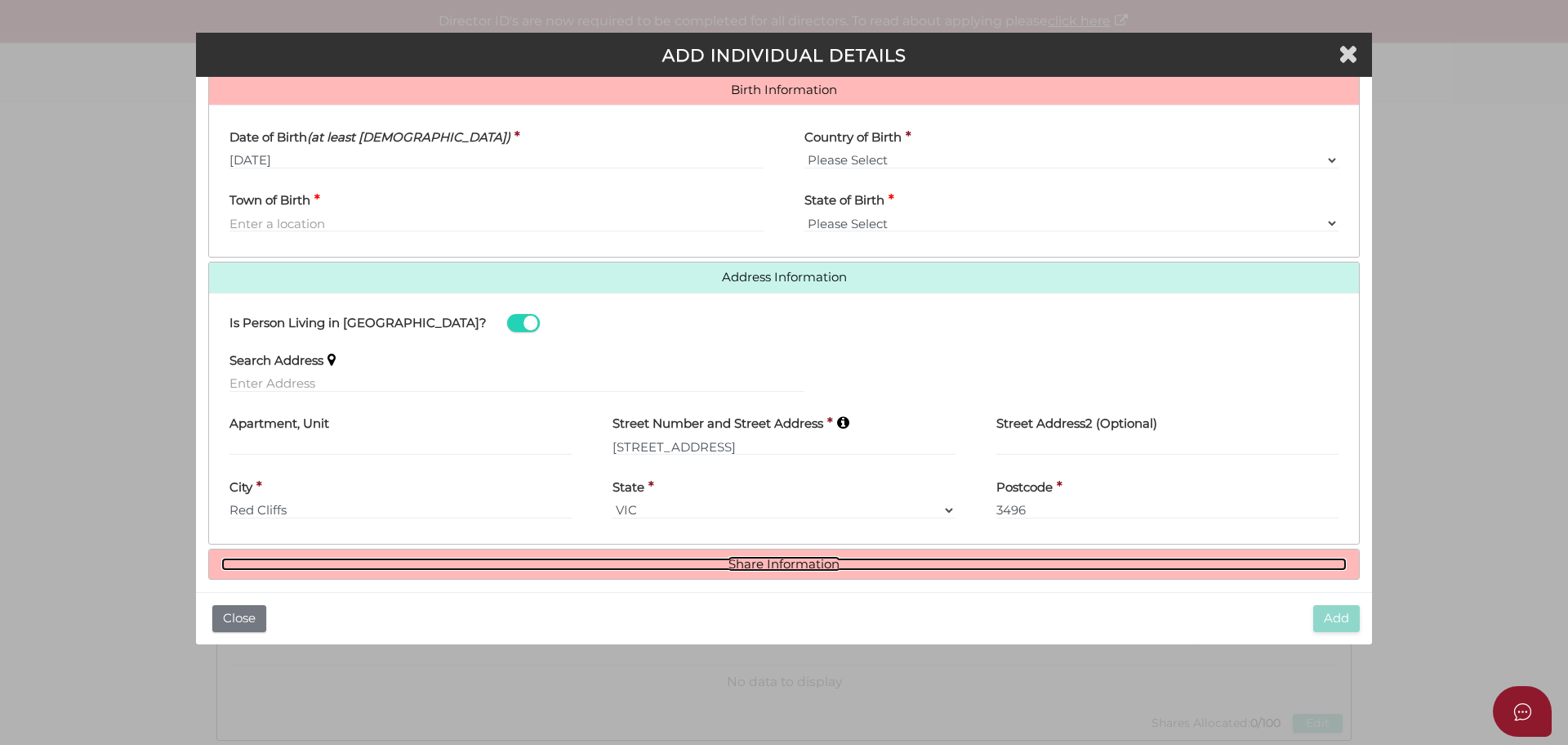
click at [787, 563] on link "Share Information" at bounding box center [784, 564] width 1126 height 14
click at [745, 563] on link "Share Information" at bounding box center [784, 564] width 1126 height 14
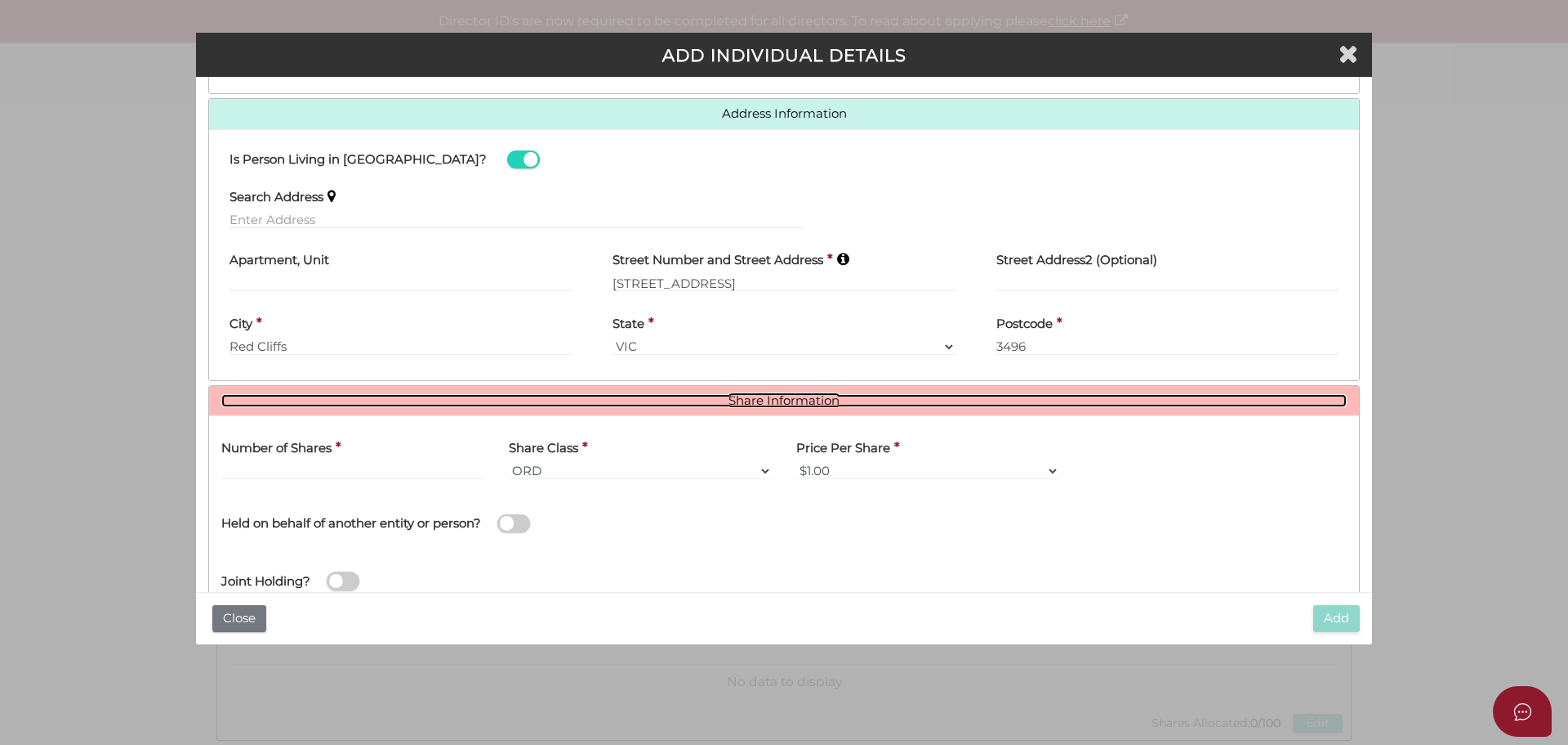
scroll to position [742, 0]
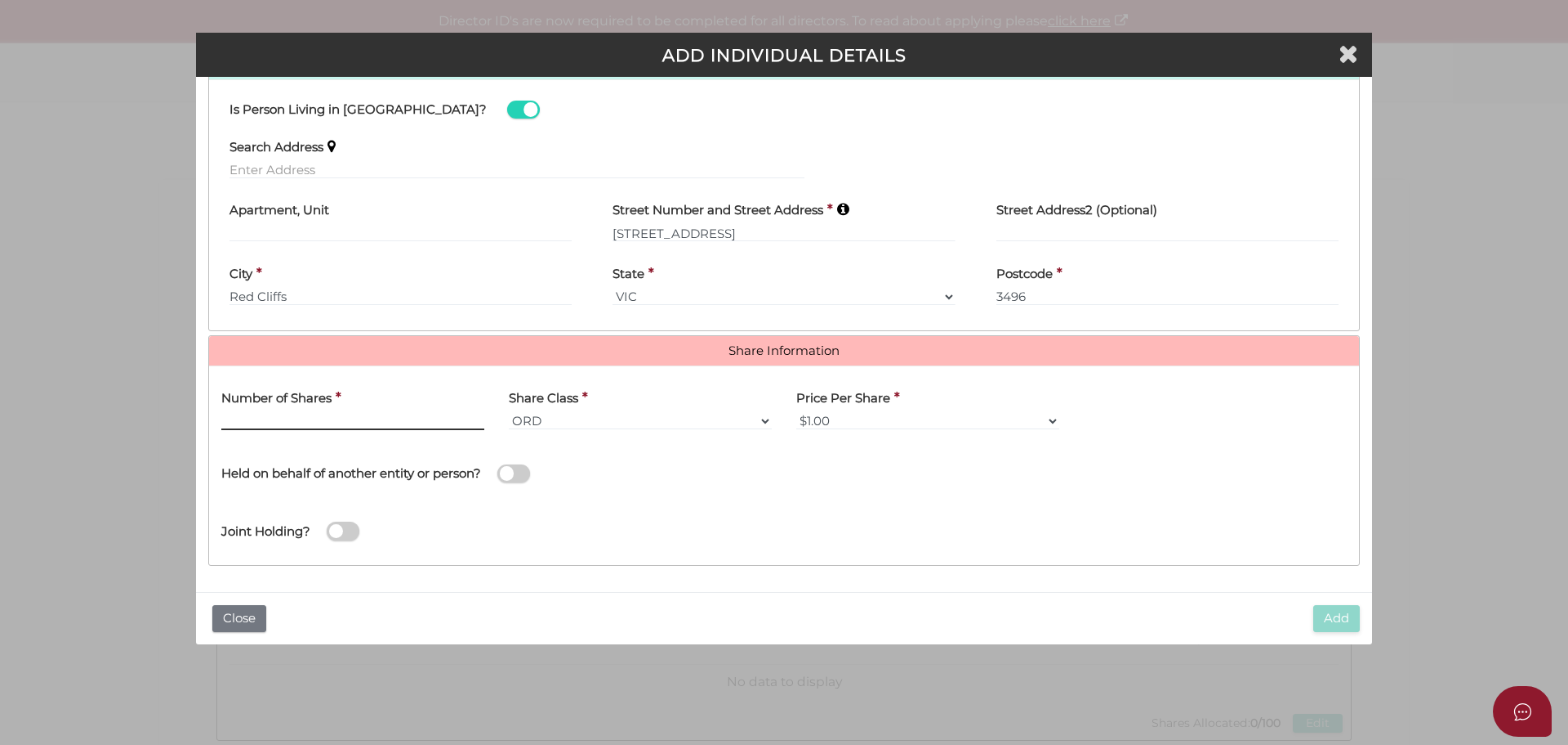
click at [305, 418] on input "text" at bounding box center [352, 420] width 263 height 18
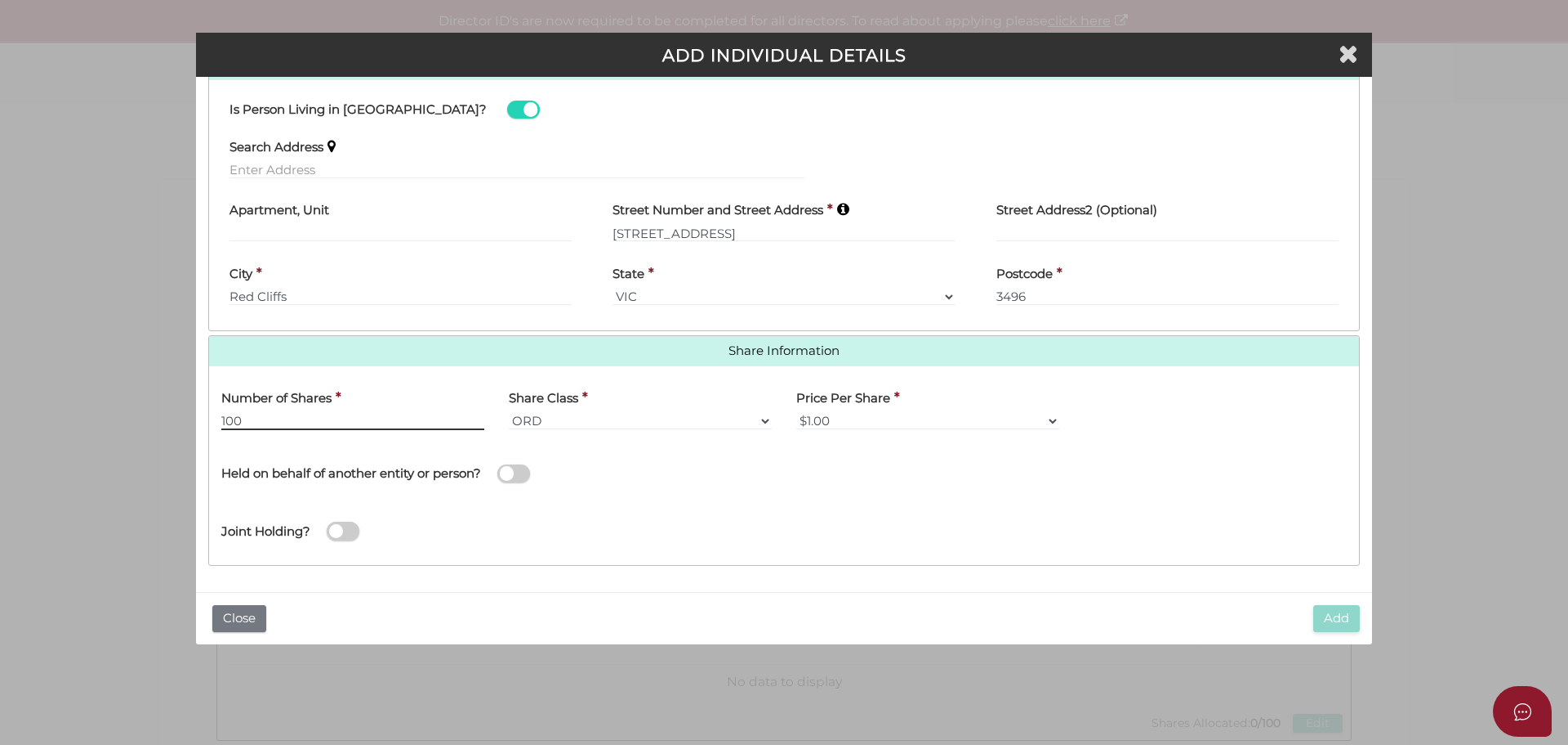
type input "100"
click at [388, 404] on div "Number of Shares * 100" at bounding box center [352, 404] width 263 height 51
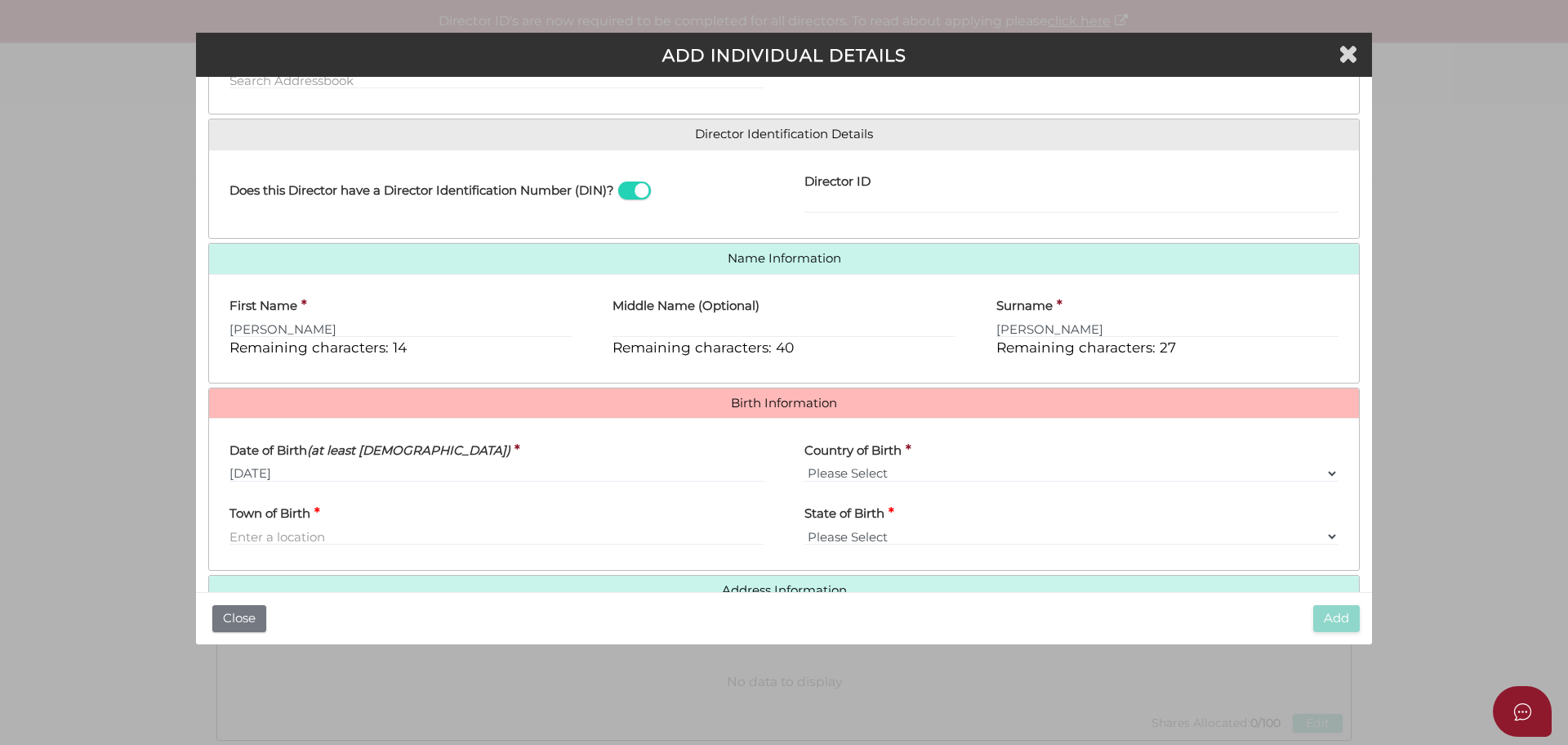
scroll to position [251, 0]
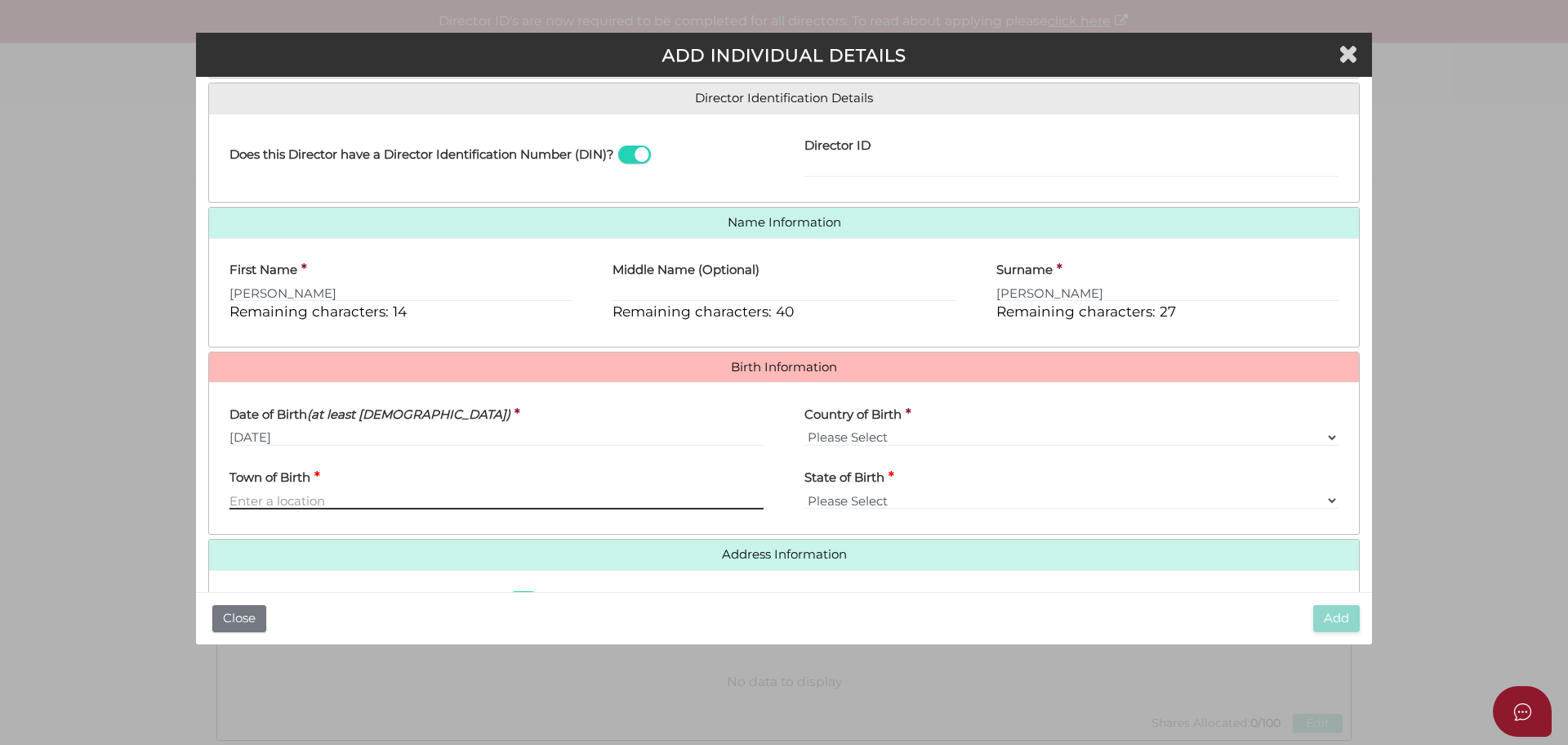
click at [305, 494] on input "Town of Birth" at bounding box center [497, 499] width 534 height 18
type input "Swan Hill"
select select "VIC"
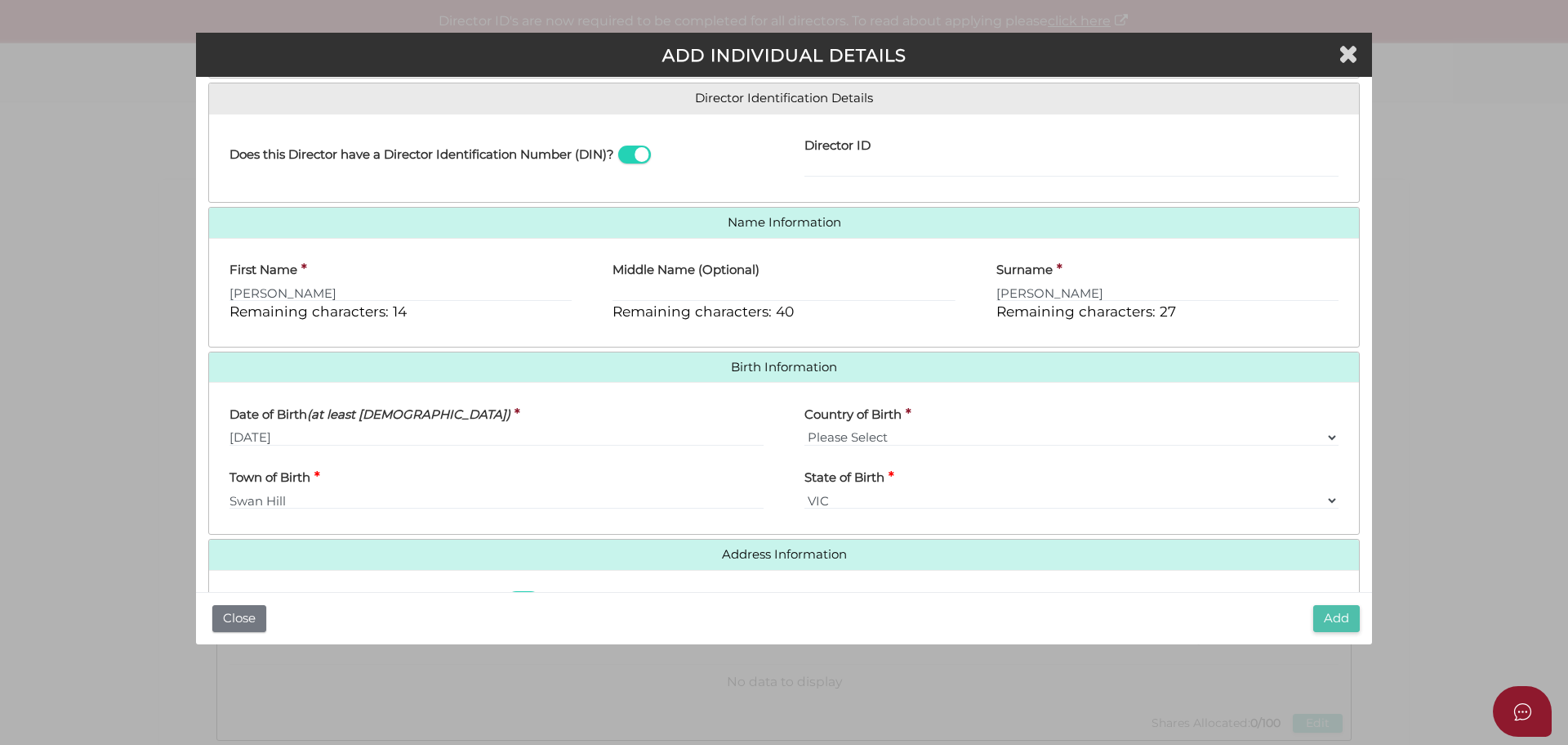
click at [1339, 620] on button "Add" at bounding box center [1336, 618] width 46 height 27
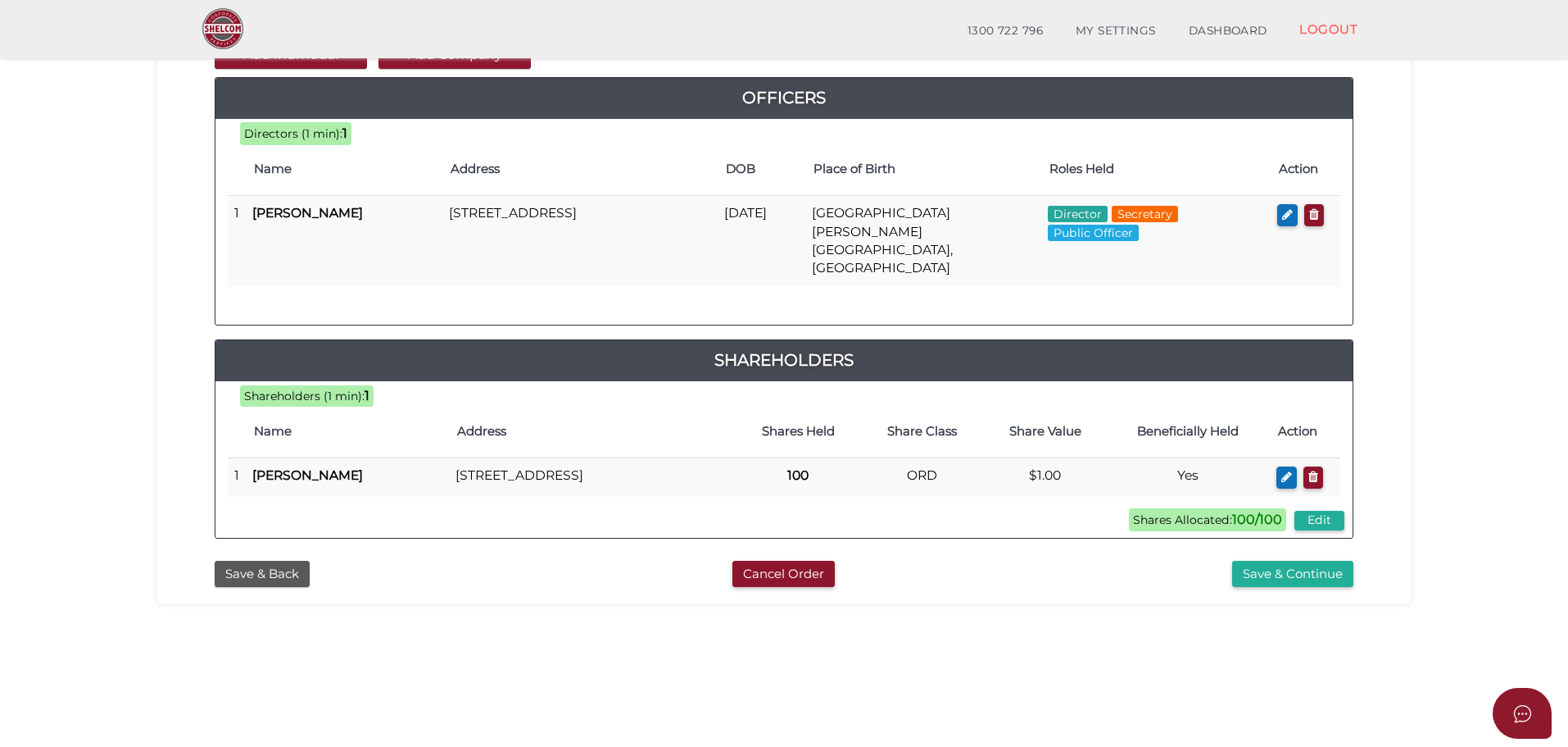
scroll to position [246, 0]
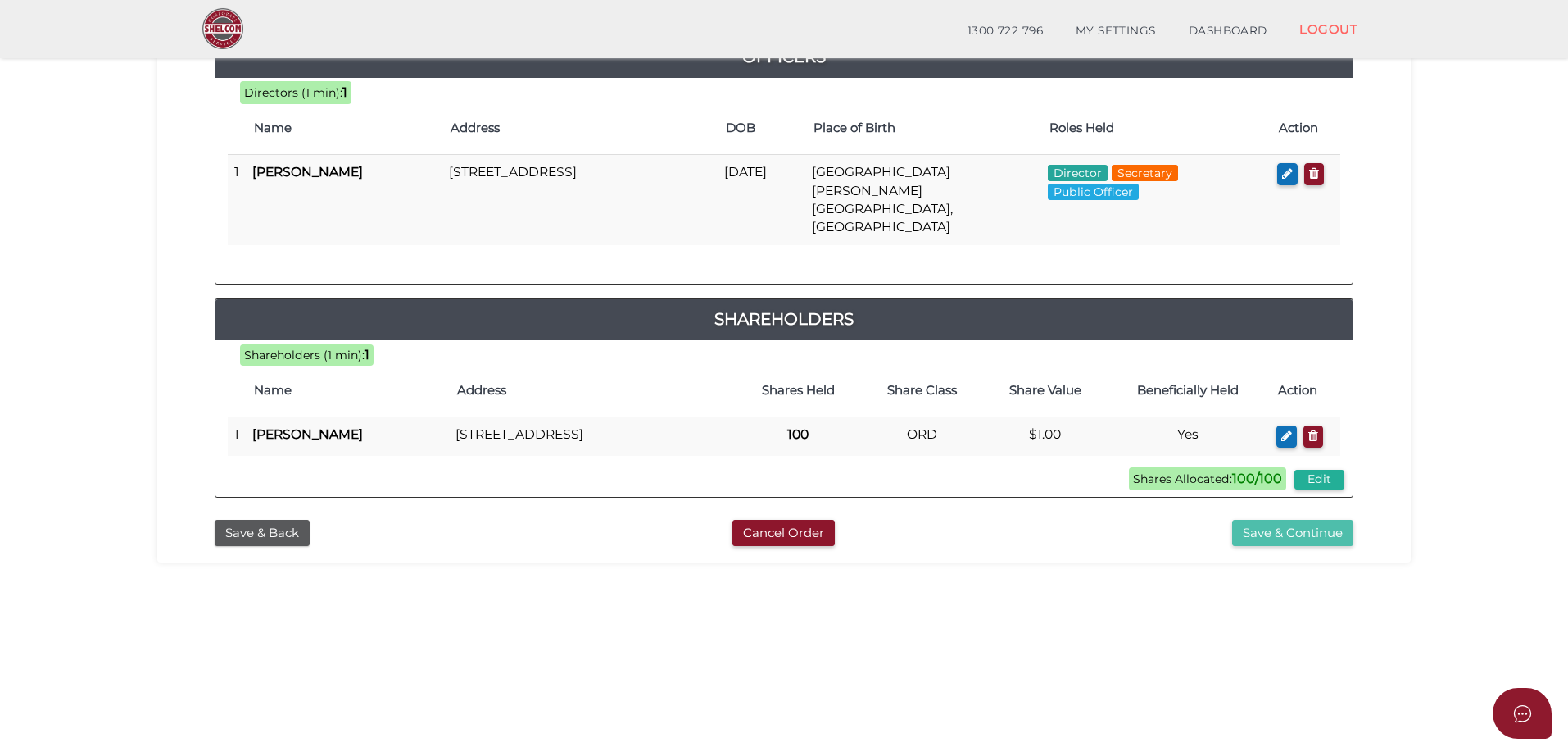
click at [1287, 519] on button "Save & Continue" at bounding box center [1292, 533] width 121 height 27
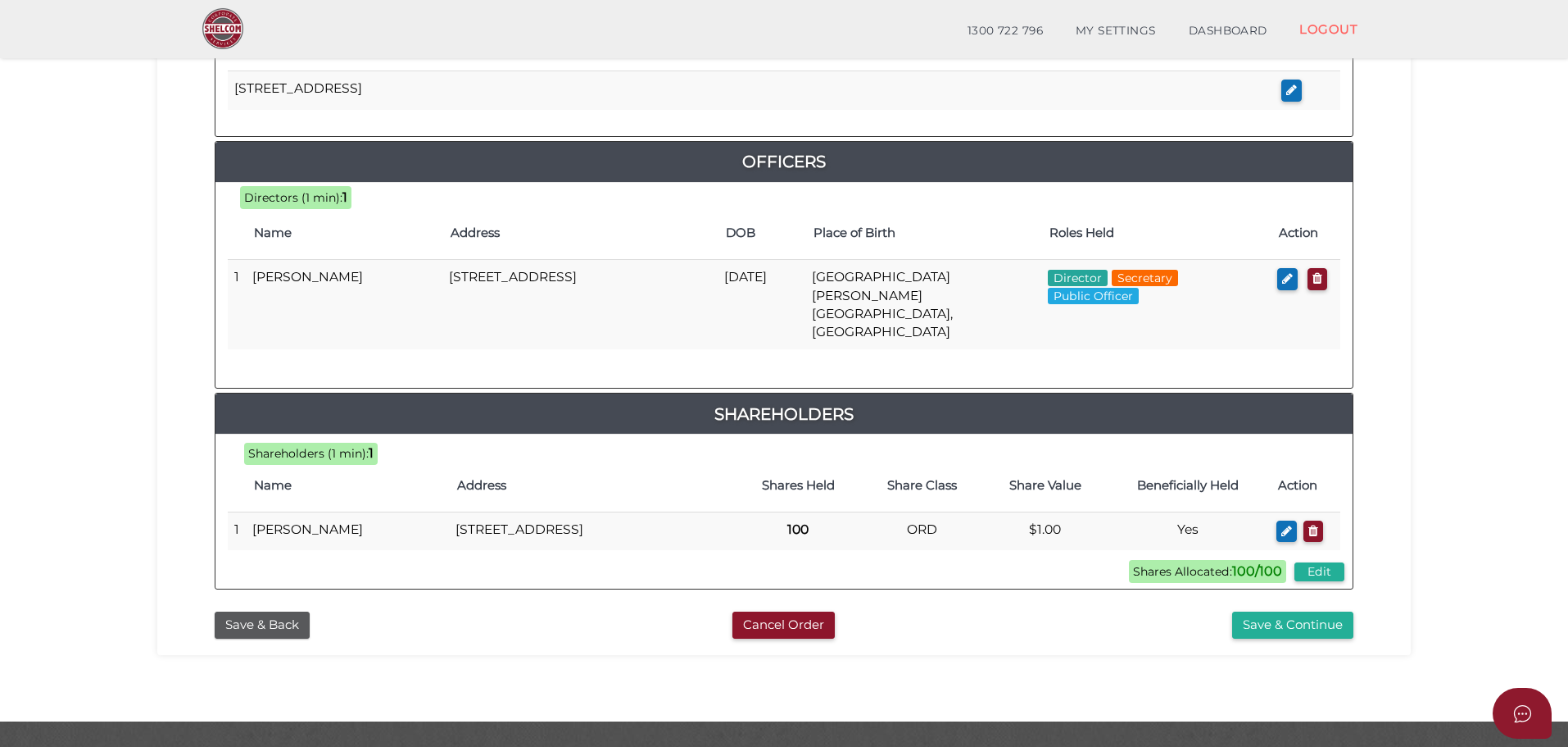
scroll to position [704, 0]
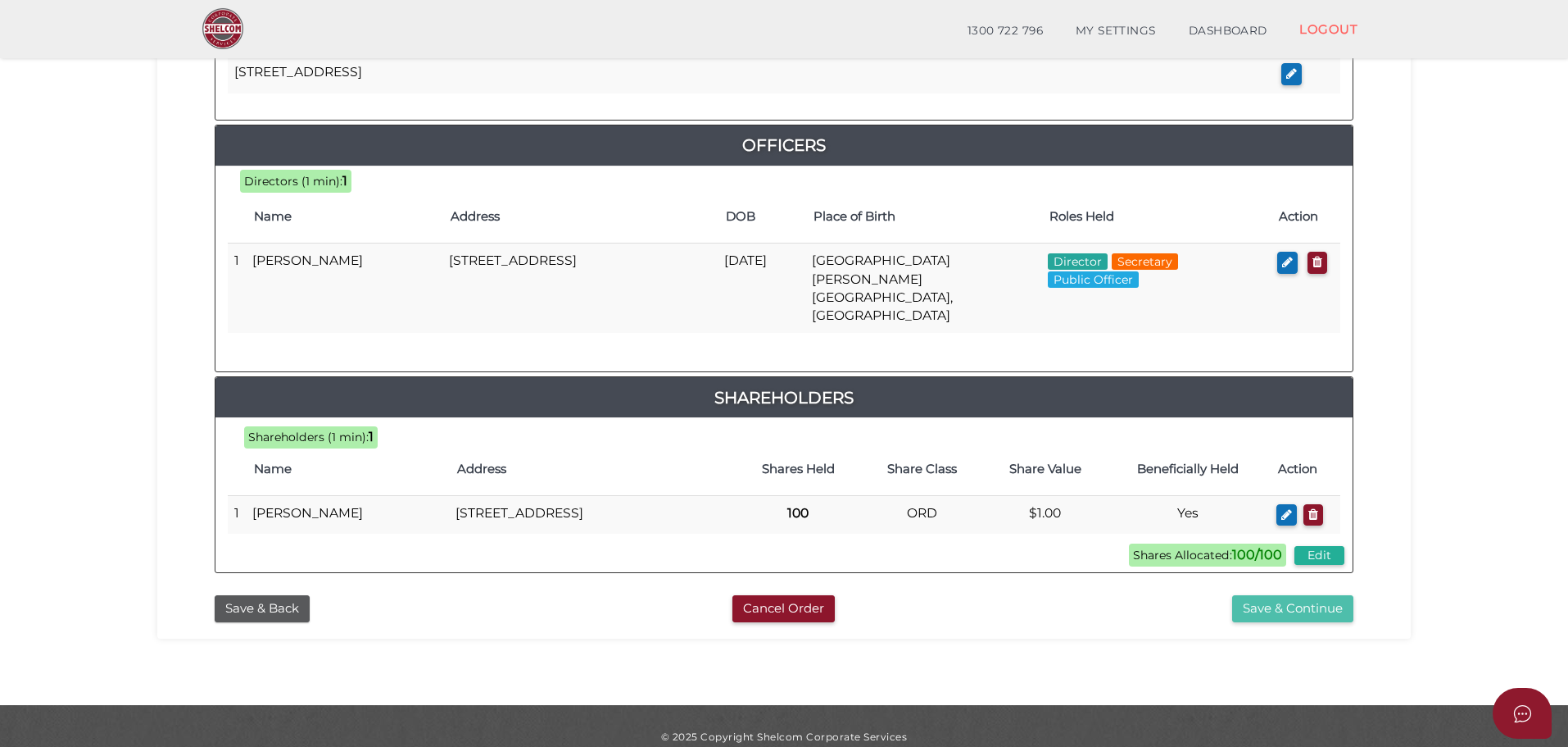
click at [1280, 595] on button "Save & Continue" at bounding box center [1292, 609] width 121 height 27
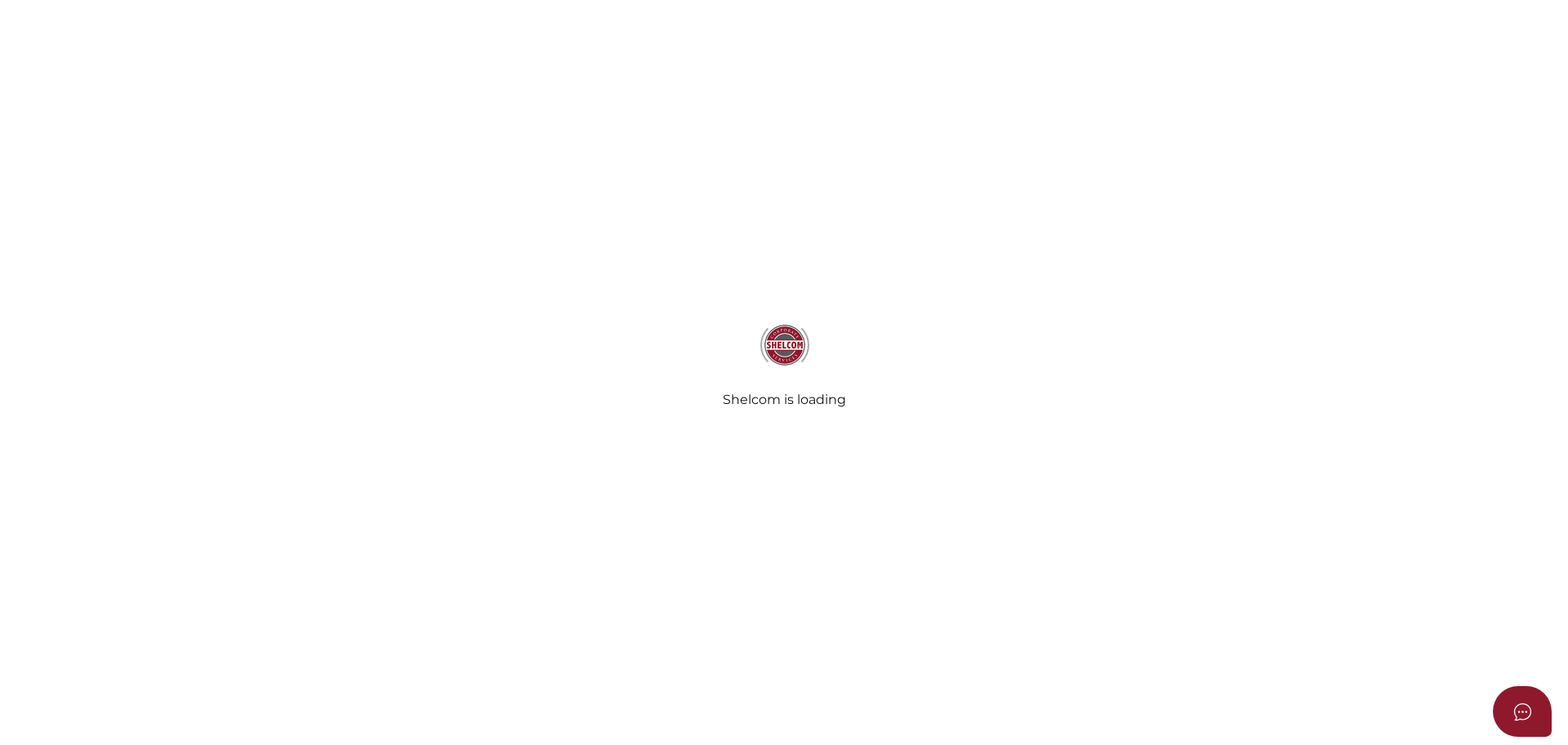
select select "Comb Binding"
select select "No"
radio input "true"
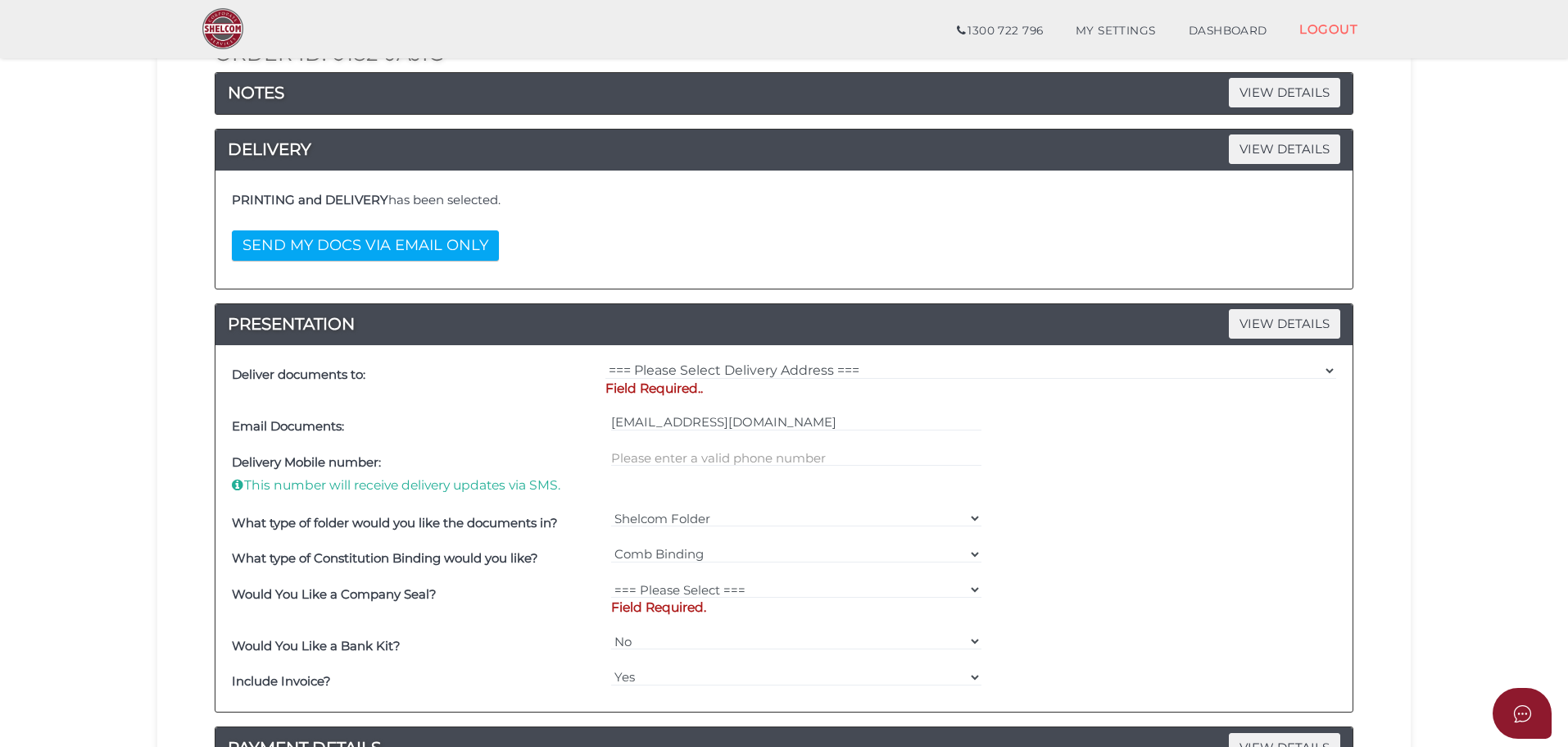
scroll to position [246, 0]
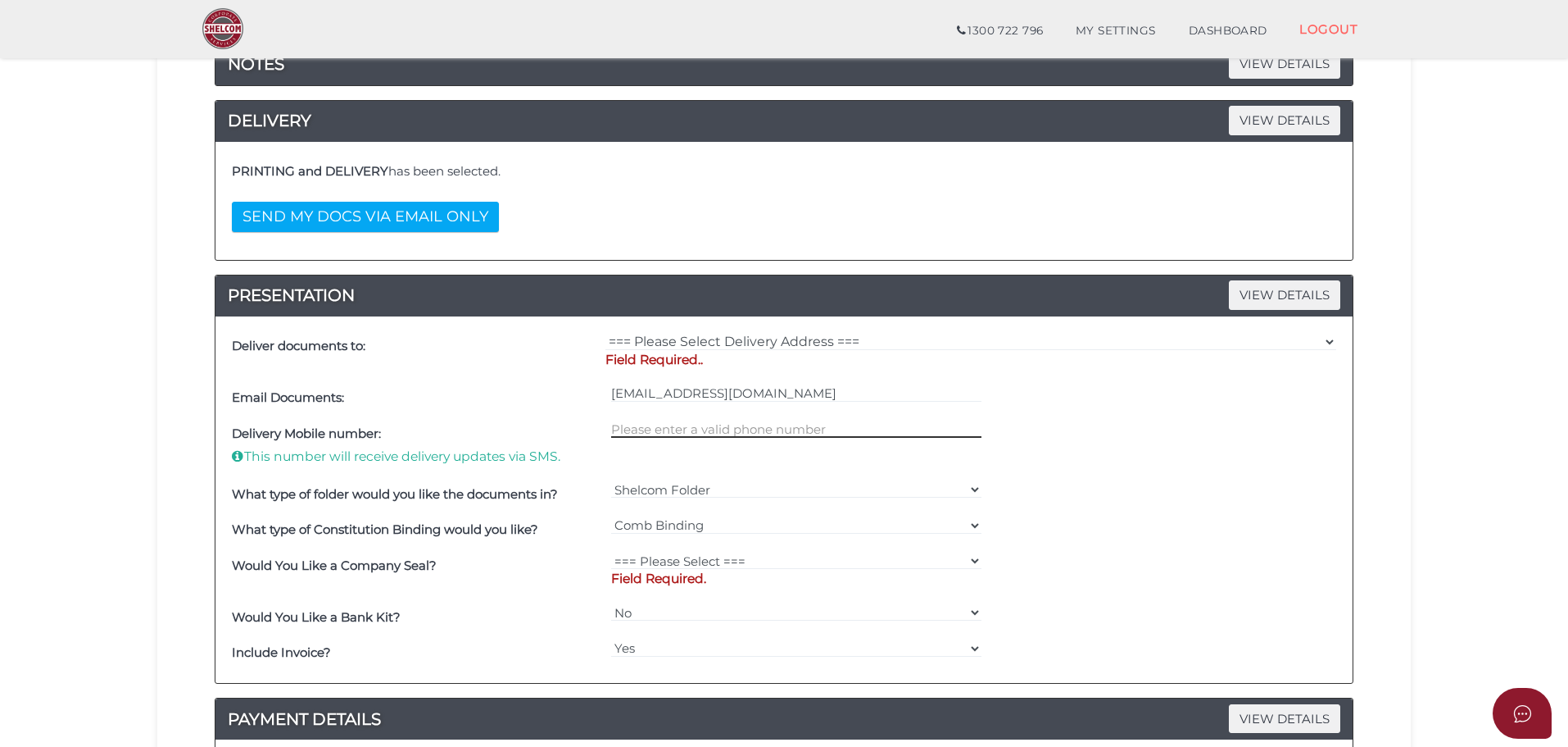
click at [642, 426] on input "text" at bounding box center [796, 428] width 371 height 18
type input "0407418209"
click at [698, 559] on select "=== Please Select === Fold Seal $50 No Seal" at bounding box center [796, 560] width 371 height 18
select select "0"
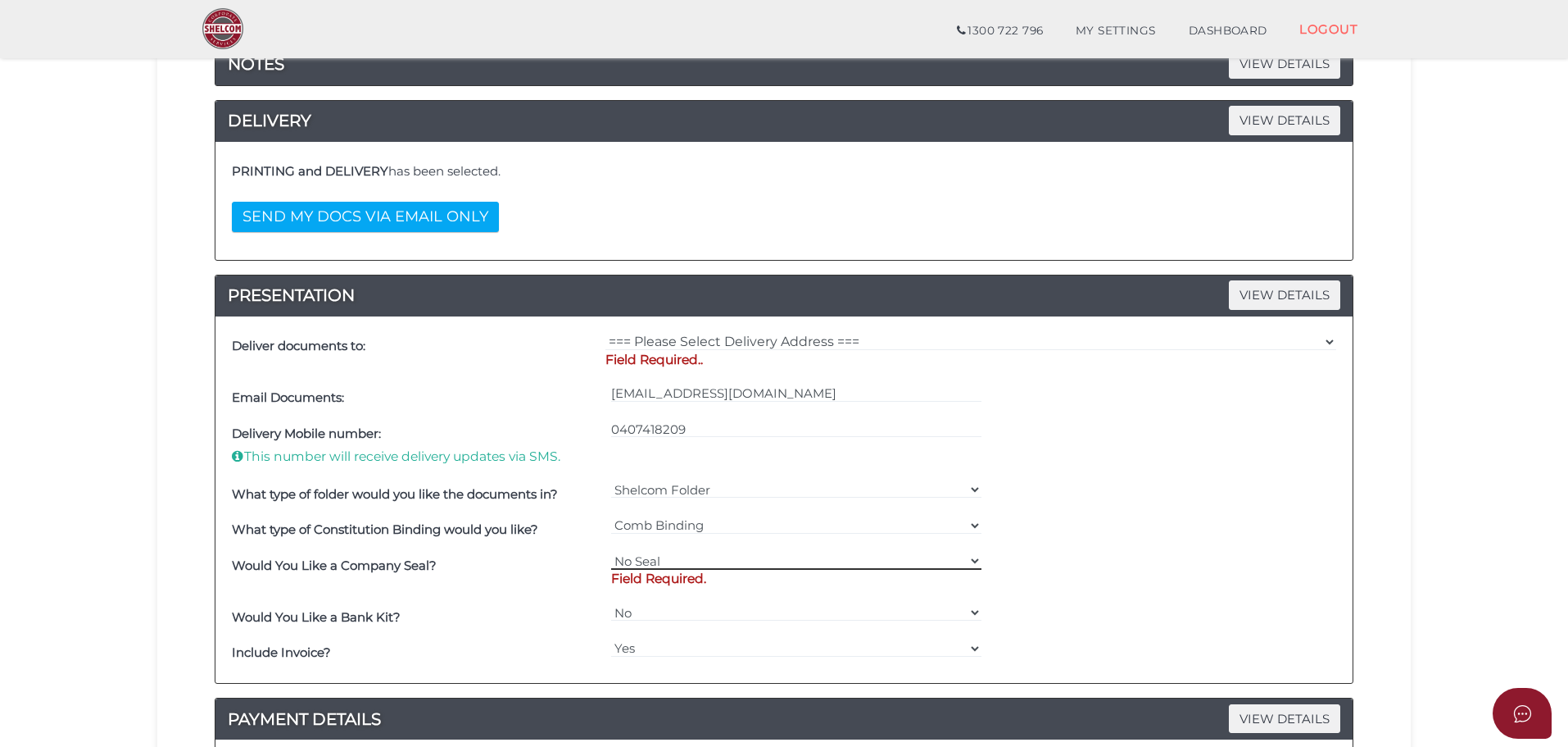
click at [611, 551] on select "=== Please Select === Fold Seal $50 No Seal" at bounding box center [796, 560] width 371 height 18
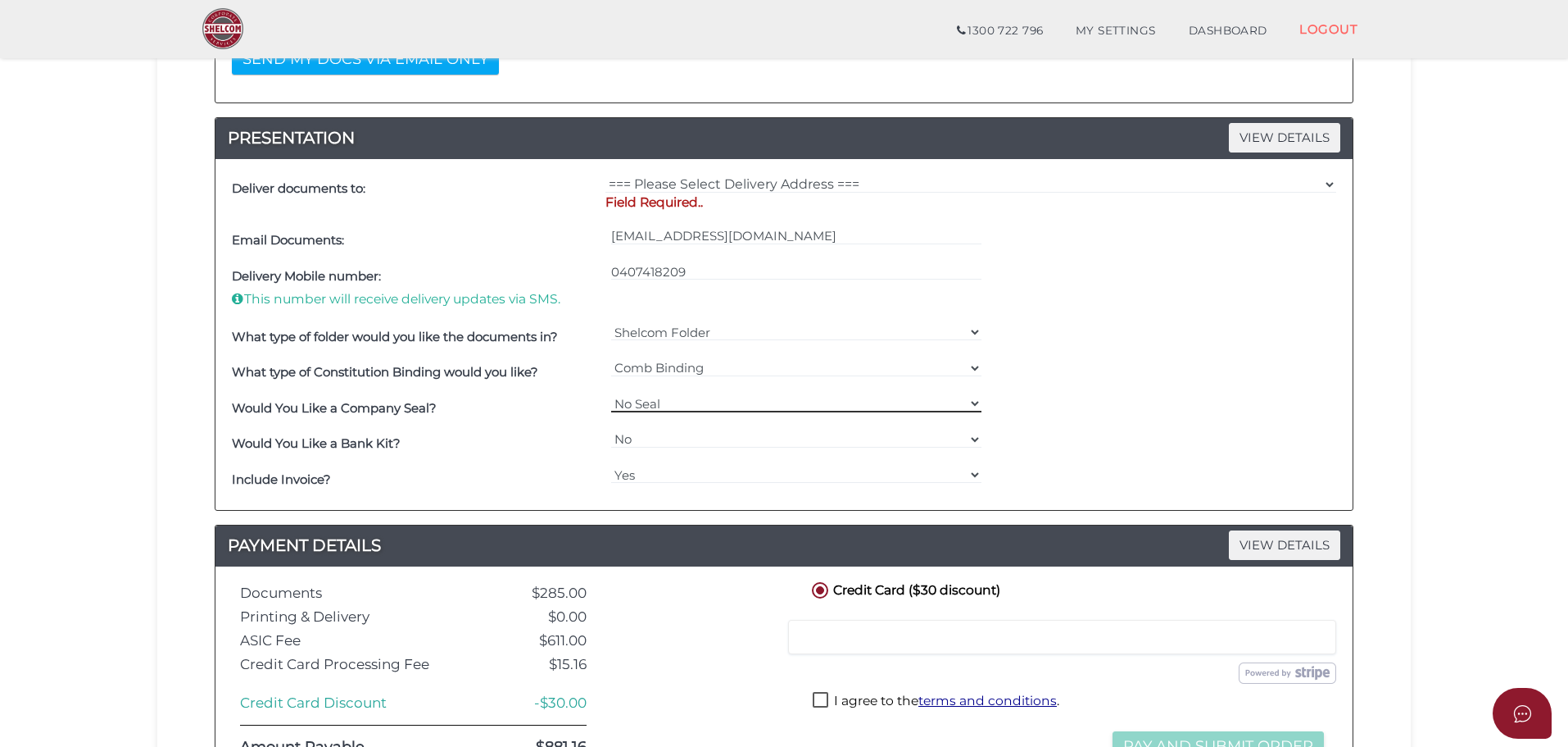
scroll to position [410, 0]
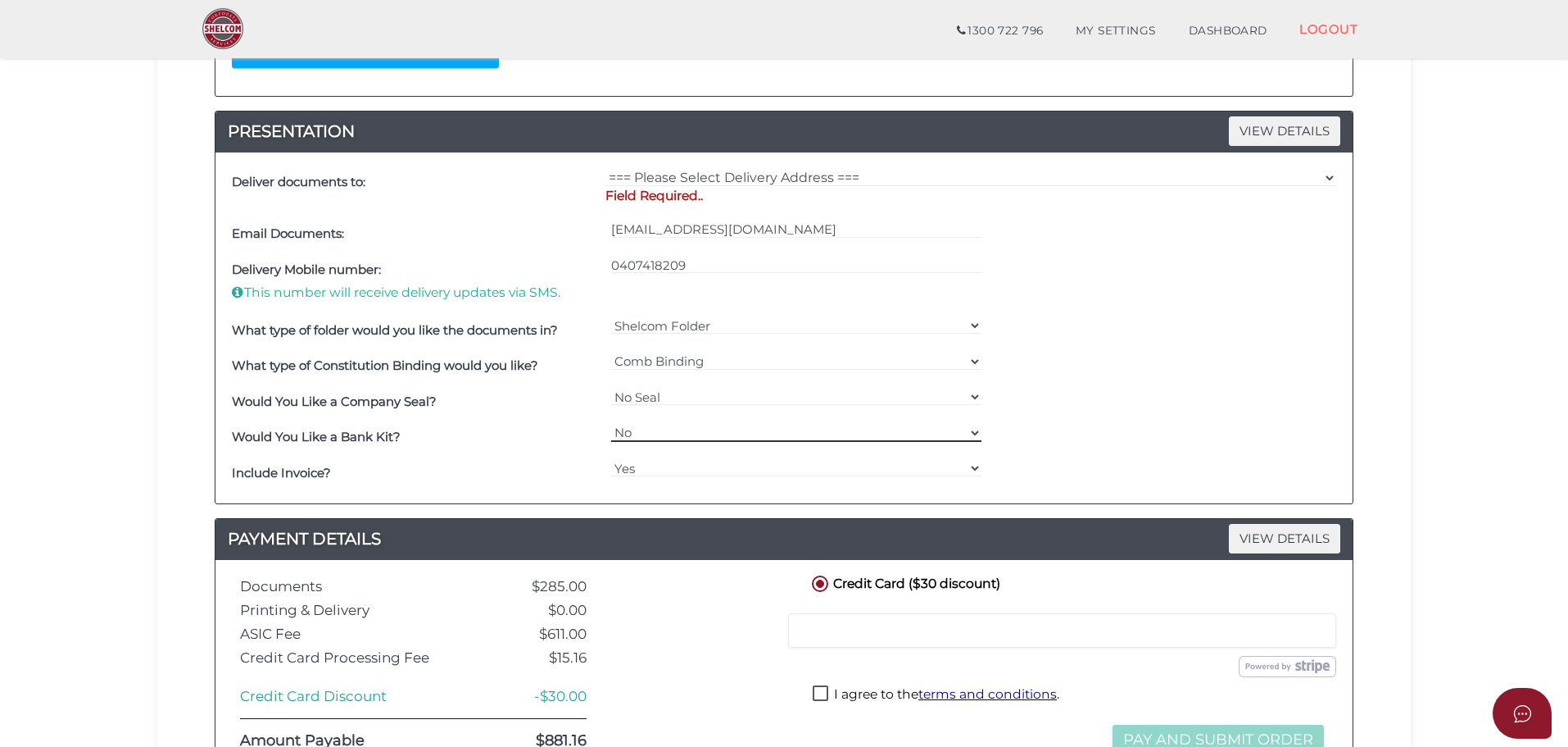
click at [977, 431] on select "Yes No" at bounding box center [796, 433] width 371 height 18
select select "Yes"
click at [611, 424] on select "Yes No" at bounding box center [796, 433] width 371 height 18
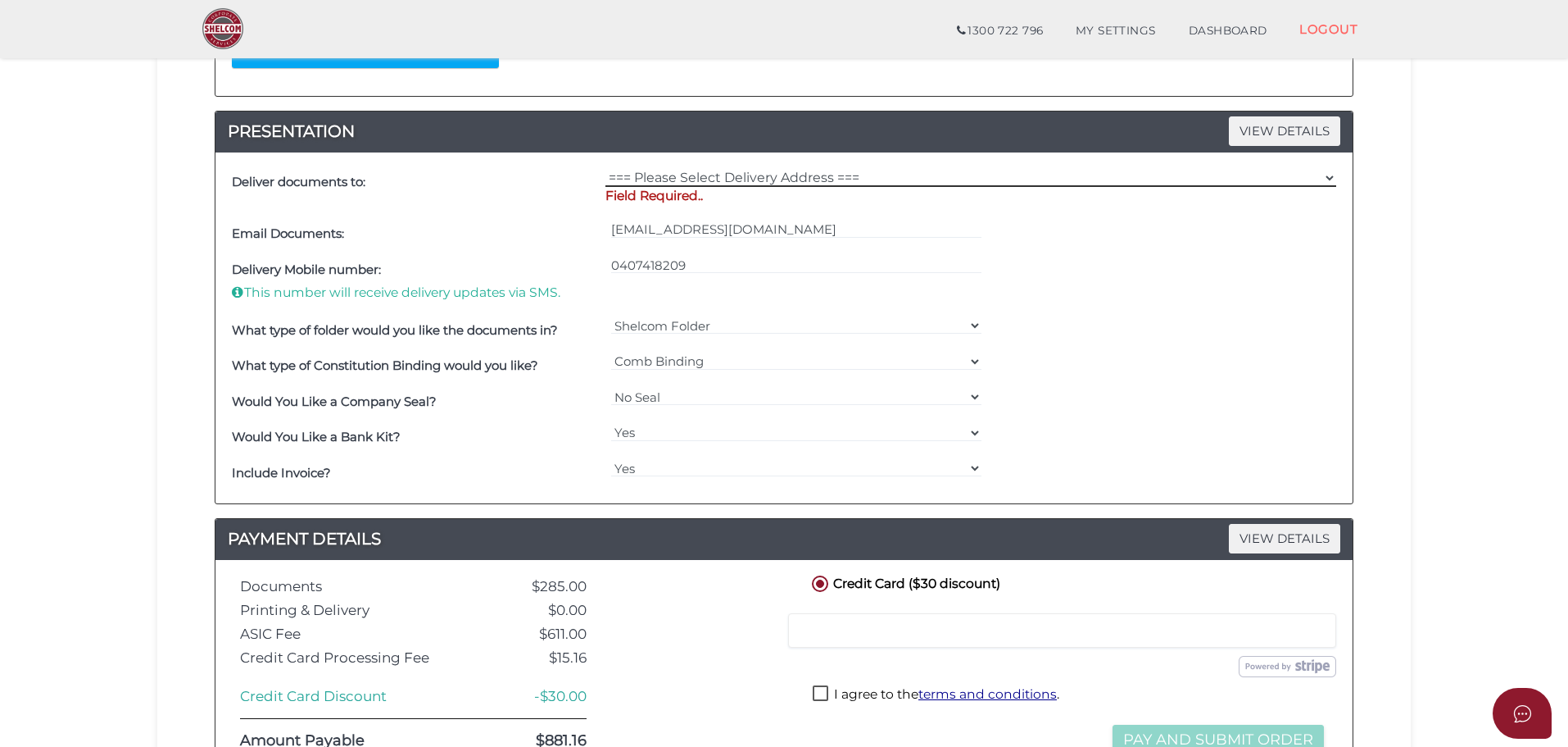
click at [779, 178] on select "=== Please Select Delivery Address === (User Address - [PERSON_NAME]) [STREET_A…" at bounding box center [970, 177] width 730 height 18
select select "0"
click at [605, 169] on select "=== Please Select Delivery Address === (User Address - [PERSON_NAME]) [STREET_A…" at bounding box center [970, 177] width 730 height 18
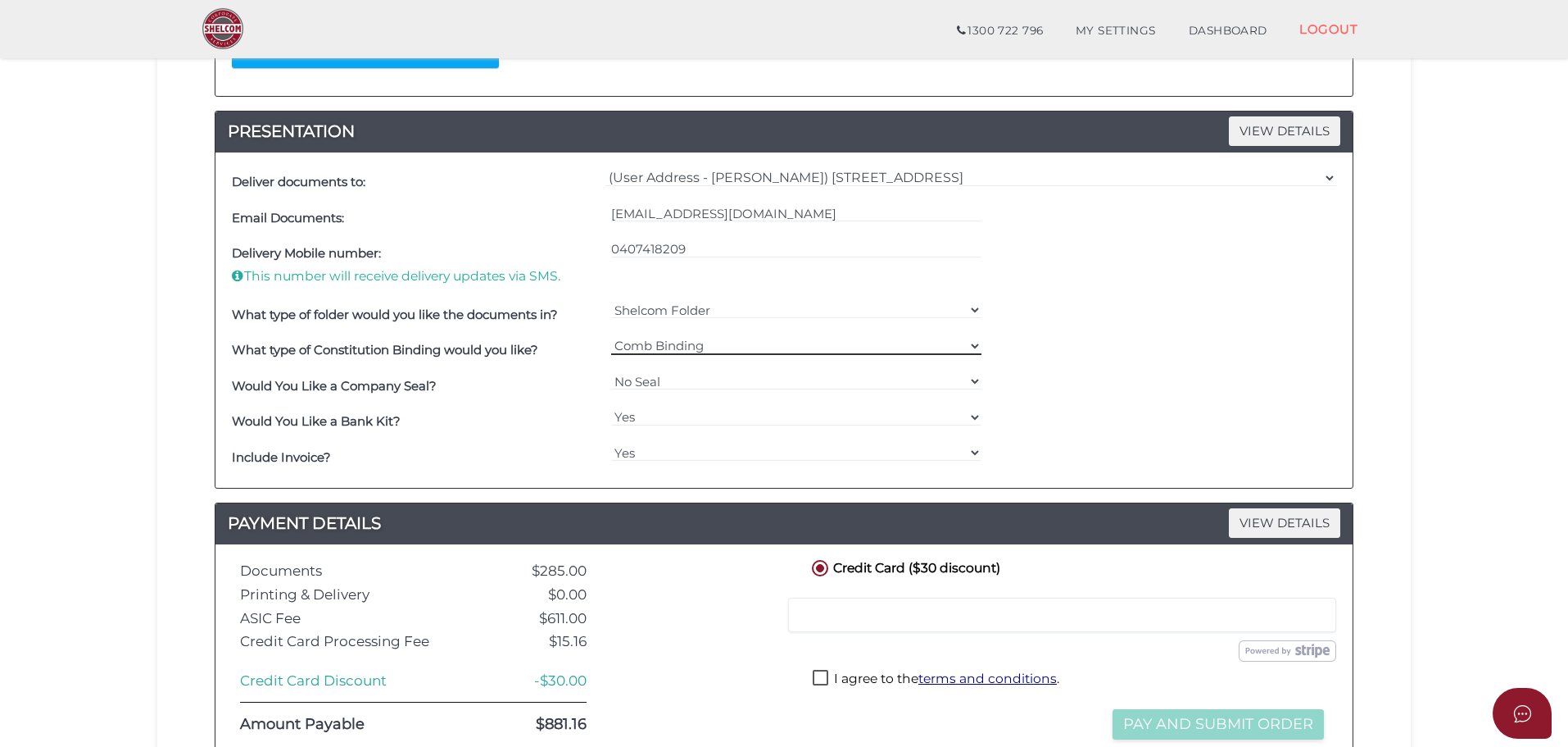
click at [970, 344] on select "=== Please Select === Comb Binding No Binding" at bounding box center [796, 346] width 371 height 18
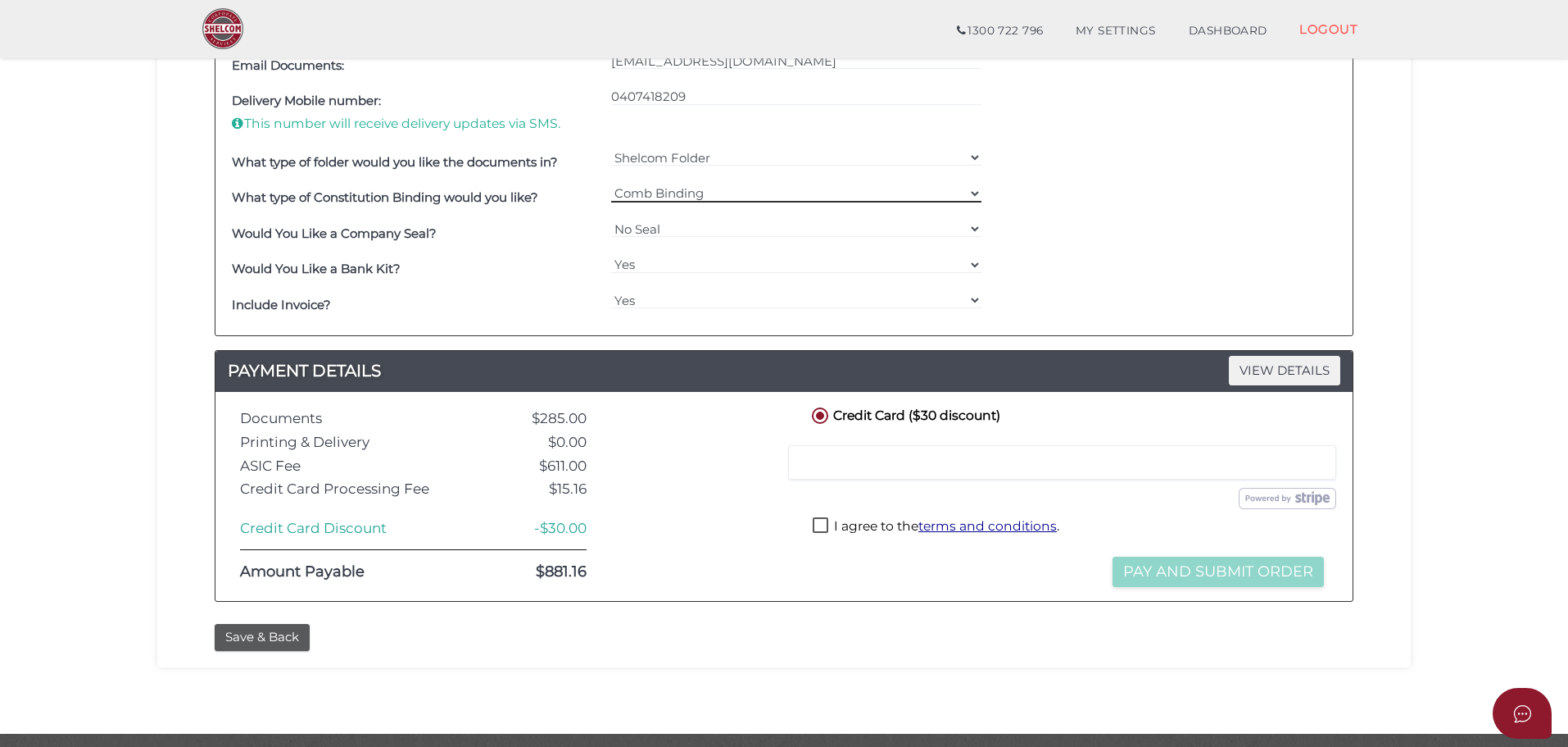
scroll to position [573, 0]
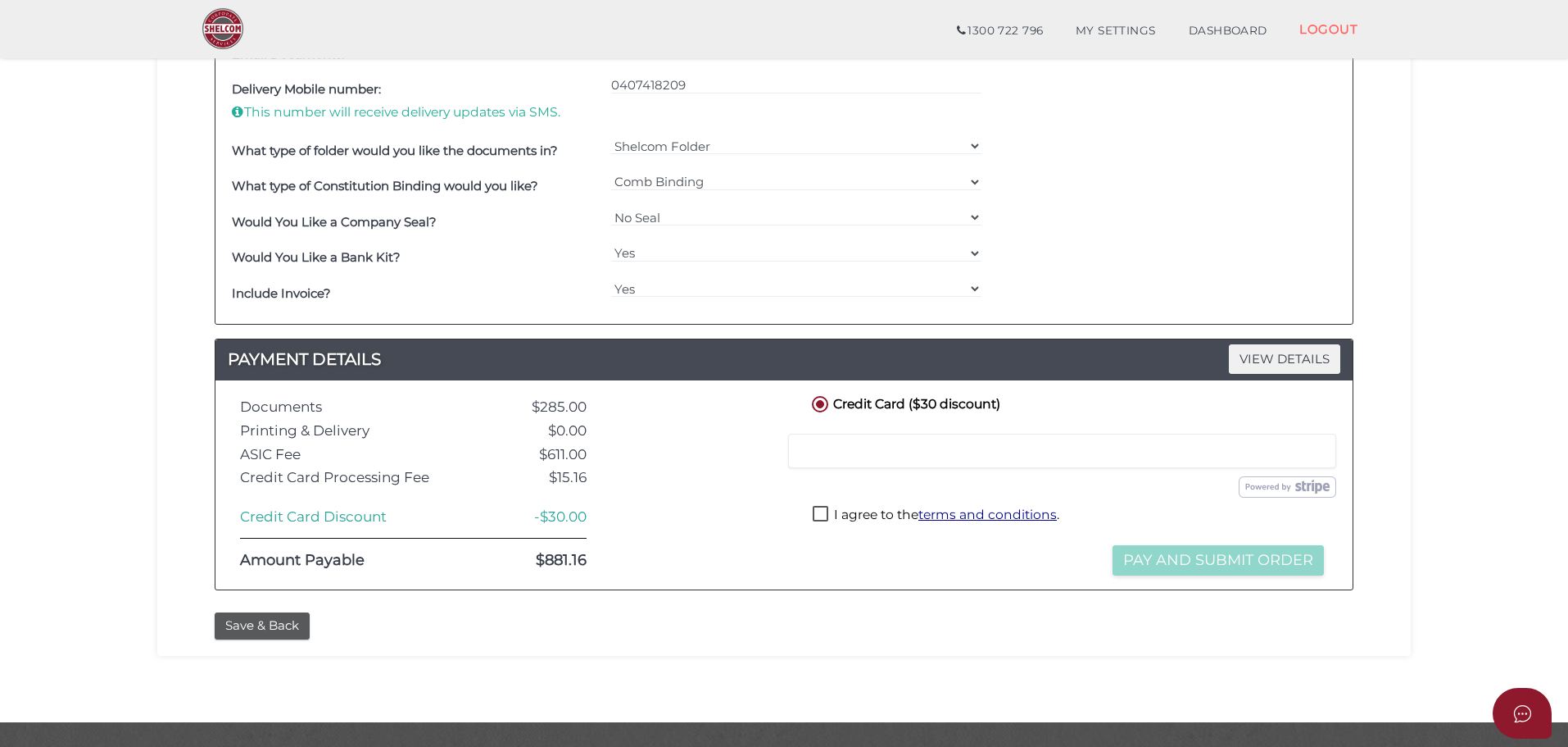
click at [825, 514] on label "I agree to the terms and conditions ." at bounding box center [935, 516] width 247 height 20
checkbox input "true"
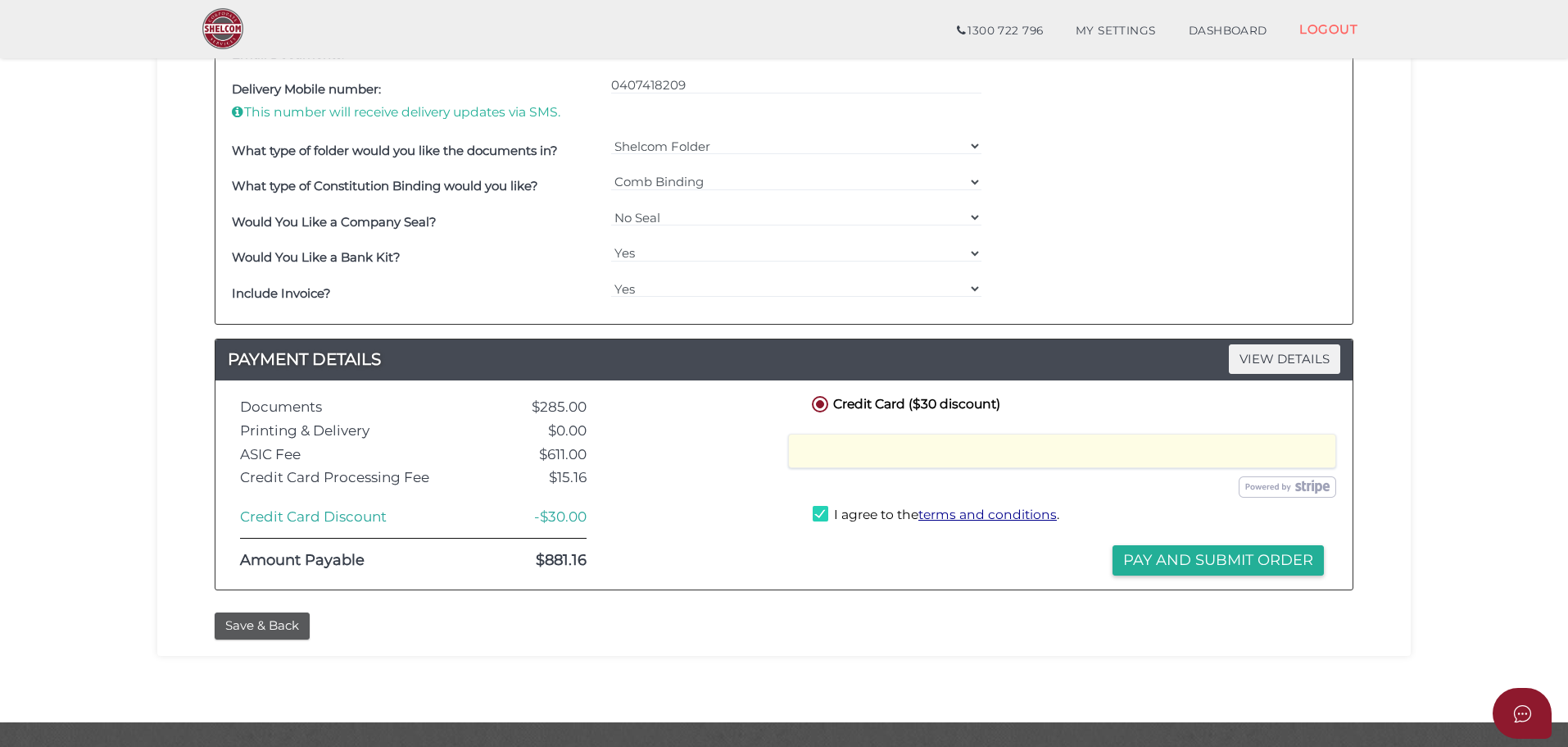
click at [64, 343] on section "Company Registration 63b2458fea0acfc6999eaa2494acdc44 1 REGISTRATION REQUIREMEN…" at bounding box center [784, 95] width 1568 height 1252
click at [1226, 558] on button "Pay and Submit Order" at bounding box center [1217, 560] width 211 height 30
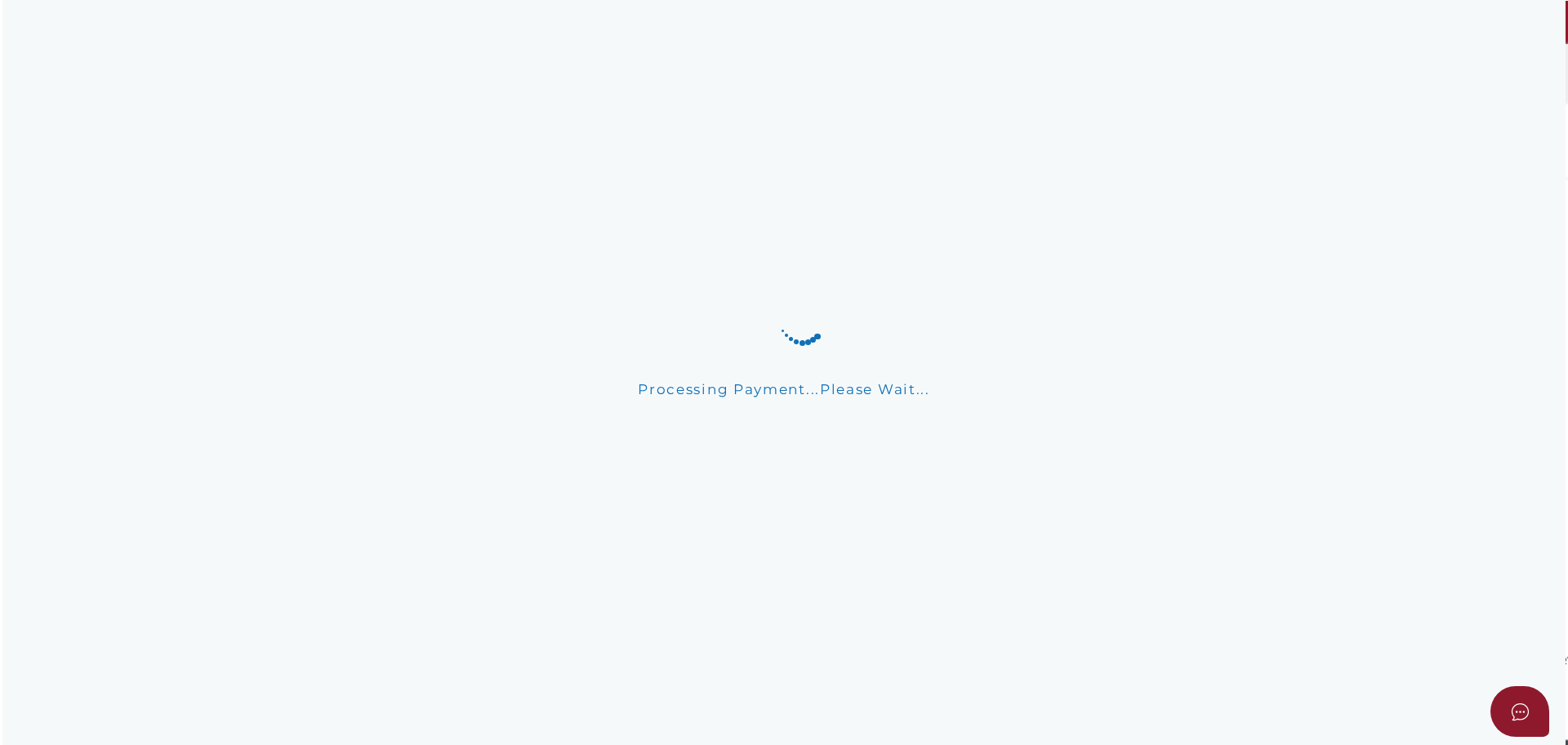
scroll to position [0, 0]
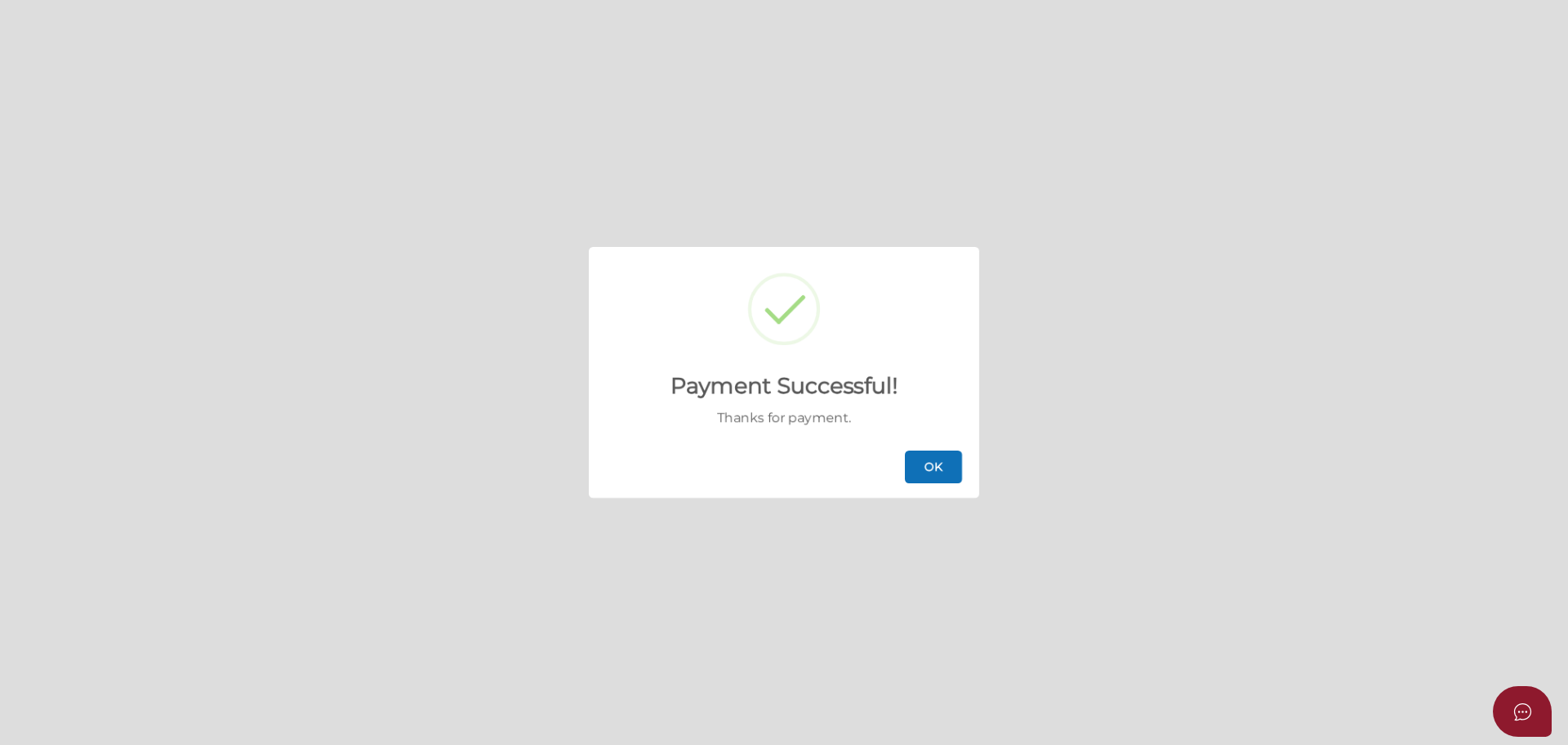
click at [934, 471] on button "OK" at bounding box center [934, 467] width 57 height 33
